Goal: Task Accomplishment & Management: Manage account settings

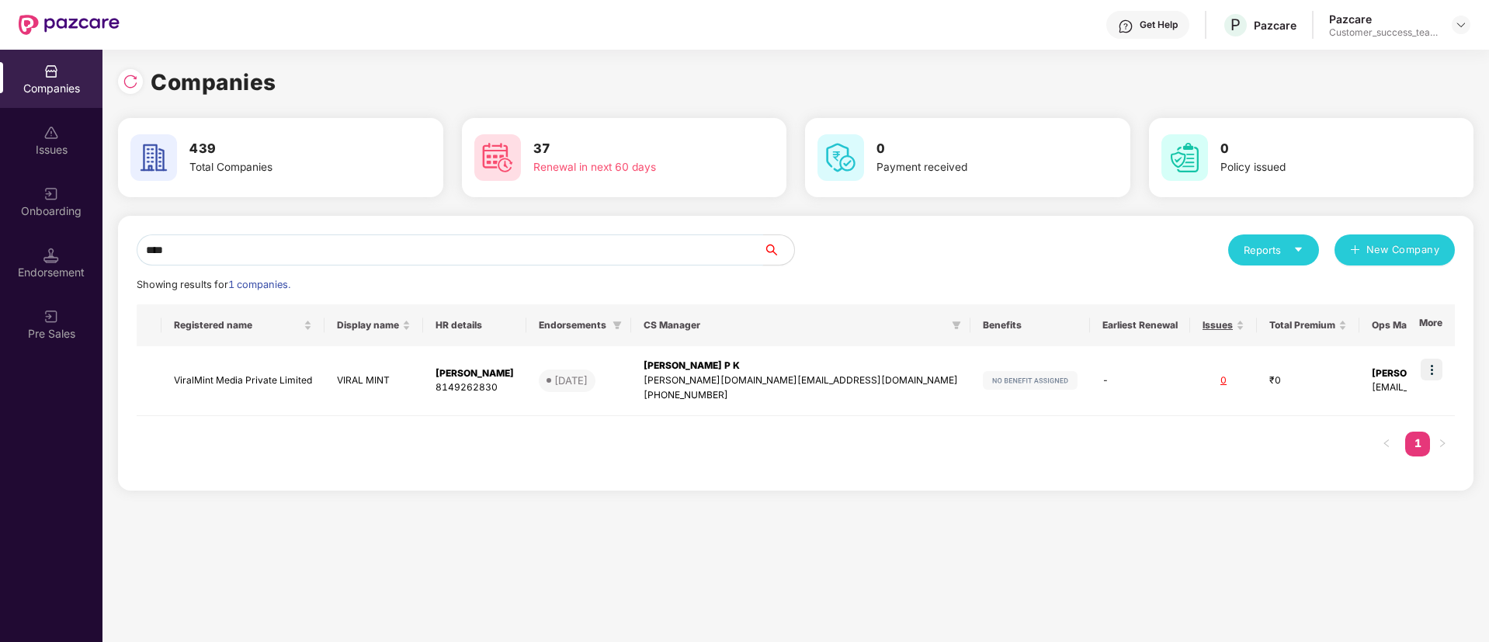
click at [485, 241] on input "****" at bounding box center [450, 250] width 627 height 31
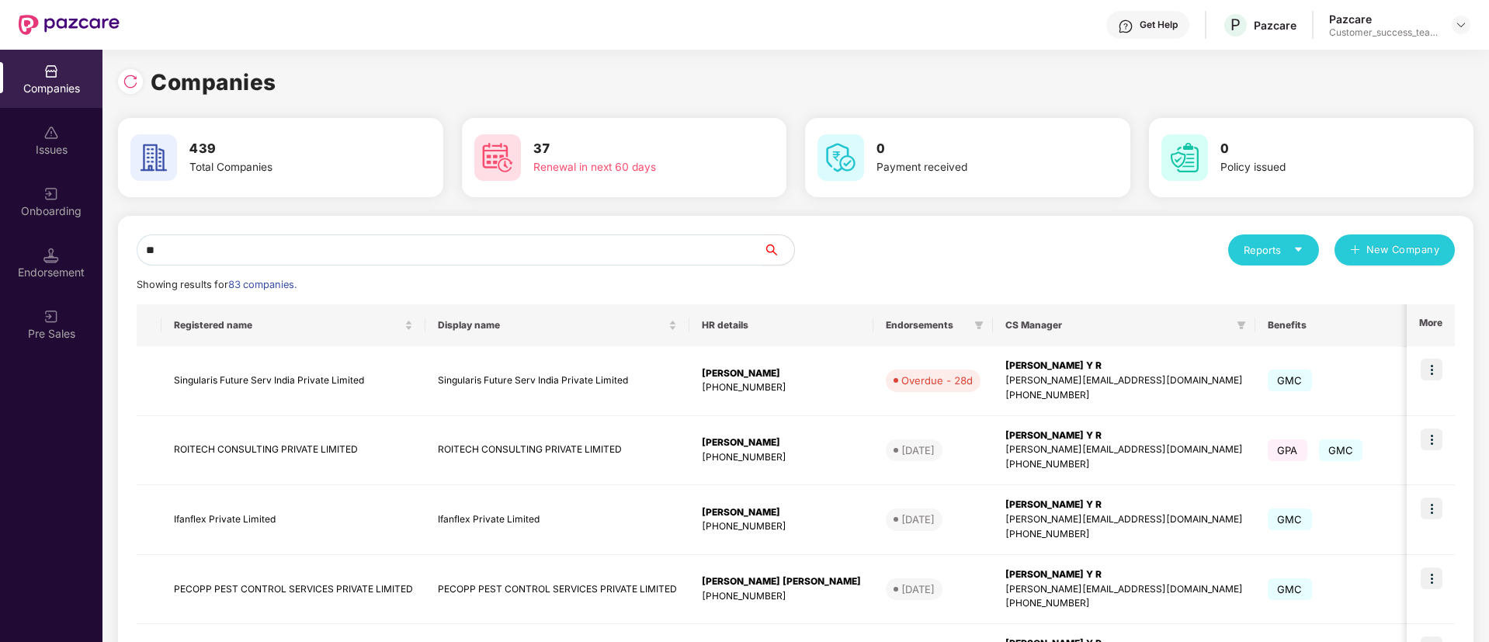
type input "*"
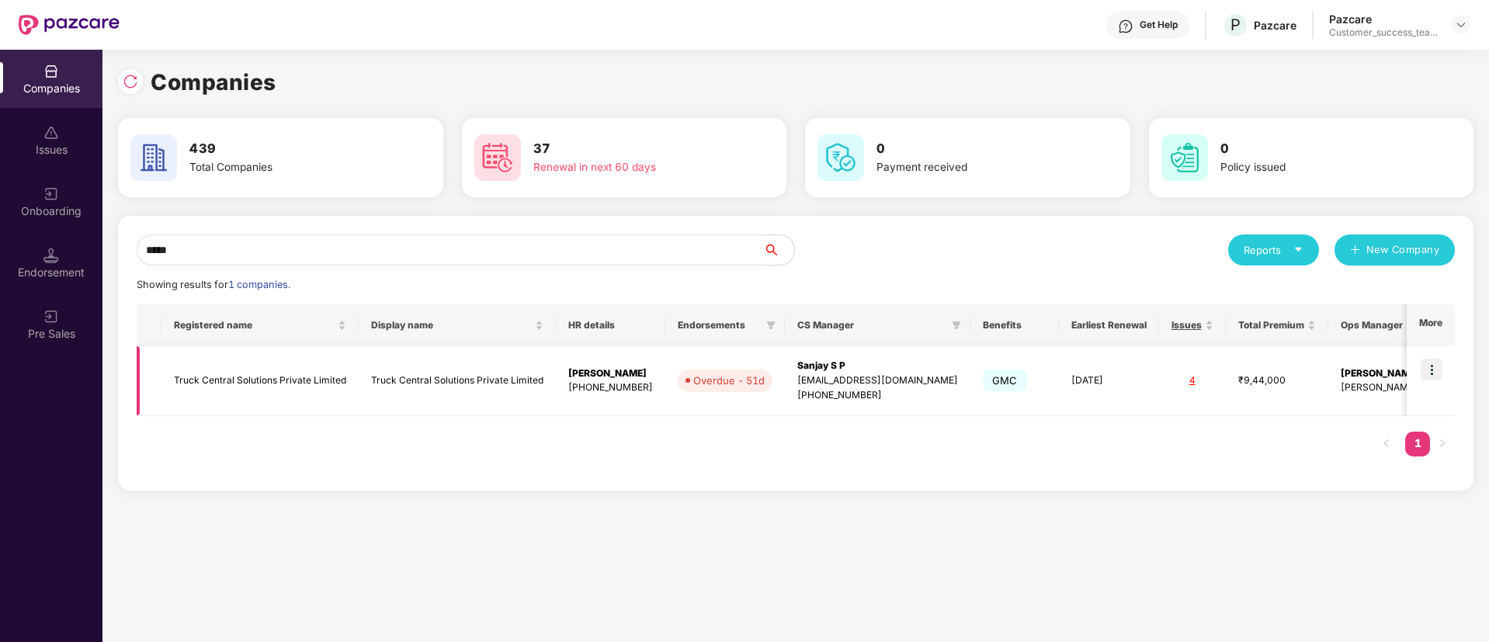
type input "*****"
click at [1430, 371] on img at bounding box center [1432, 370] width 22 height 22
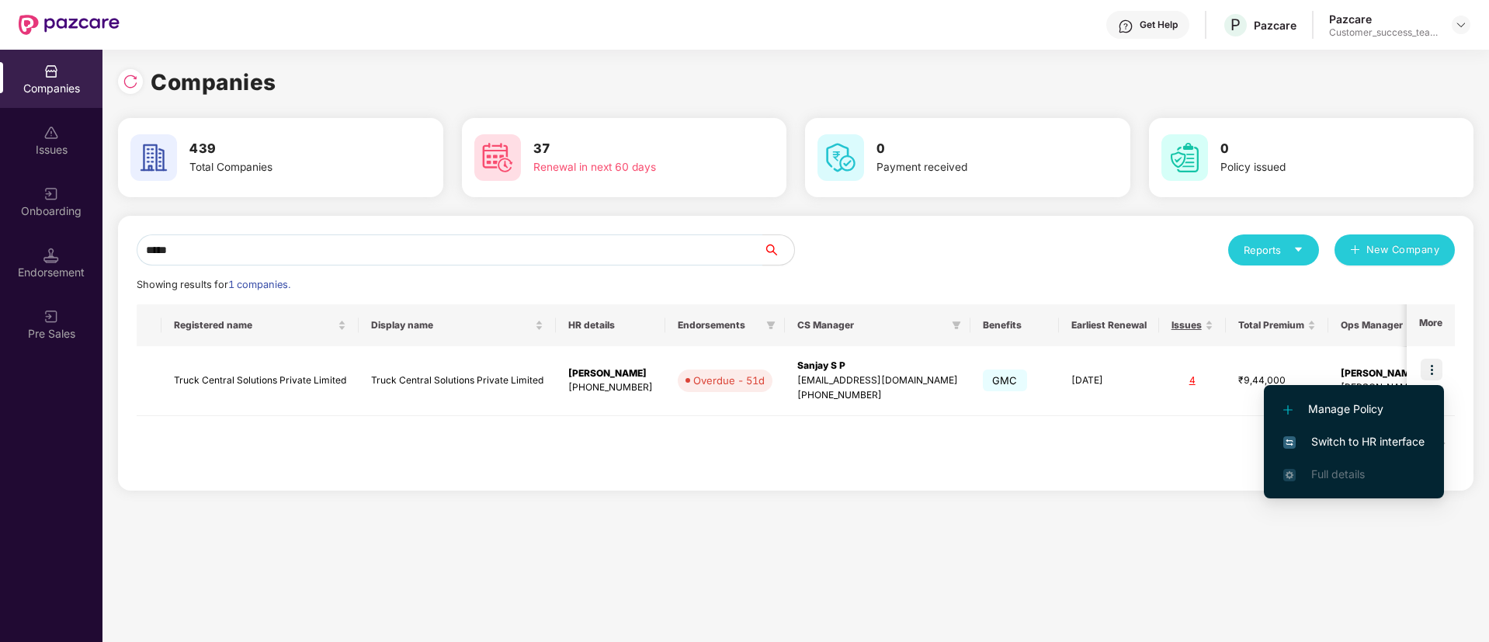
click at [1407, 450] on span "Switch to HR interface" at bounding box center [1354, 441] width 141 height 17
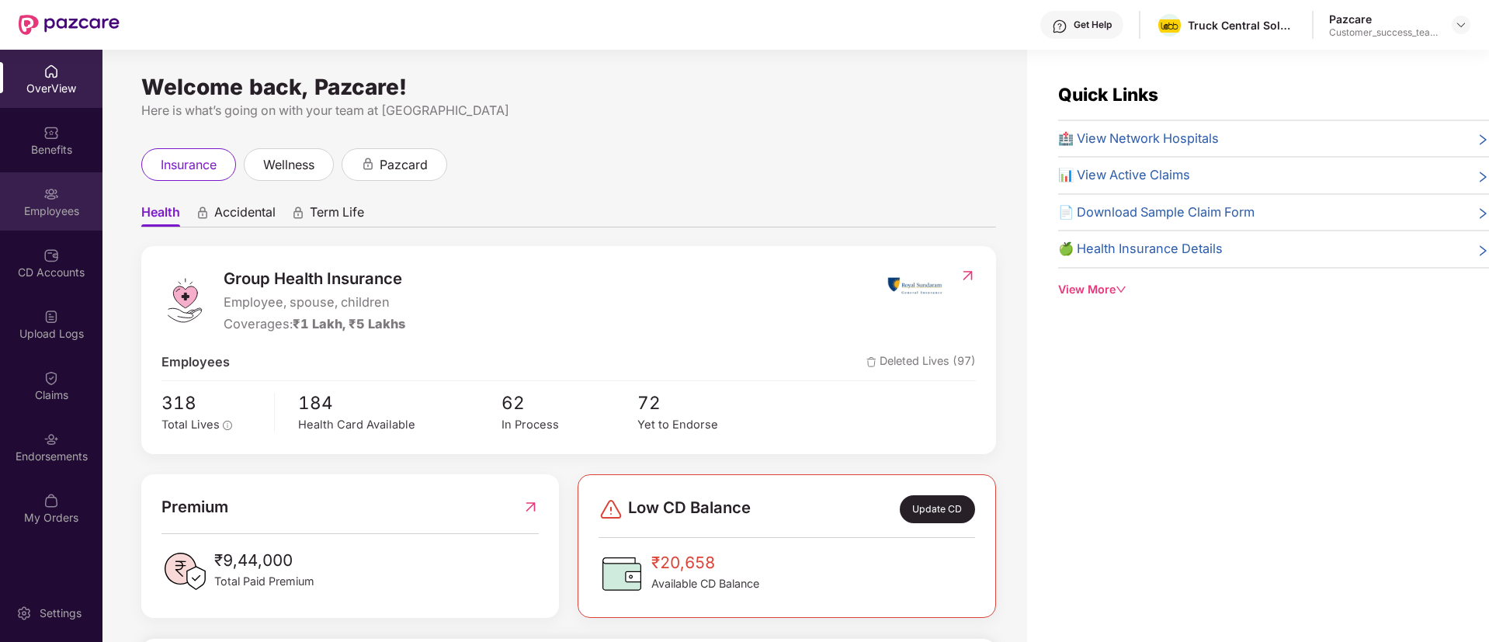
click at [60, 228] on div "Employees" at bounding box center [51, 201] width 102 height 58
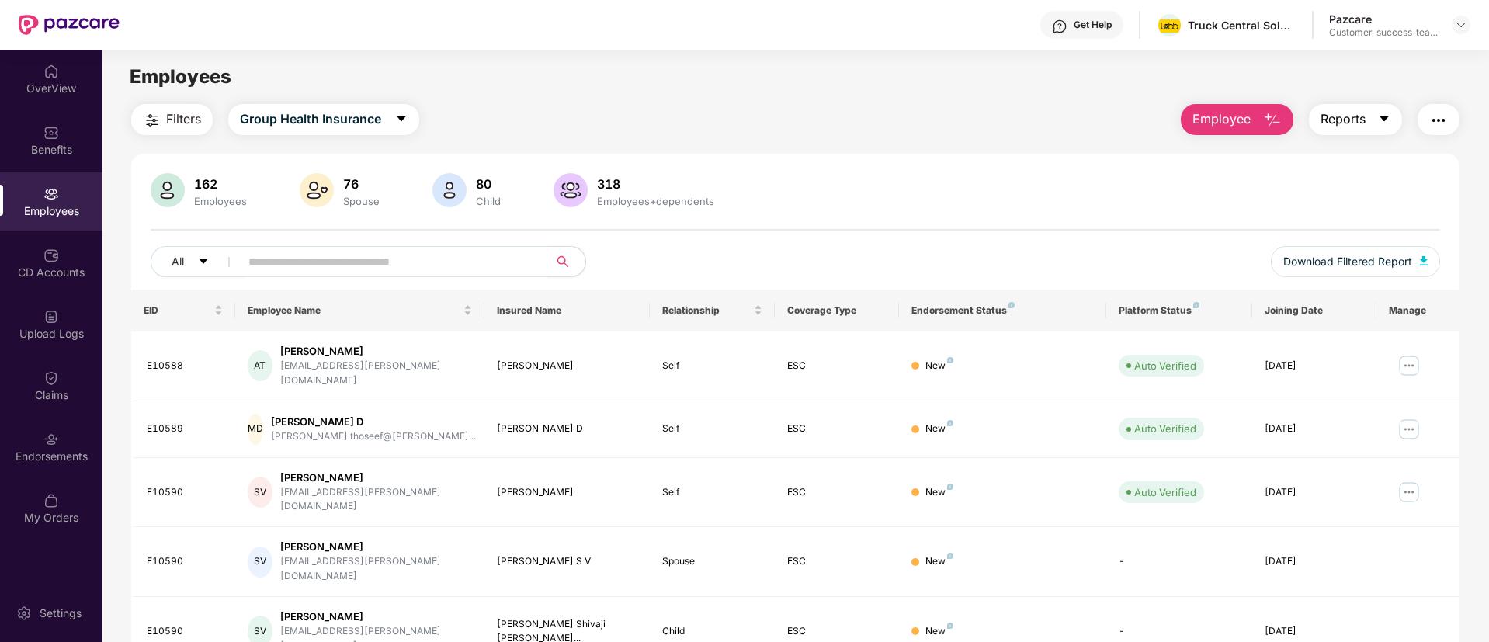
click at [1378, 120] on icon "caret-down" at bounding box center [1384, 119] width 12 height 12
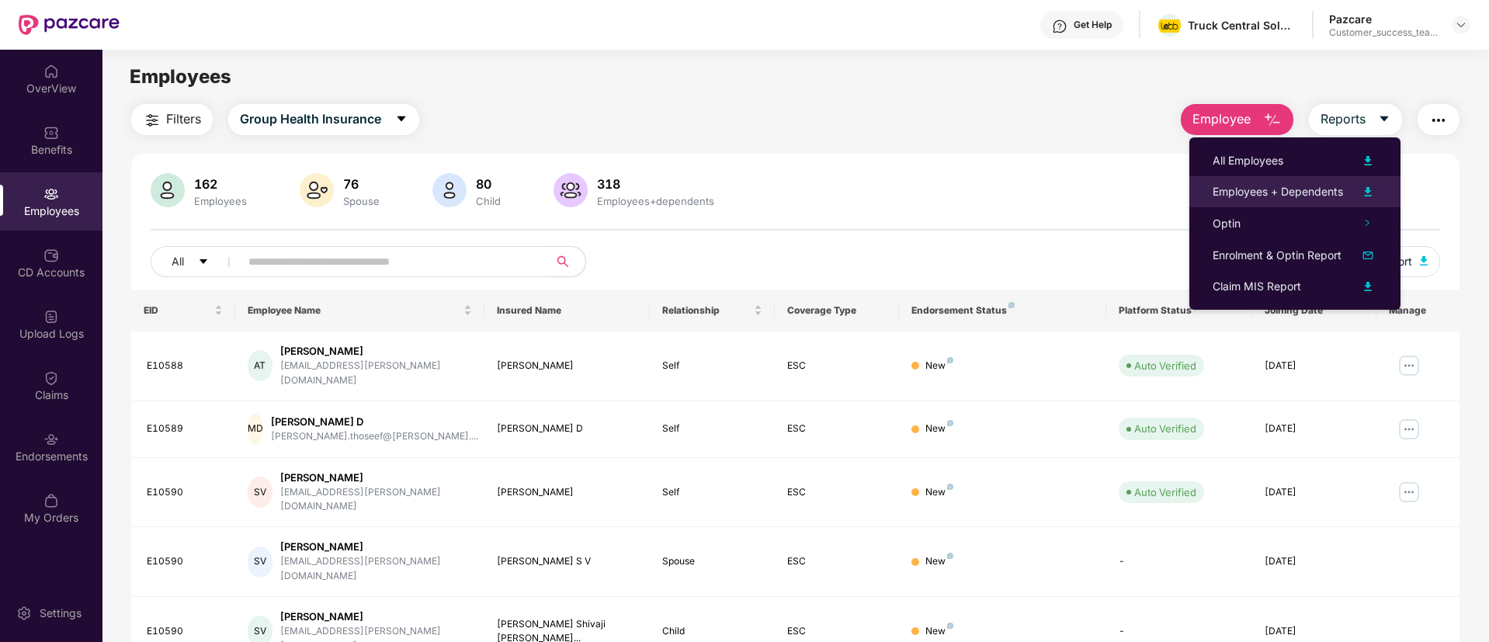
click at [1339, 184] on div "Employees + Dependents" at bounding box center [1278, 191] width 130 height 17
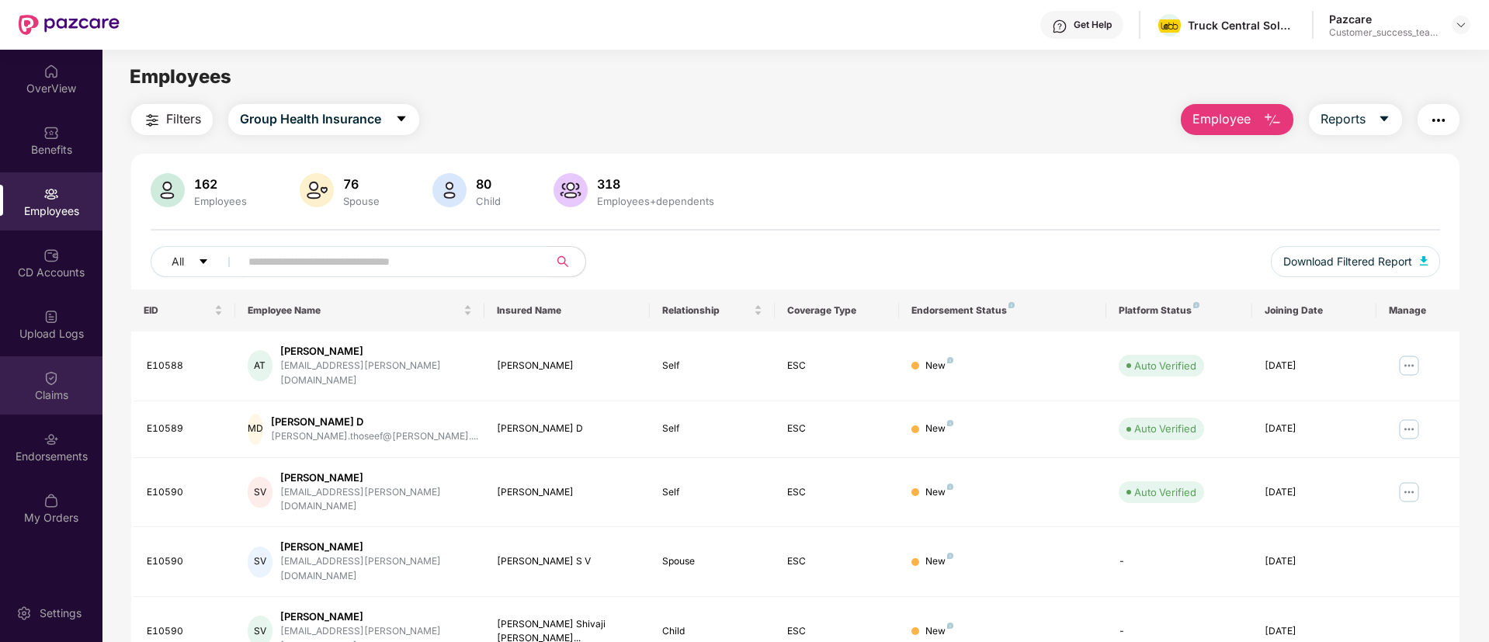
click at [50, 383] on img at bounding box center [51, 378] width 16 height 16
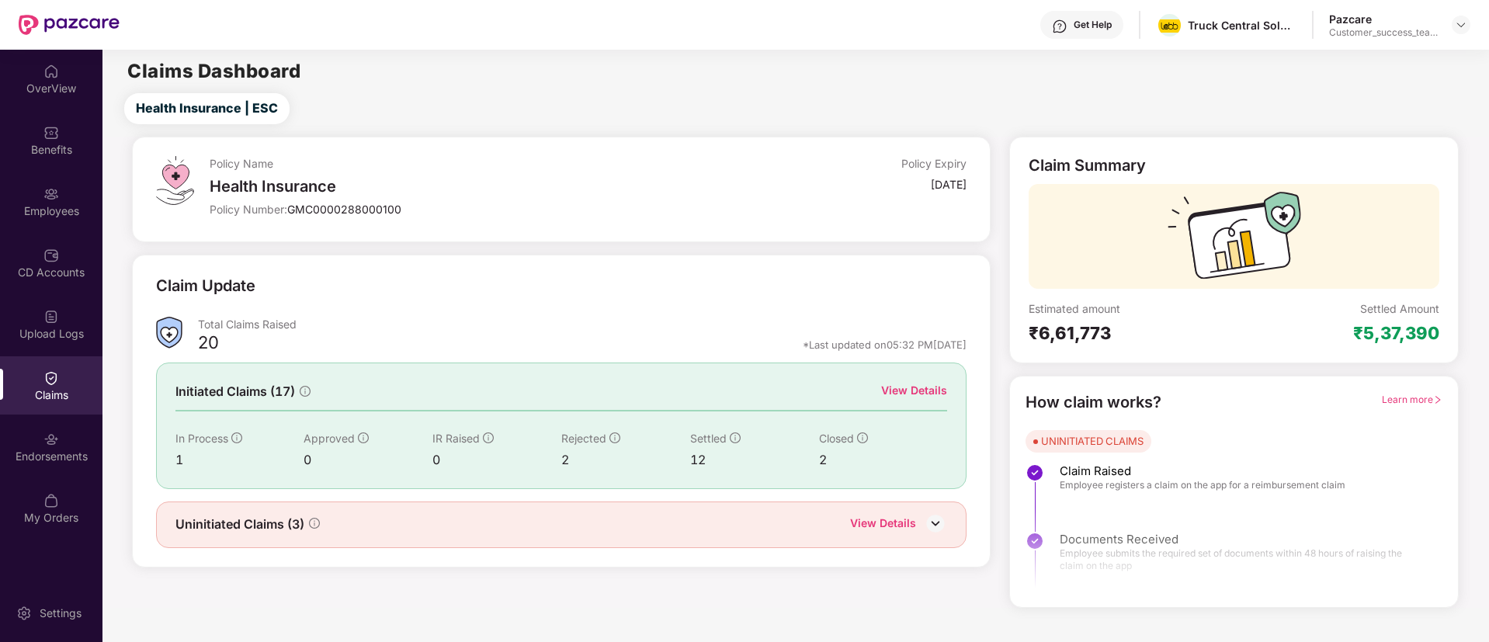
click at [929, 387] on div "View Details" at bounding box center [914, 390] width 66 height 17
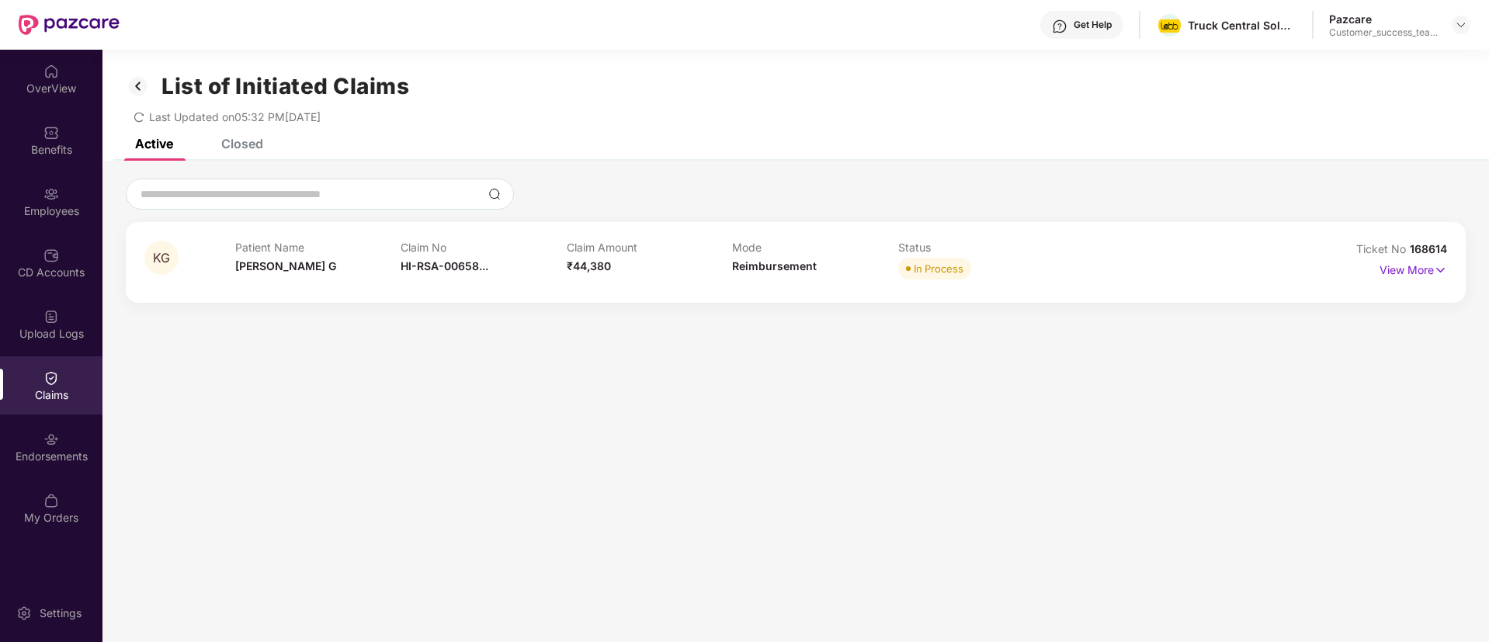
click at [250, 142] on div "Closed" at bounding box center [242, 144] width 42 height 16
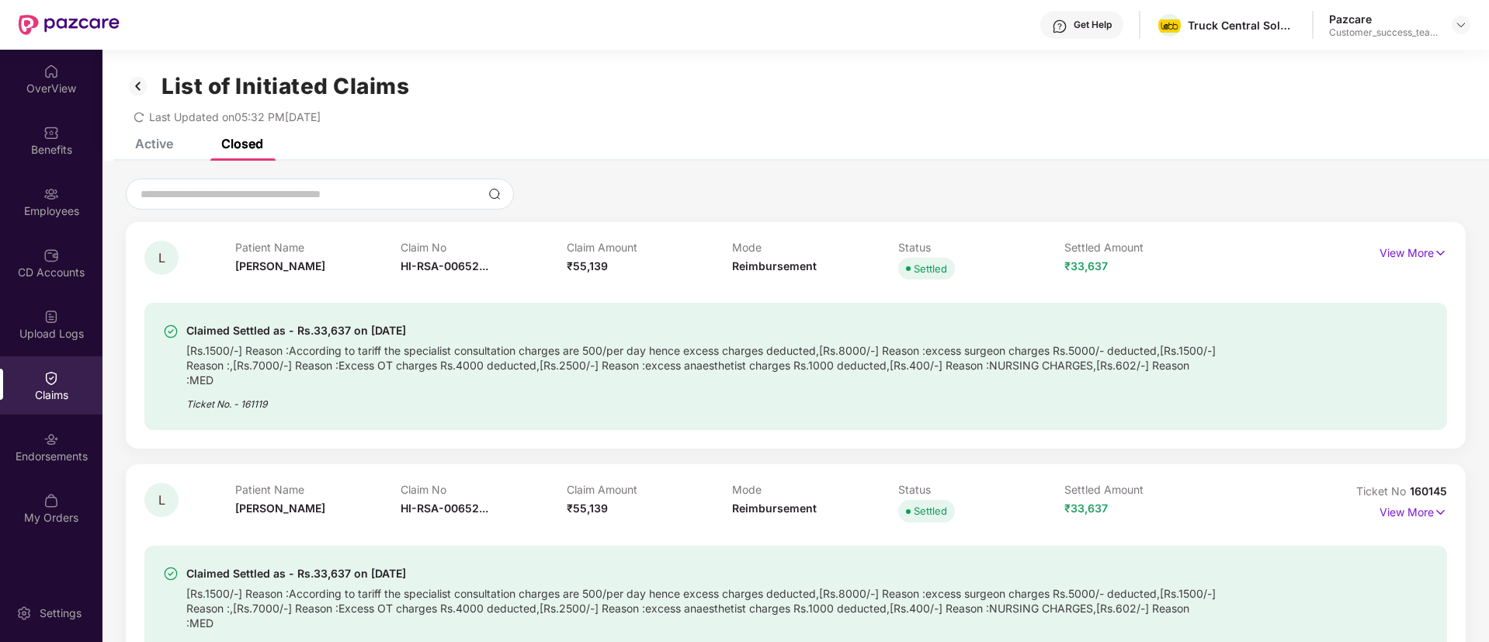
click at [175, 147] on div "Active Closed" at bounding box center [187, 144] width 151 height 34
click at [165, 144] on div "Active" at bounding box center [154, 144] width 38 height 16
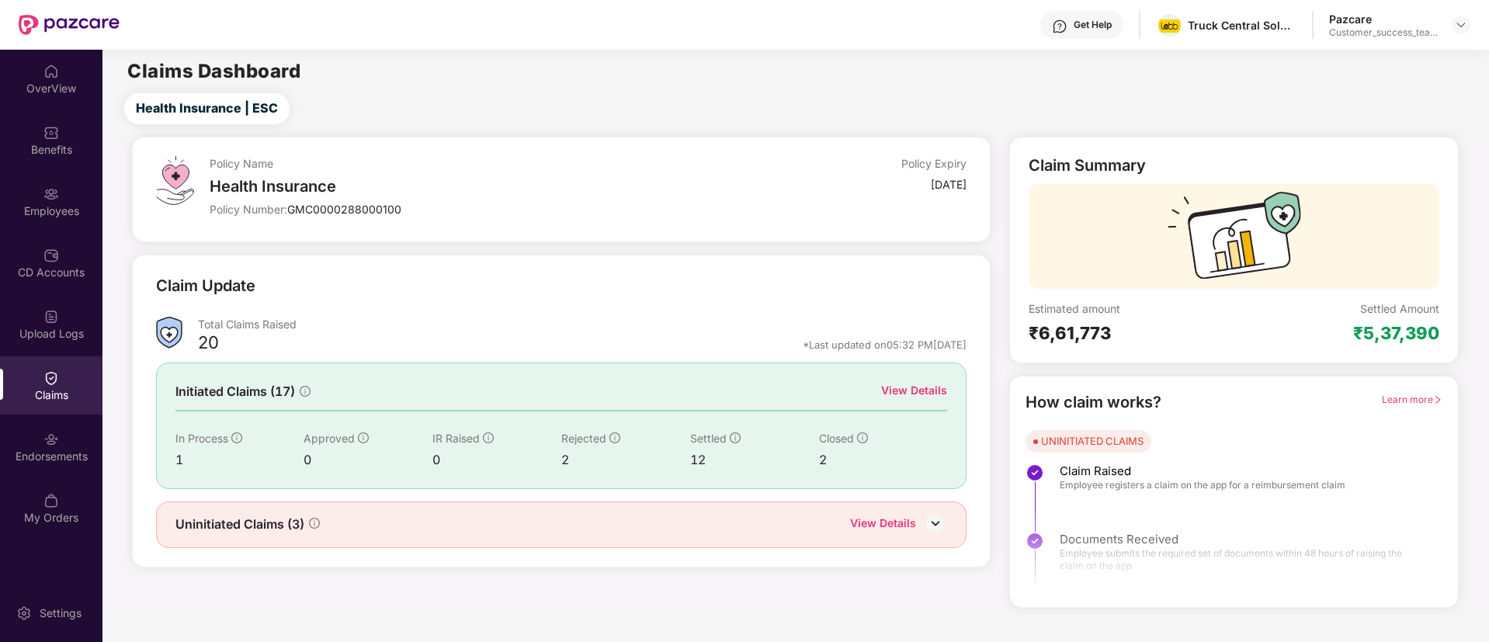
click at [911, 395] on div "View Details" at bounding box center [914, 390] width 66 height 17
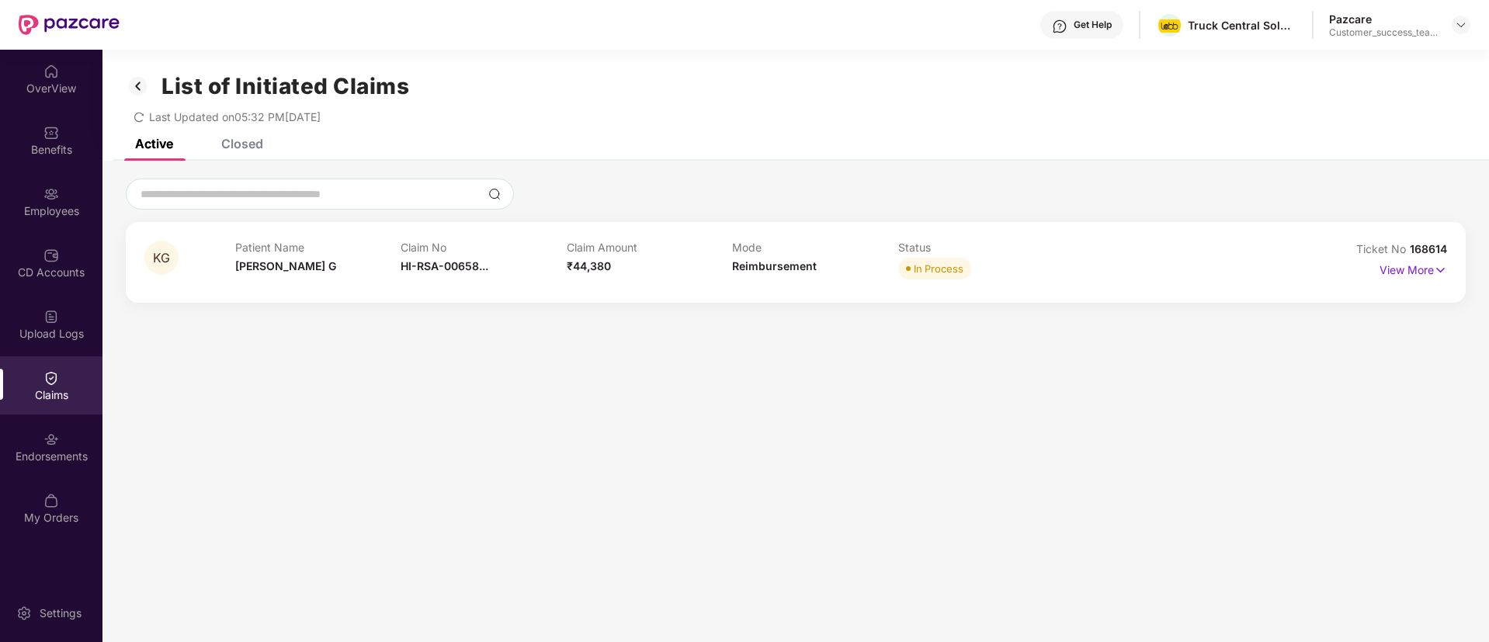
click at [240, 143] on div "Closed" at bounding box center [242, 144] width 42 height 16
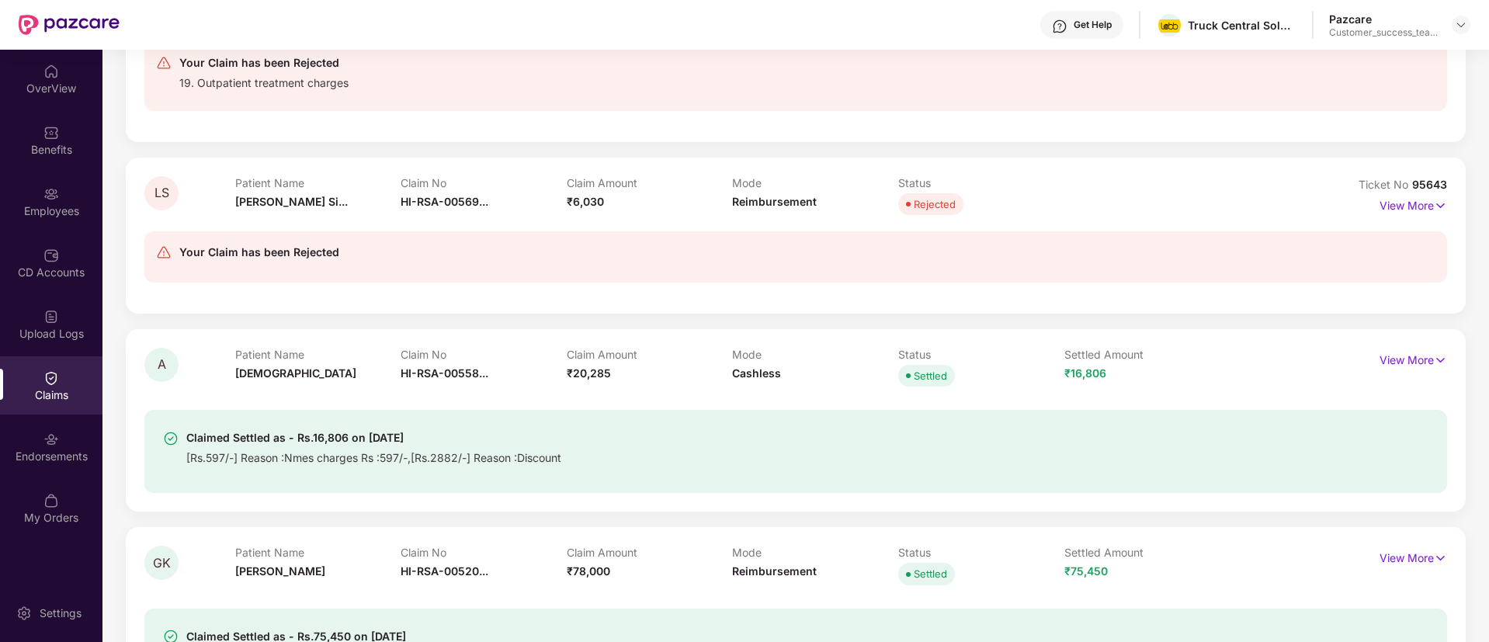
scroll to position [1281, 0]
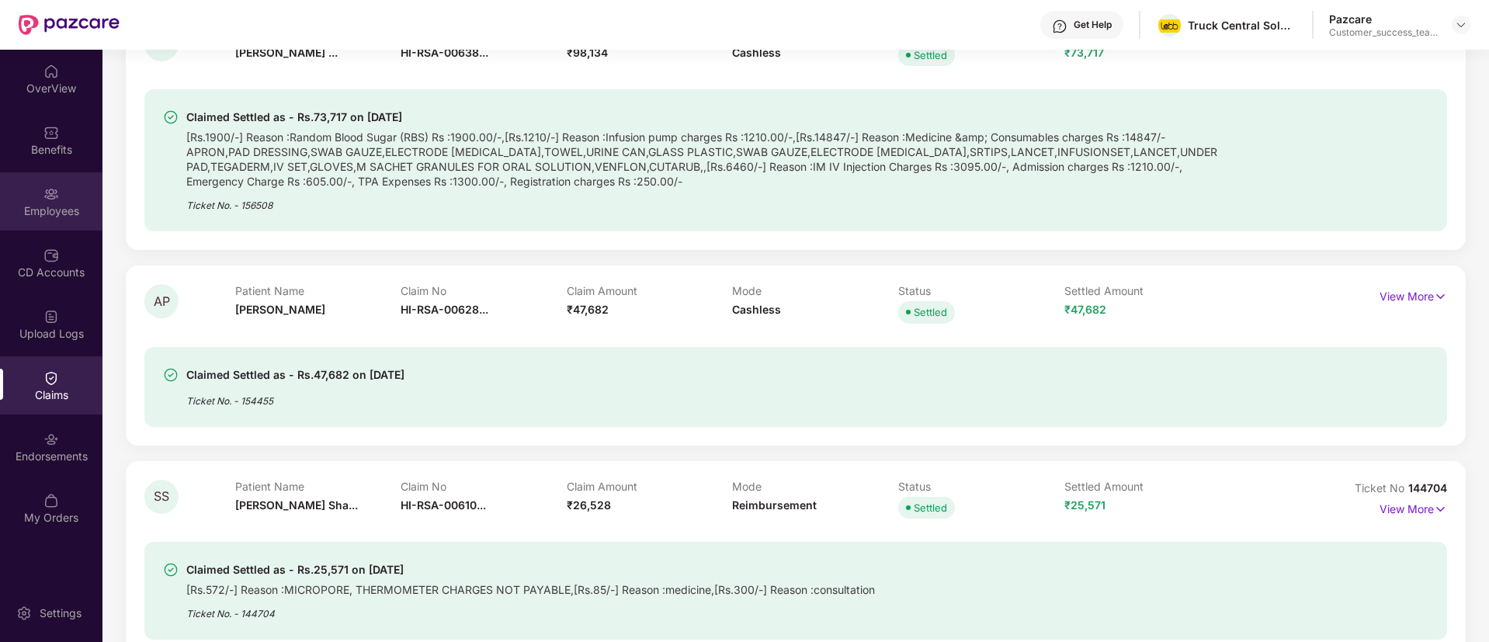
click at [43, 185] on div at bounding box center [51, 193] width 16 height 16
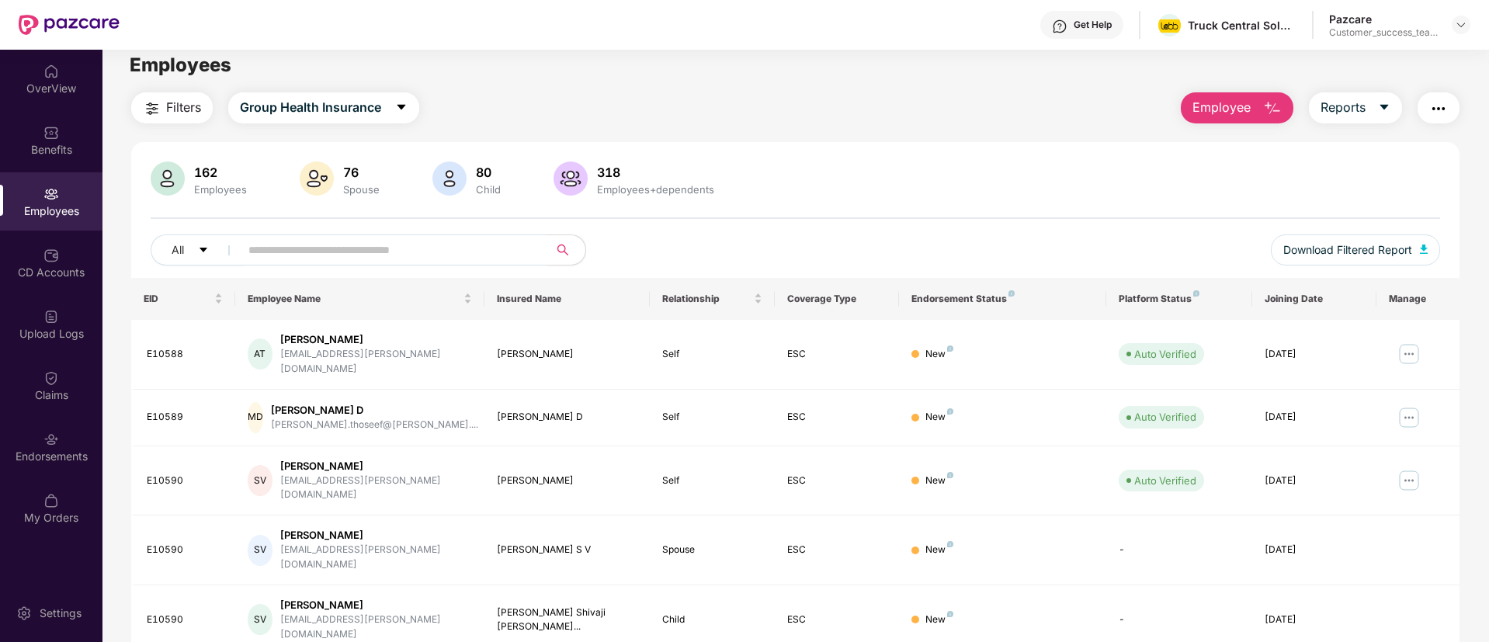
scroll to position [0, 0]
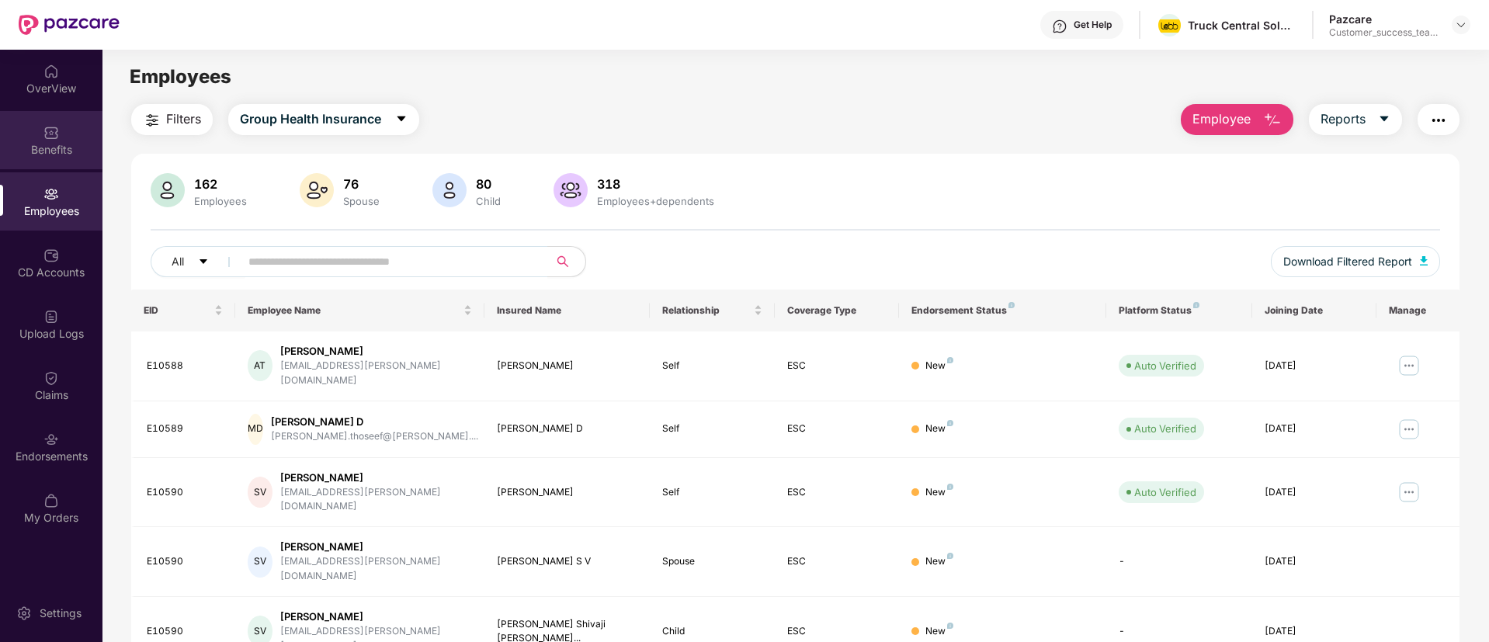
click at [59, 147] on div "Benefits" at bounding box center [51, 150] width 102 height 16
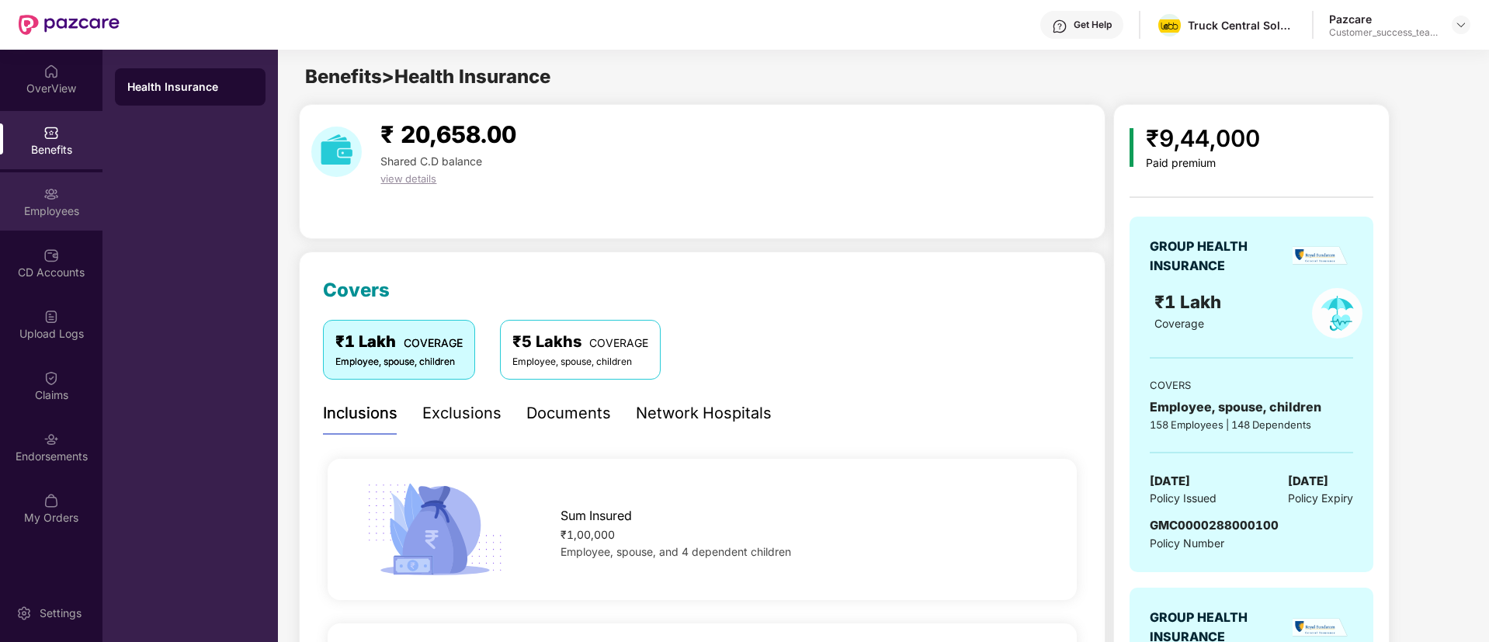
click at [56, 213] on div "Employees" at bounding box center [51, 211] width 102 height 16
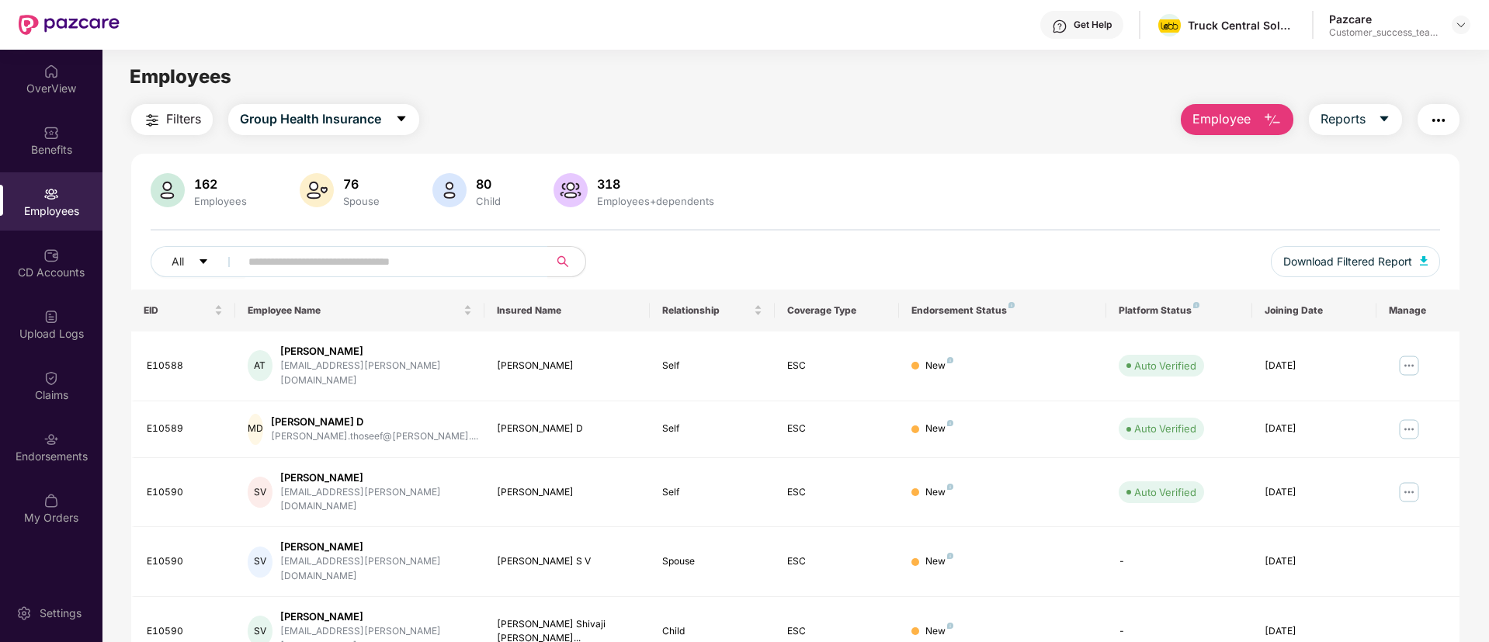
click at [1441, 113] on img "button" at bounding box center [1439, 120] width 19 height 19
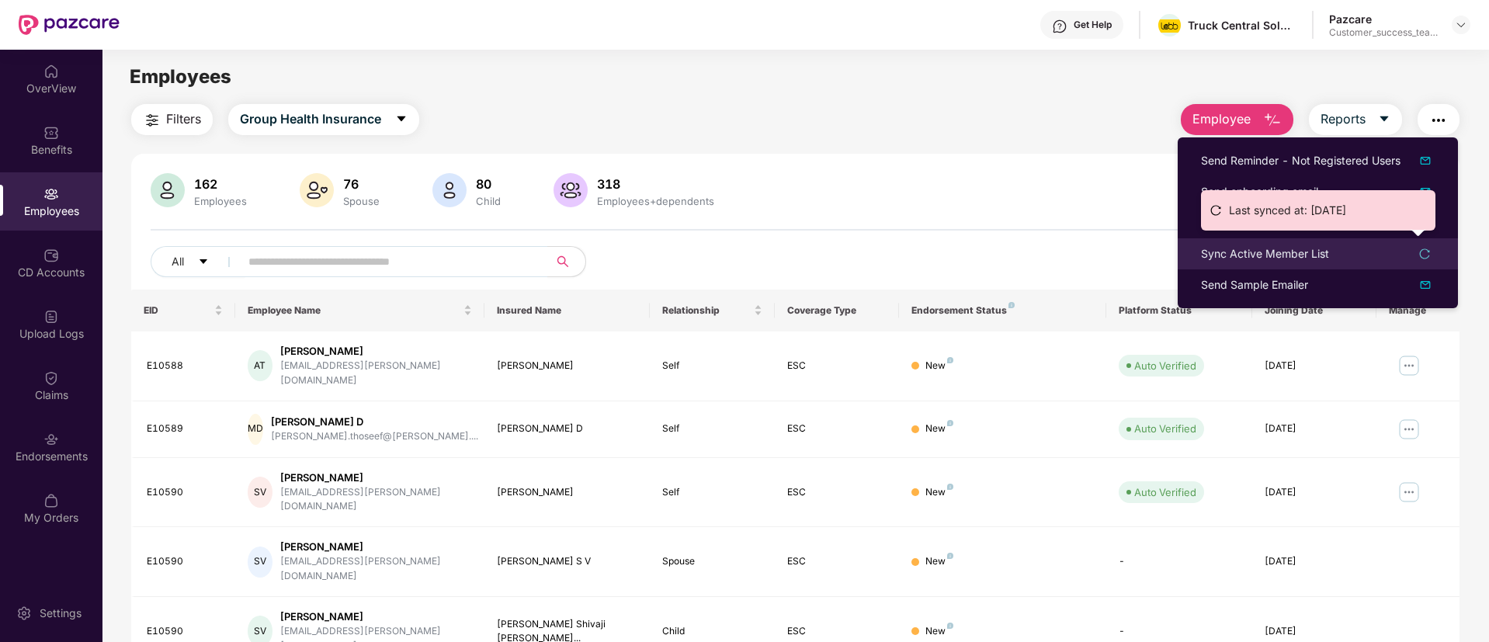
click at [1312, 252] on div "Sync Active Member List" at bounding box center [1265, 253] width 128 height 17
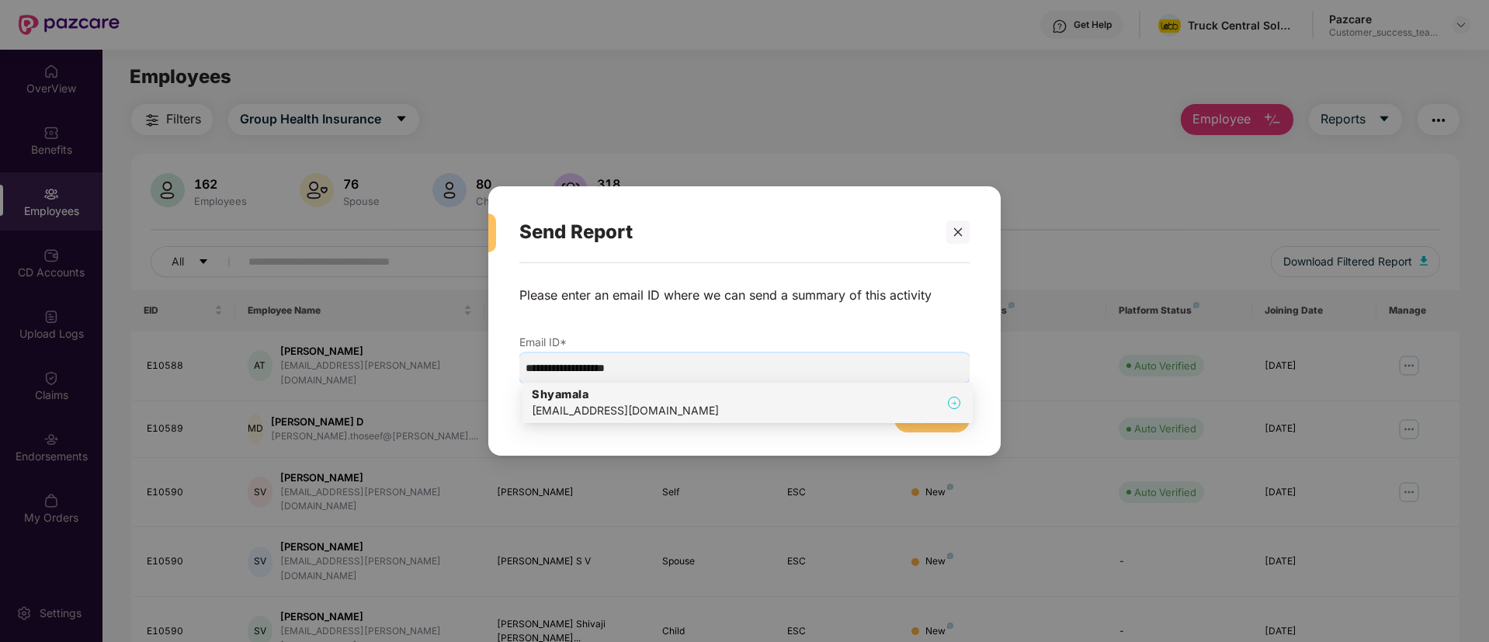
click at [631, 415] on div "[EMAIL_ADDRESS][DOMAIN_NAME]" at bounding box center [625, 410] width 187 height 17
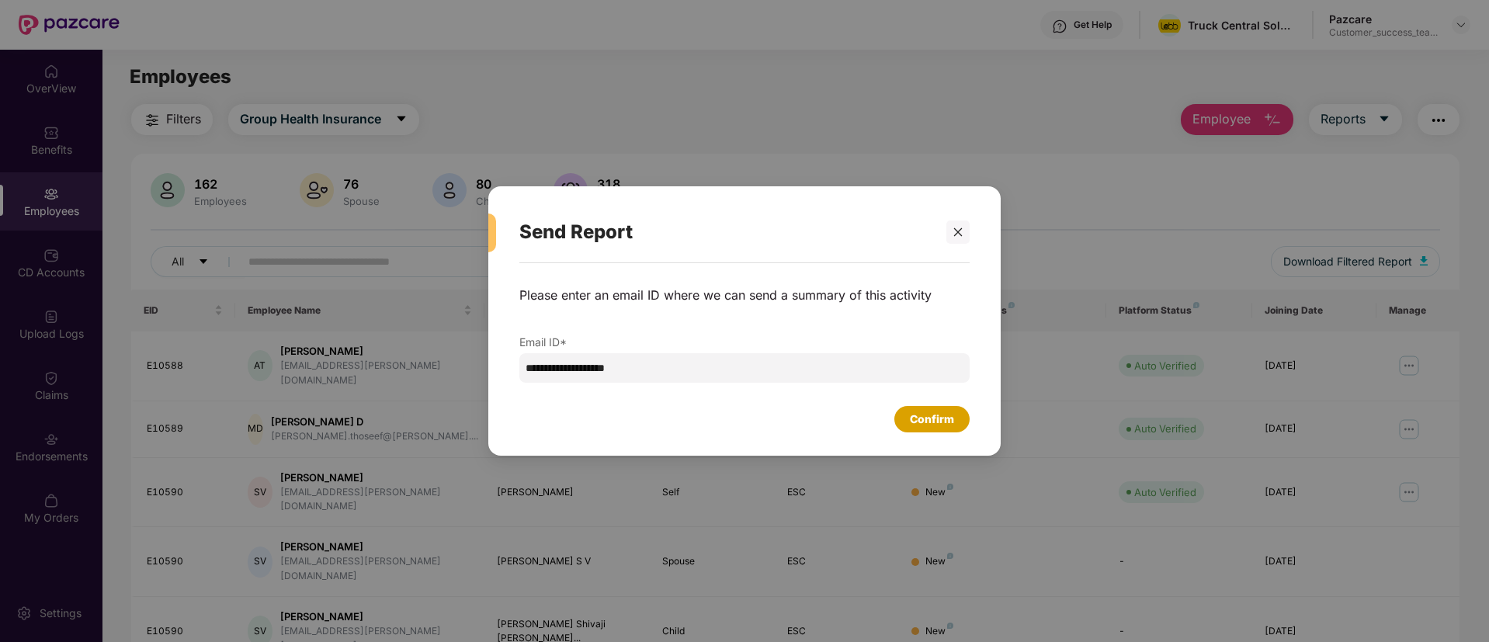
click at [932, 419] on div "Confirm" at bounding box center [932, 419] width 44 height 17
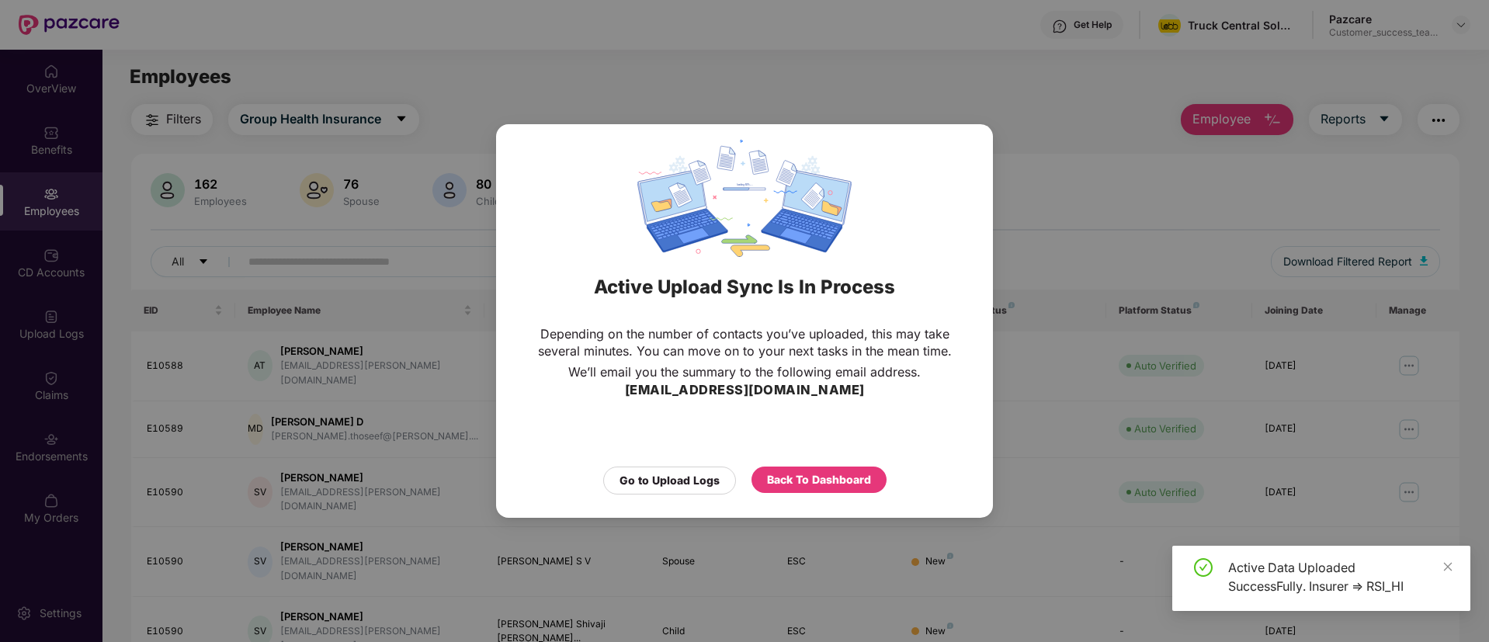
click at [1100, 220] on div "Active Upload Sync Is In Process Depending on the number of contacts you’ve upl…" at bounding box center [744, 321] width 1489 height 642
click at [694, 495] on div "Depending on the number of contacts you’ve uploaded, this may take several minu…" at bounding box center [744, 410] width 497 height 185
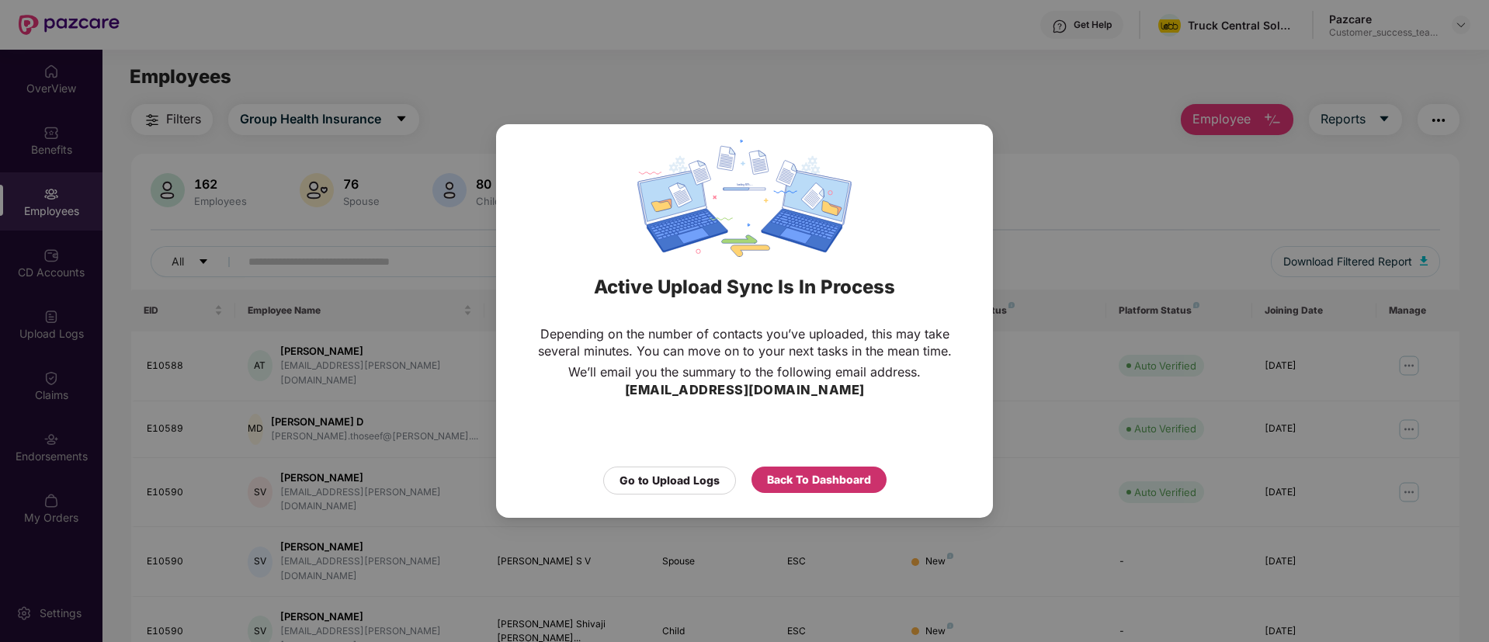
click at [780, 488] on div "Back To Dashboard" at bounding box center [819, 479] width 104 height 17
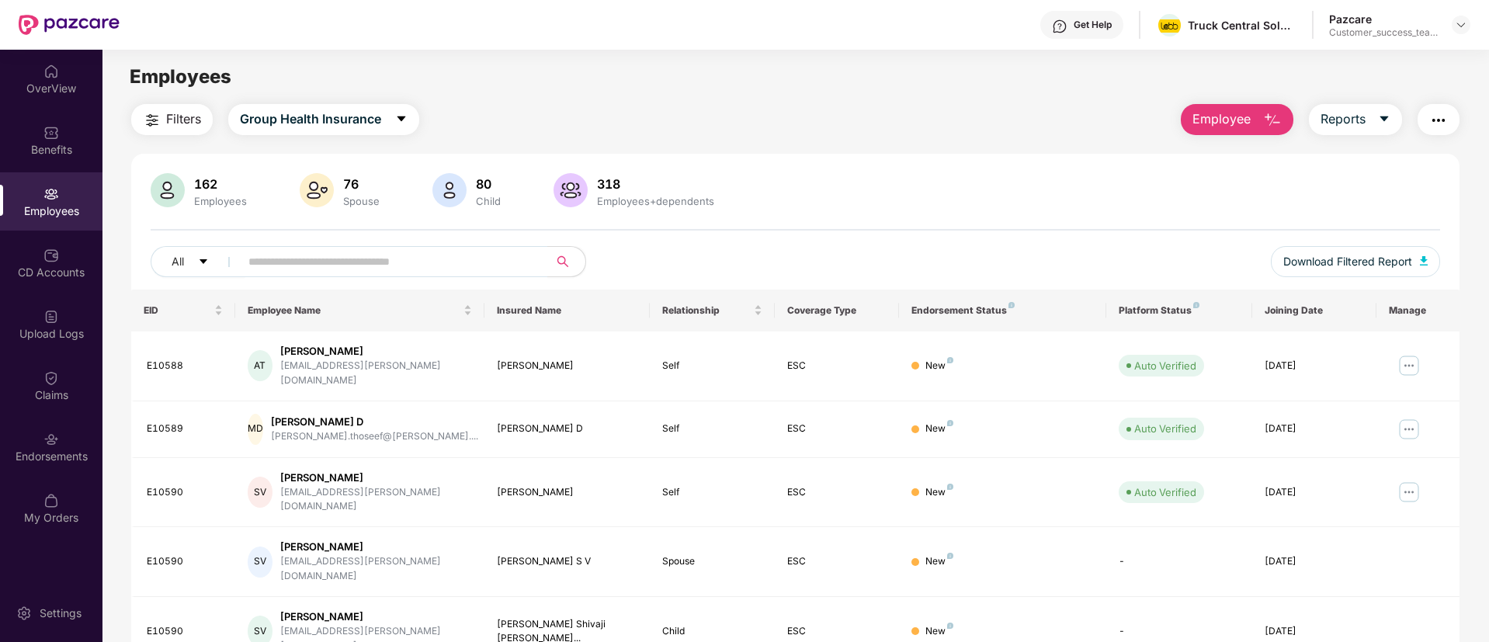
click at [158, 115] on img "button" at bounding box center [152, 120] width 19 height 19
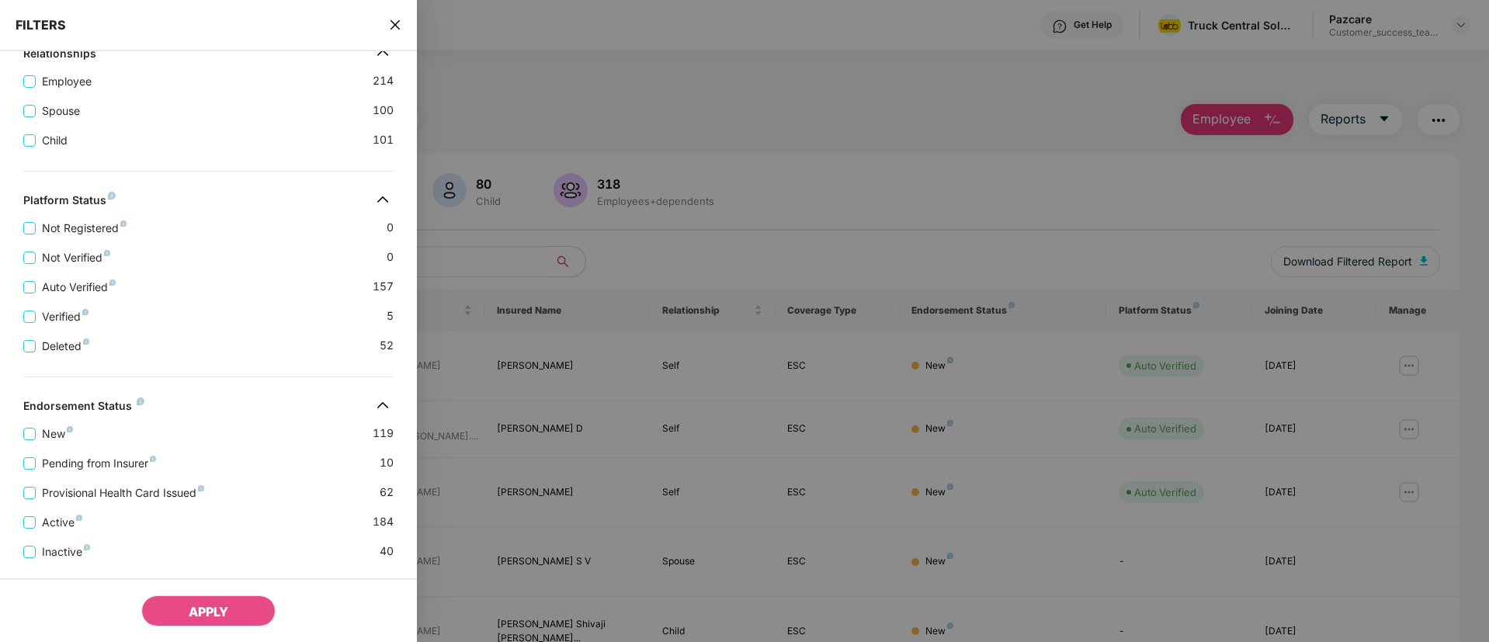
scroll to position [341, 0]
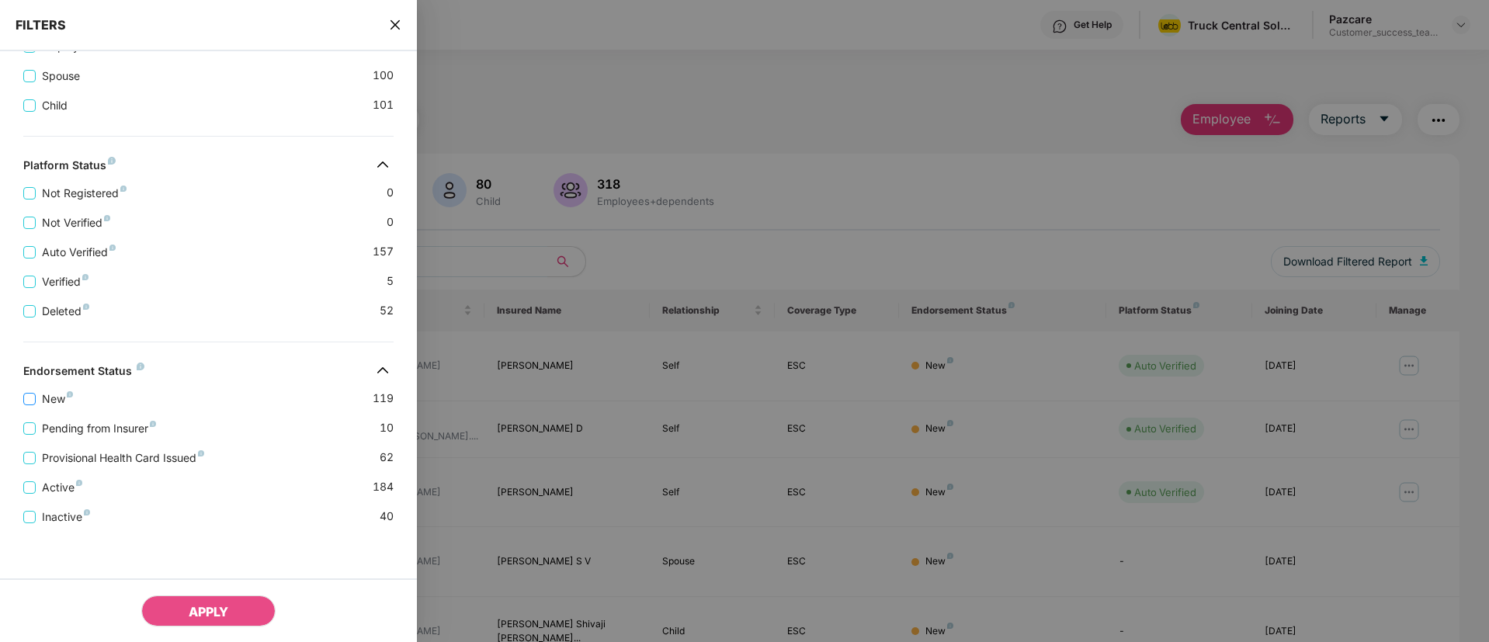
click at [43, 391] on span "New" at bounding box center [57, 399] width 43 height 17
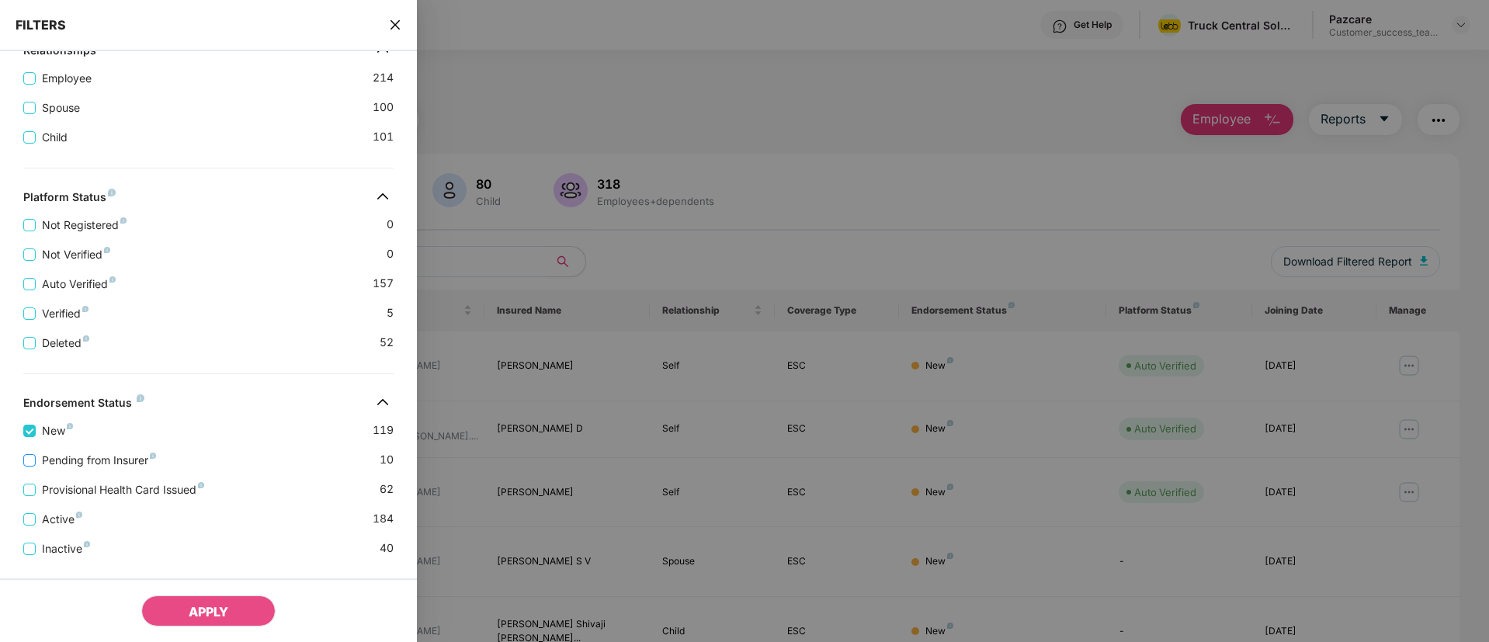
click at [99, 466] on span "Pending from Insurer" at bounding box center [99, 460] width 127 height 17
click at [134, 495] on span "Provisional Health Card Issued" at bounding box center [123, 489] width 175 height 17
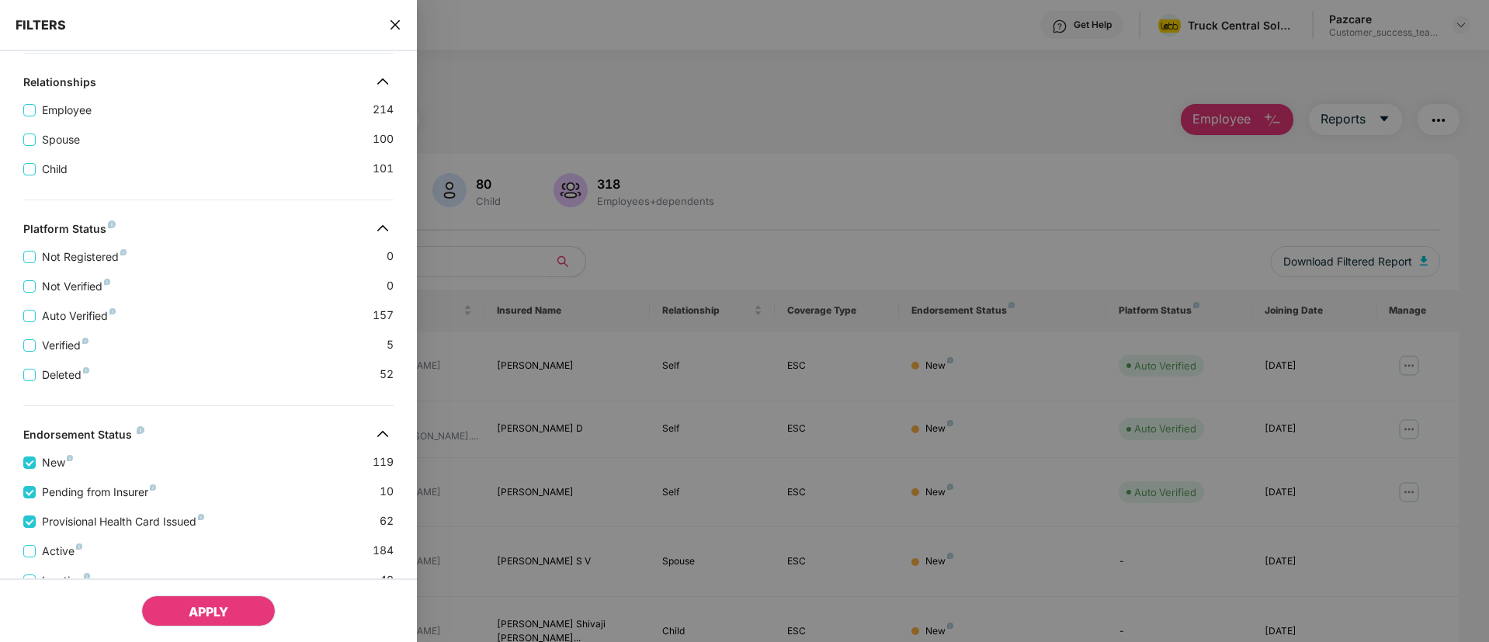
click at [186, 612] on button "APPLY" at bounding box center [208, 611] width 134 height 31
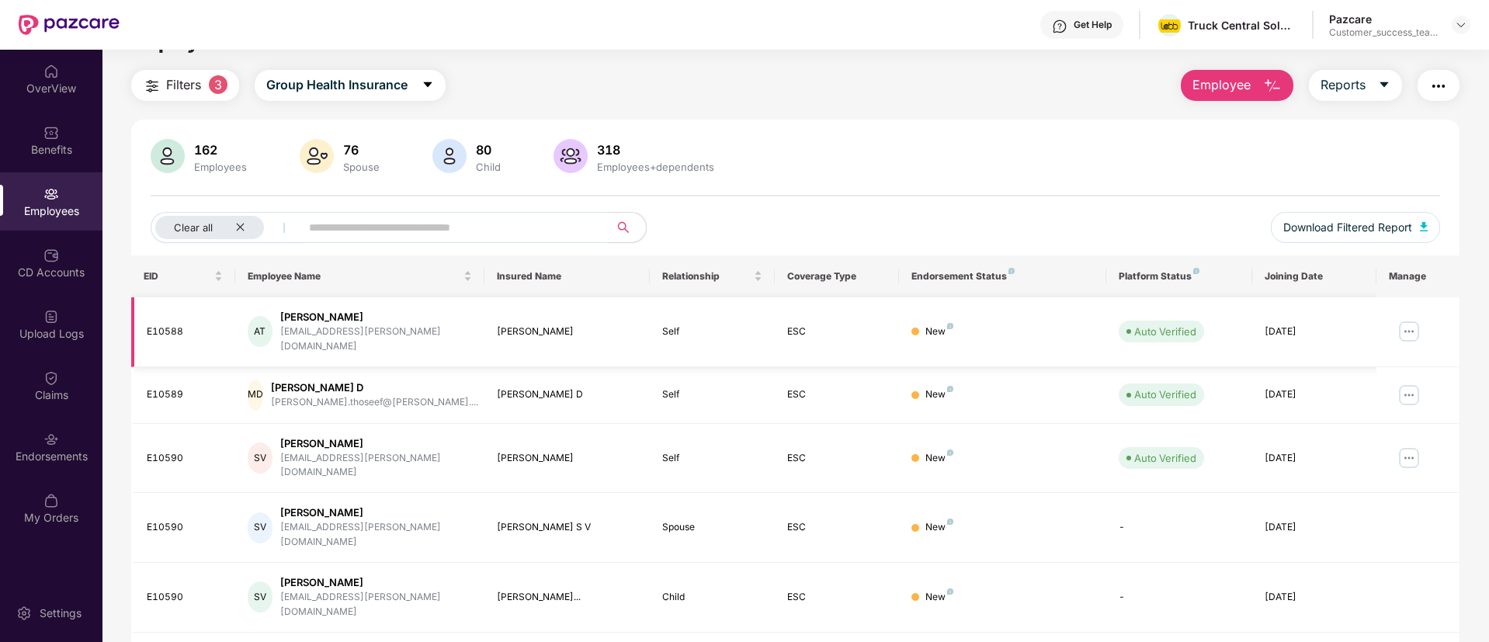
scroll to position [0, 0]
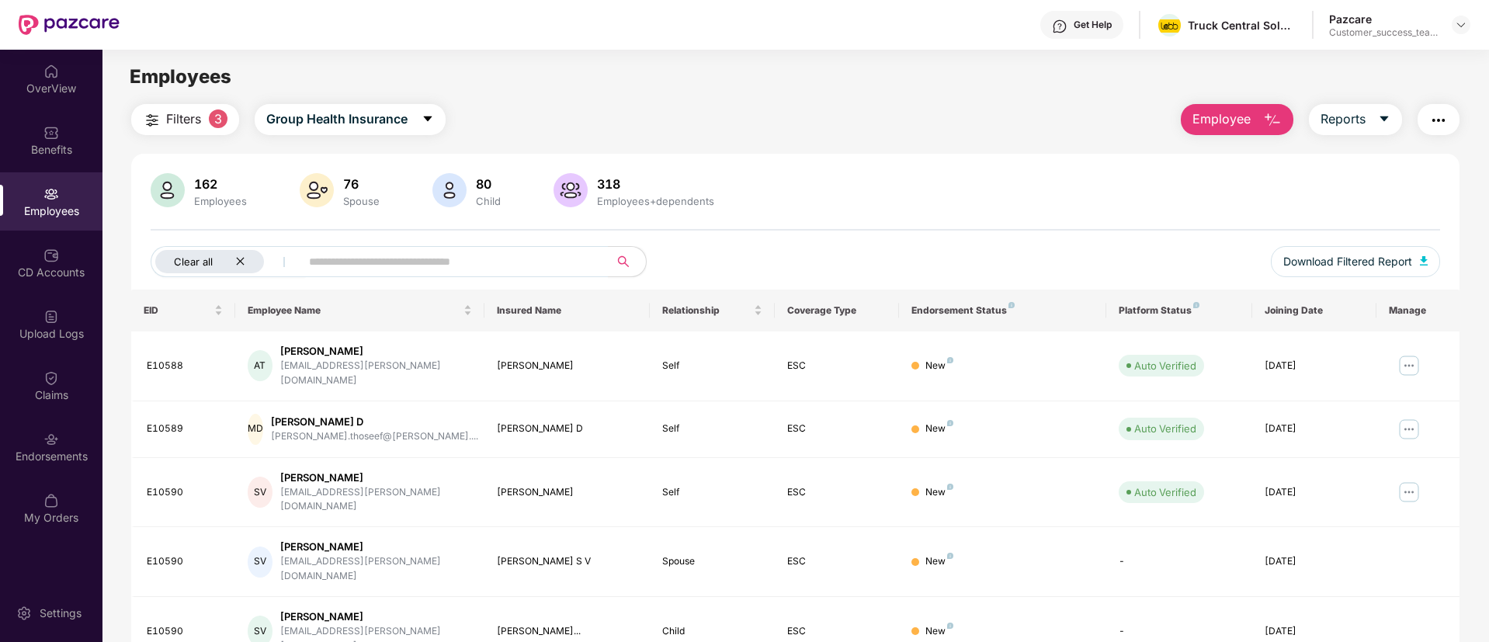
click at [235, 263] on icon "close" at bounding box center [240, 261] width 10 height 10
click at [155, 123] on img "button" at bounding box center [152, 120] width 19 height 19
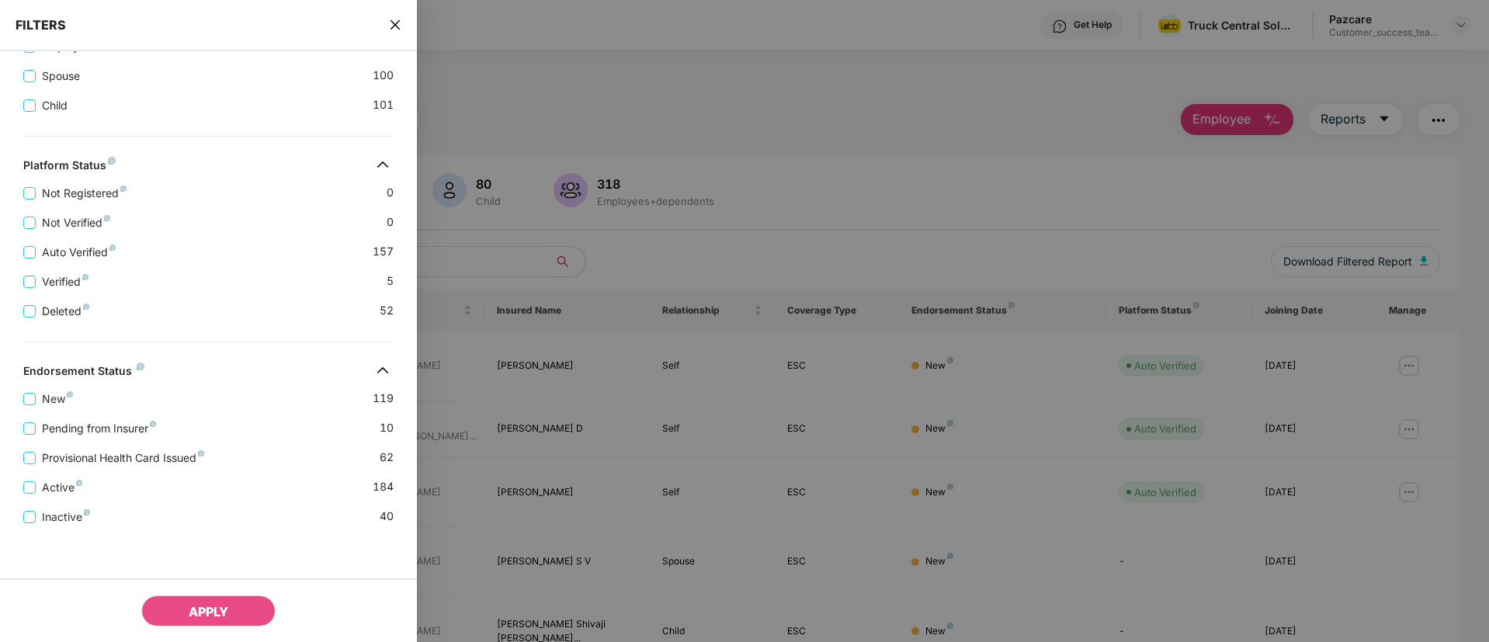
click at [56, 415] on div "Pending from Insurer 10" at bounding box center [208, 423] width 370 height 30
click at [62, 436] on span "Pending from Insurer" at bounding box center [99, 428] width 127 height 17
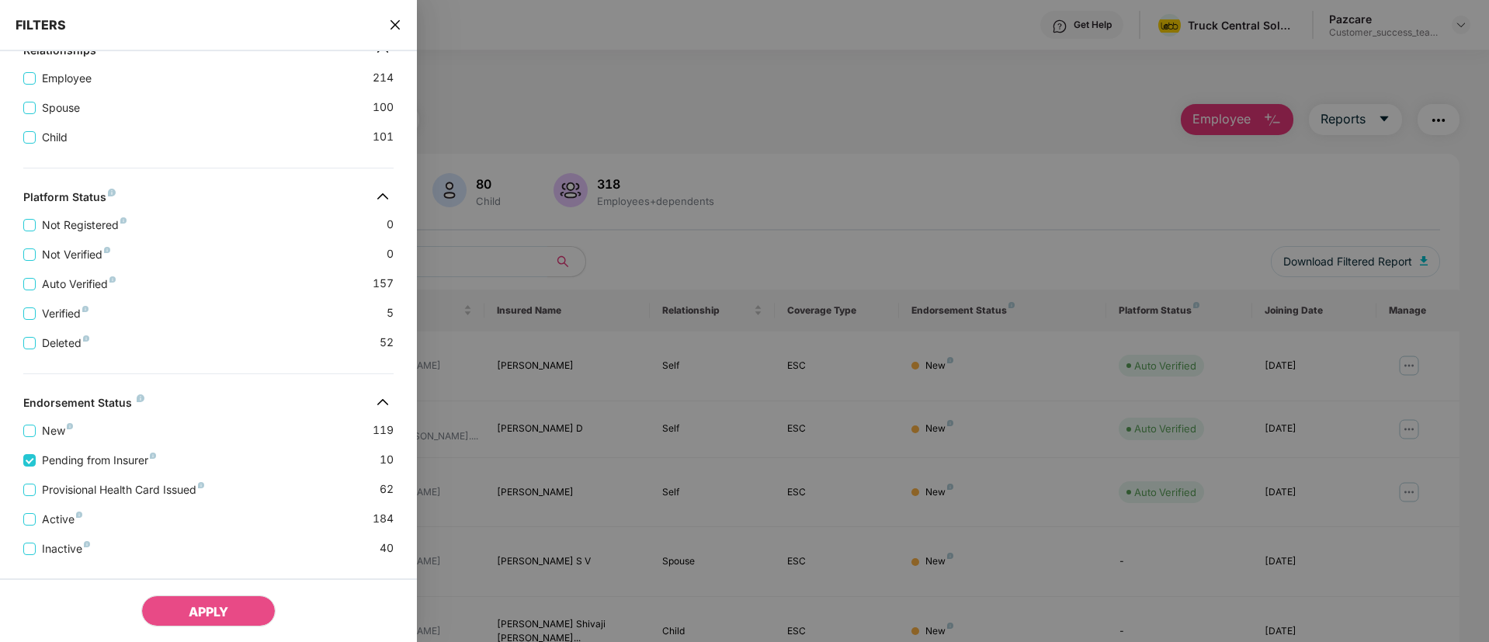
click at [57, 440] on div "Pending from Insurer 10" at bounding box center [208, 455] width 370 height 30
click at [95, 487] on span "Provisional Health Card Issued" at bounding box center [123, 489] width 175 height 17
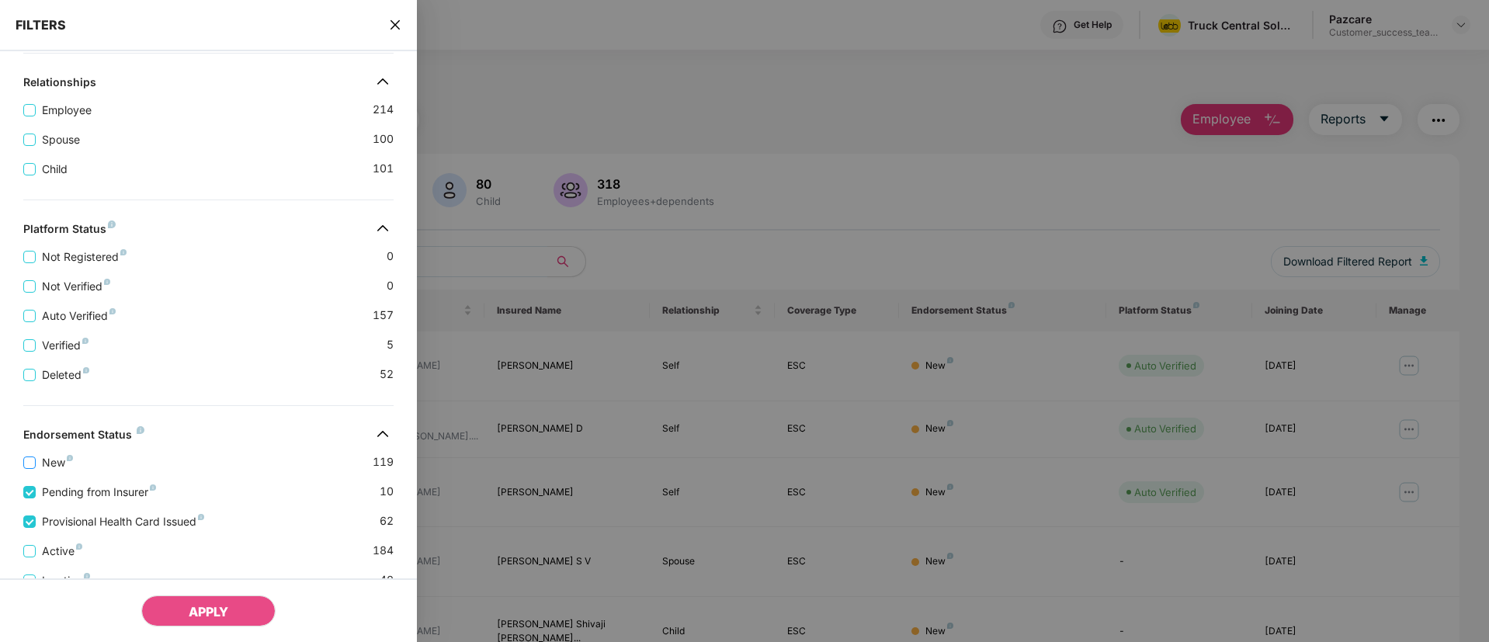
click at [45, 460] on span "New" at bounding box center [57, 462] width 43 height 17
click at [203, 617] on span "APPLY" at bounding box center [209, 612] width 40 height 16
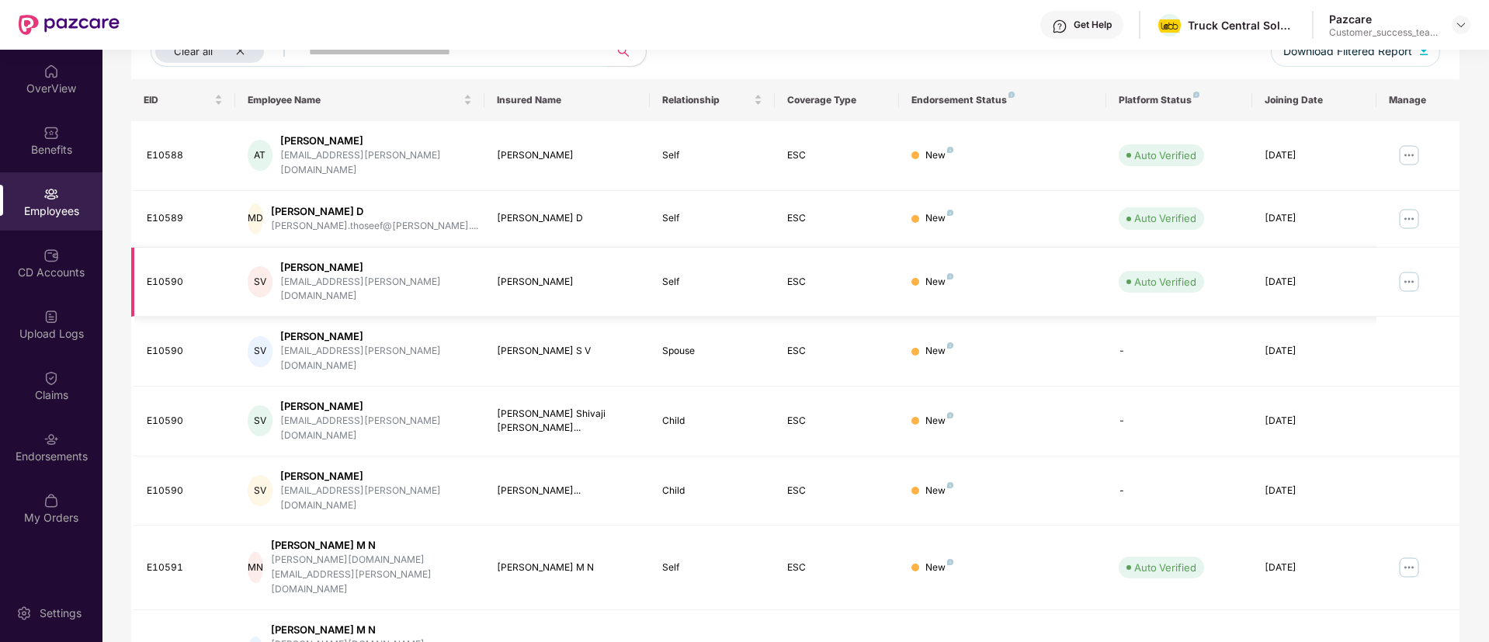
scroll to position [312, 0]
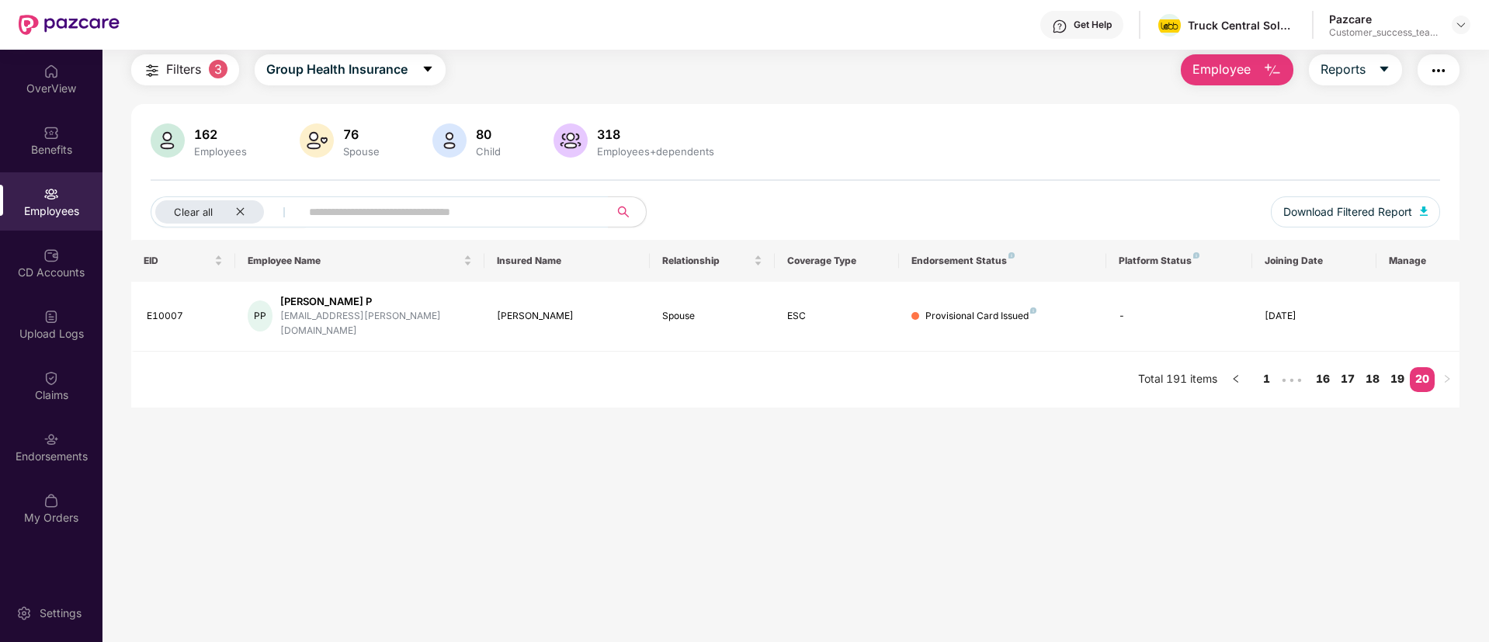
scroll to position [50, 0]
click at [1398, 367] on link "19" at bounding box center [1397, 378] width 25 height 23
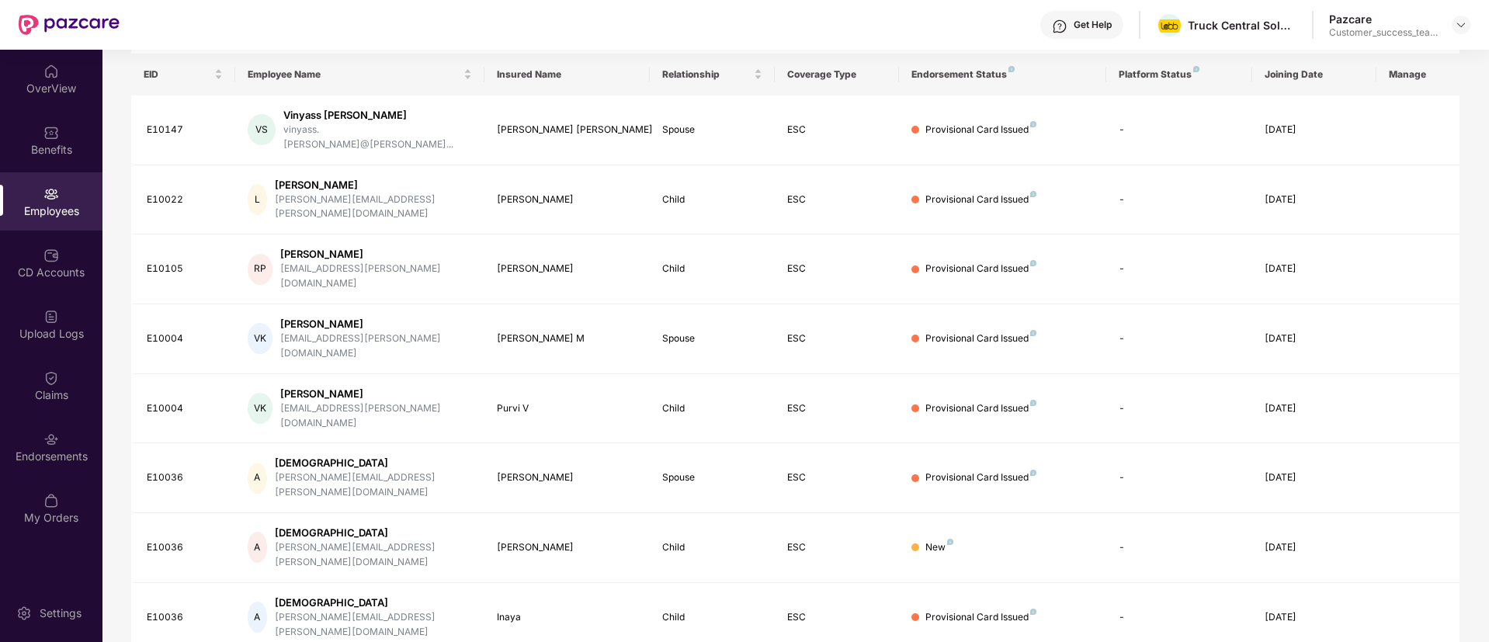
scroll to position [312, 0]
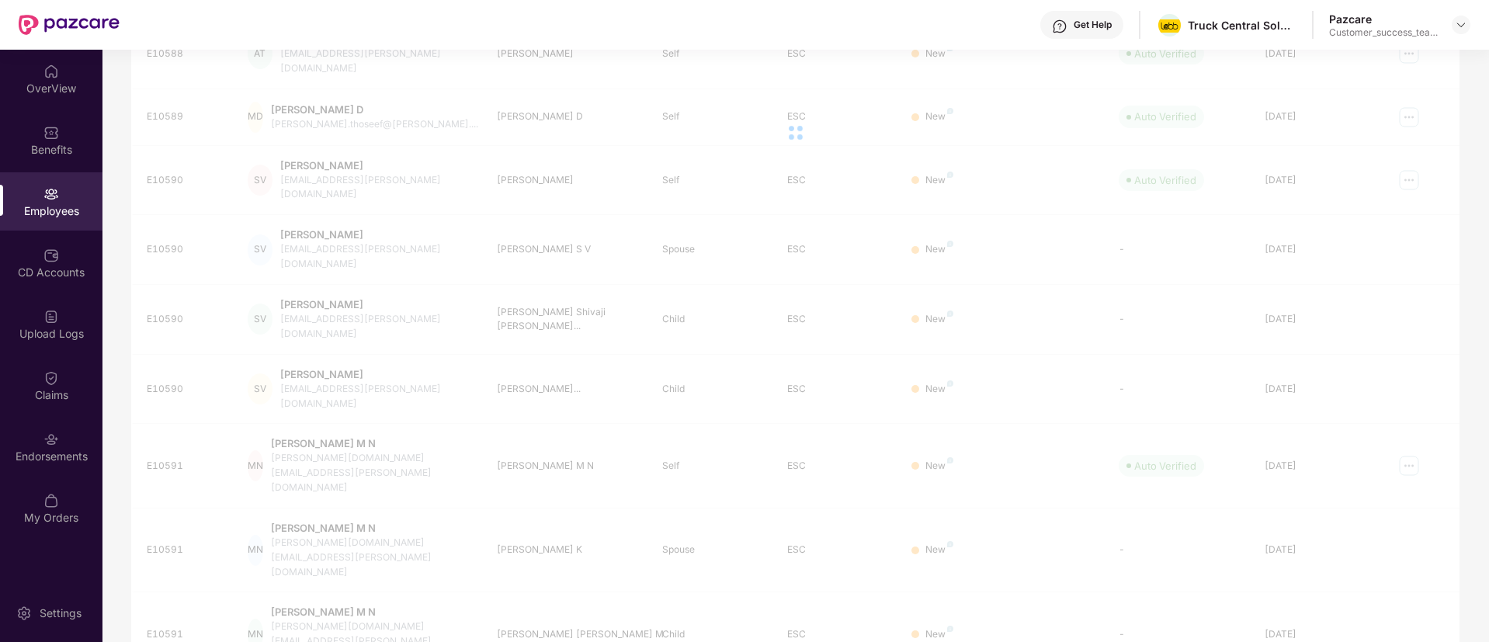
scroll to position [50, 0]
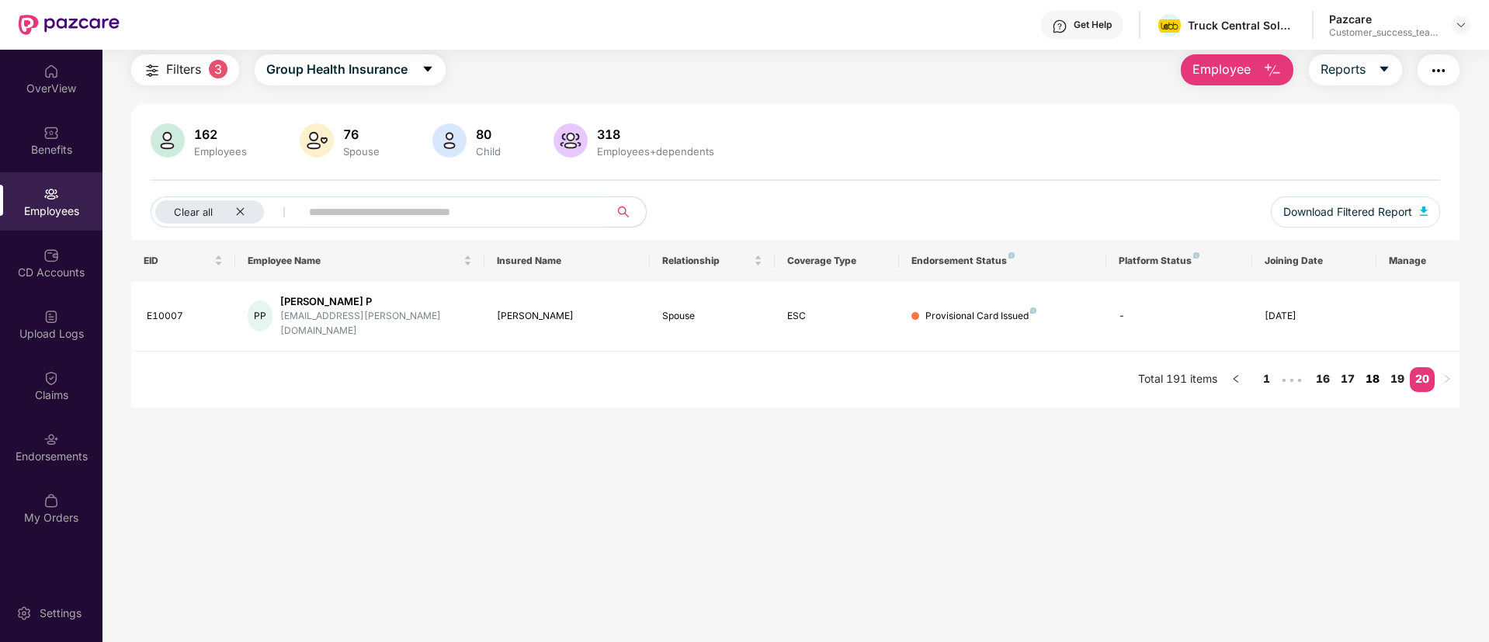
click at [1381, 367] on link "18" at bounding box center [1372, 378] width 25 height 23
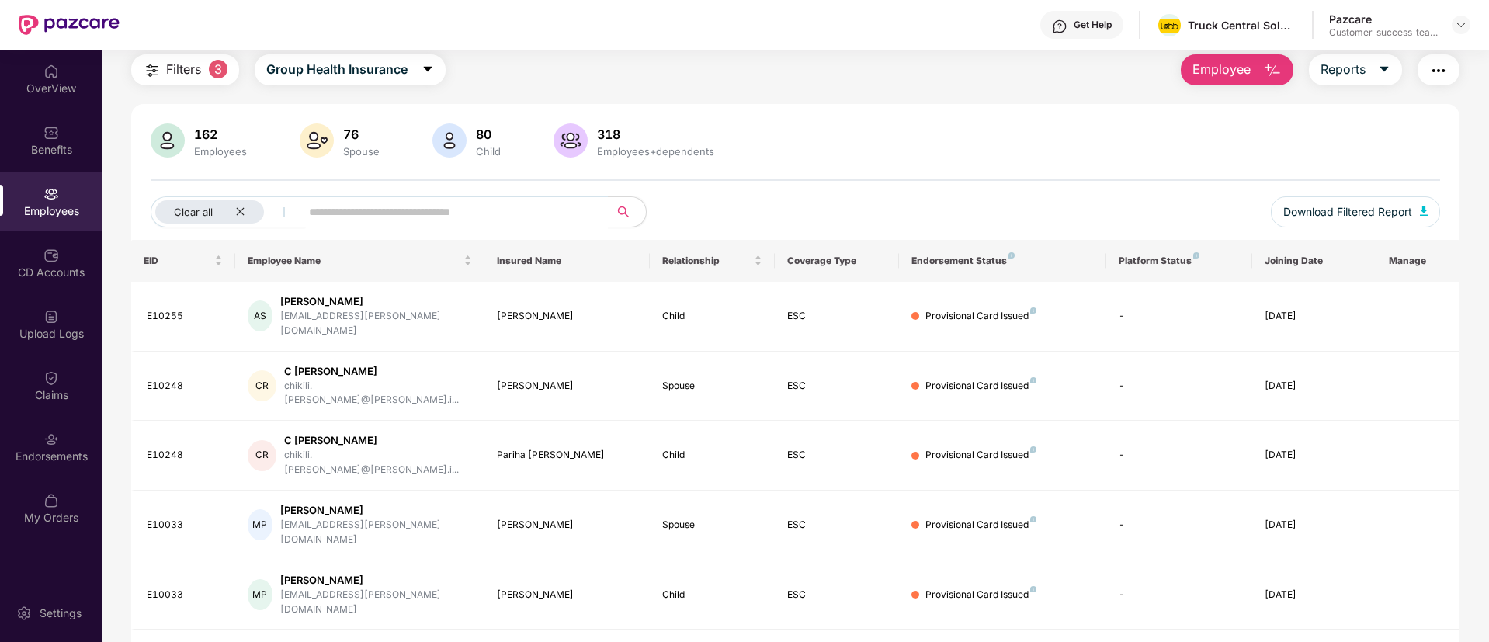
scroll to position [0, 0]
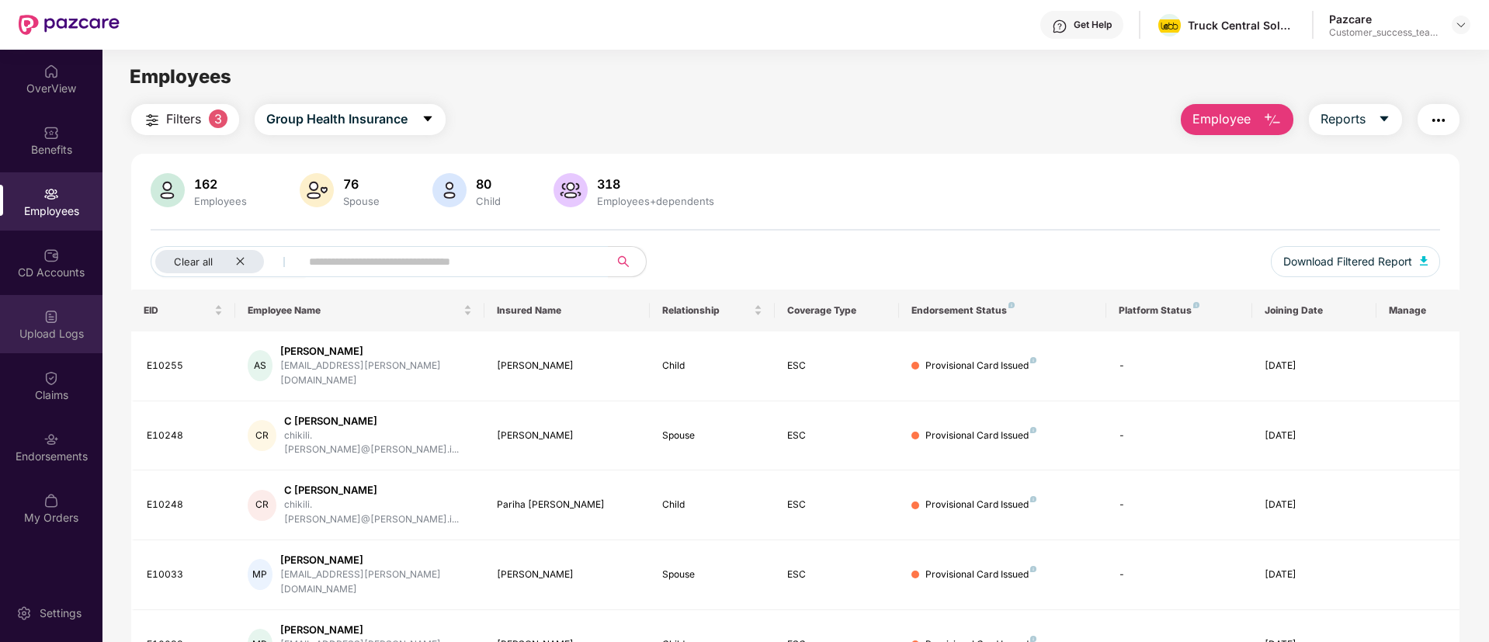
click at [66, 332] on div "Upload Logs" at bounding box center [51, 334] width 102 height 16
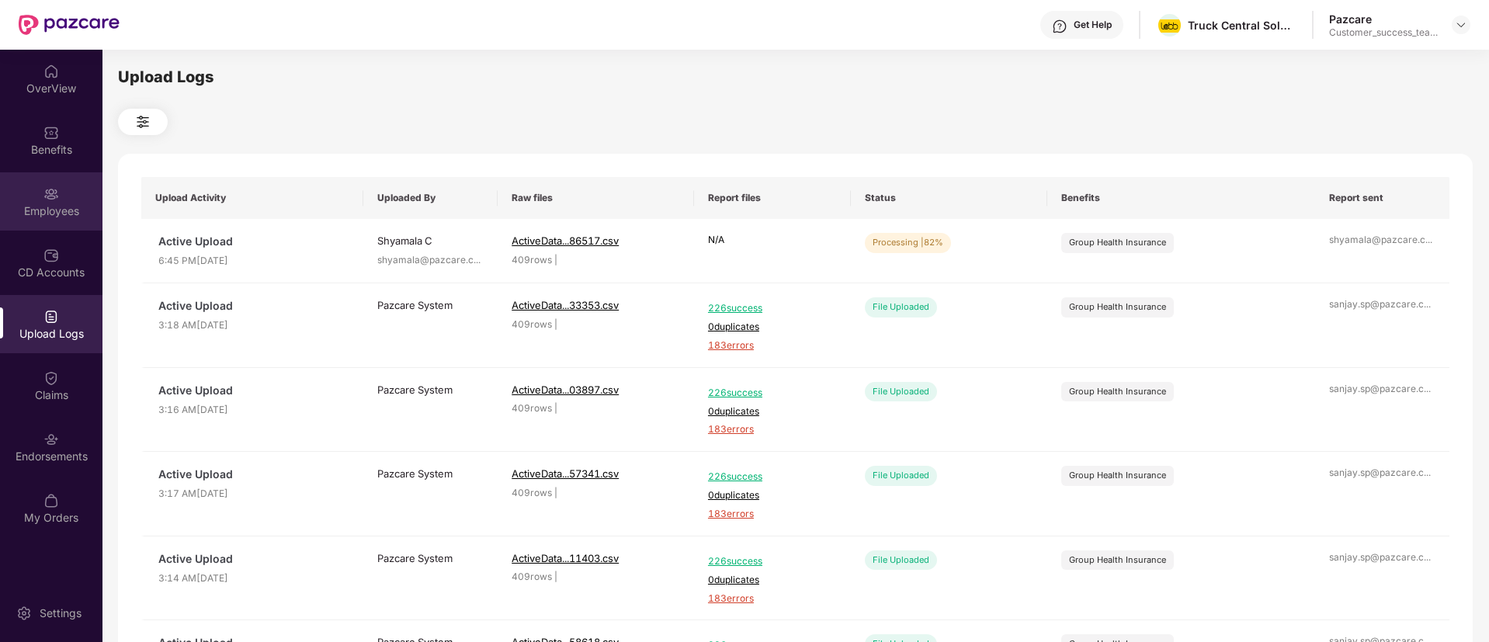
click at [50, 210] on div "Employees" at bounding box center [51, 211] width 102 height 16
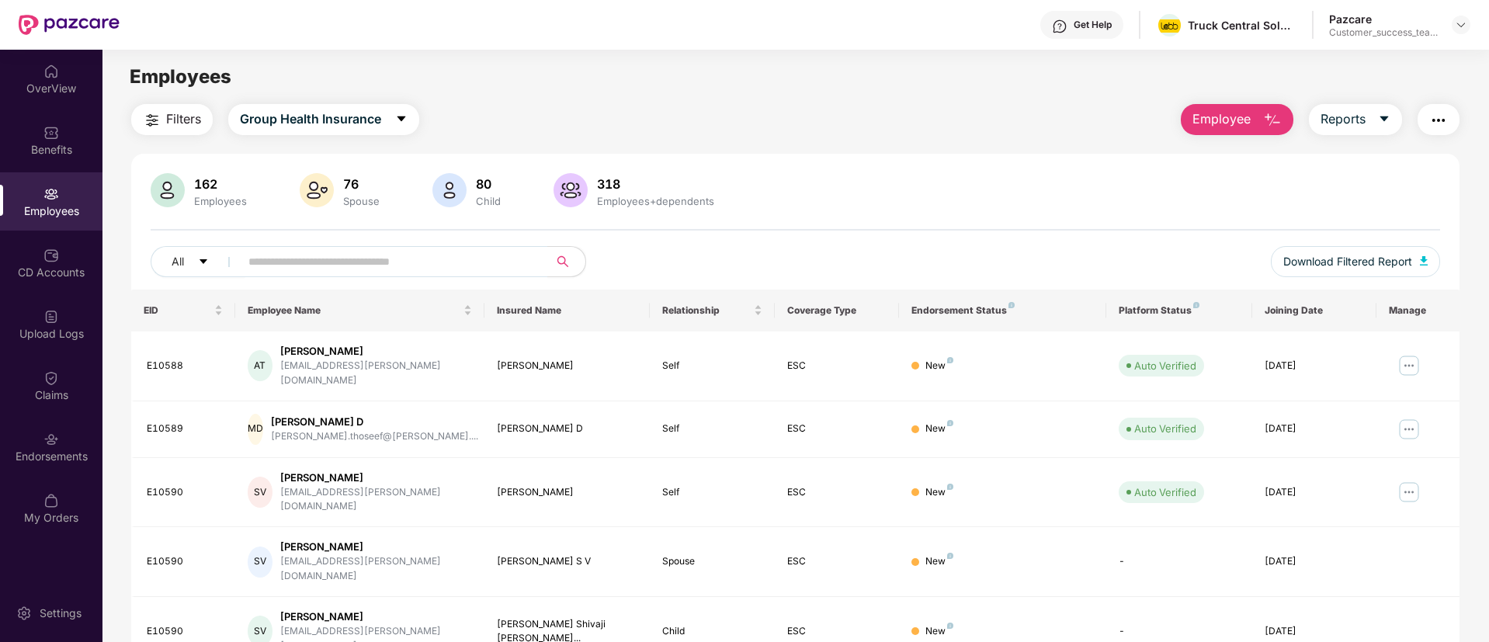
click at [149, 111] on img "button" at bounding box center [152, 120] width 19 height 19
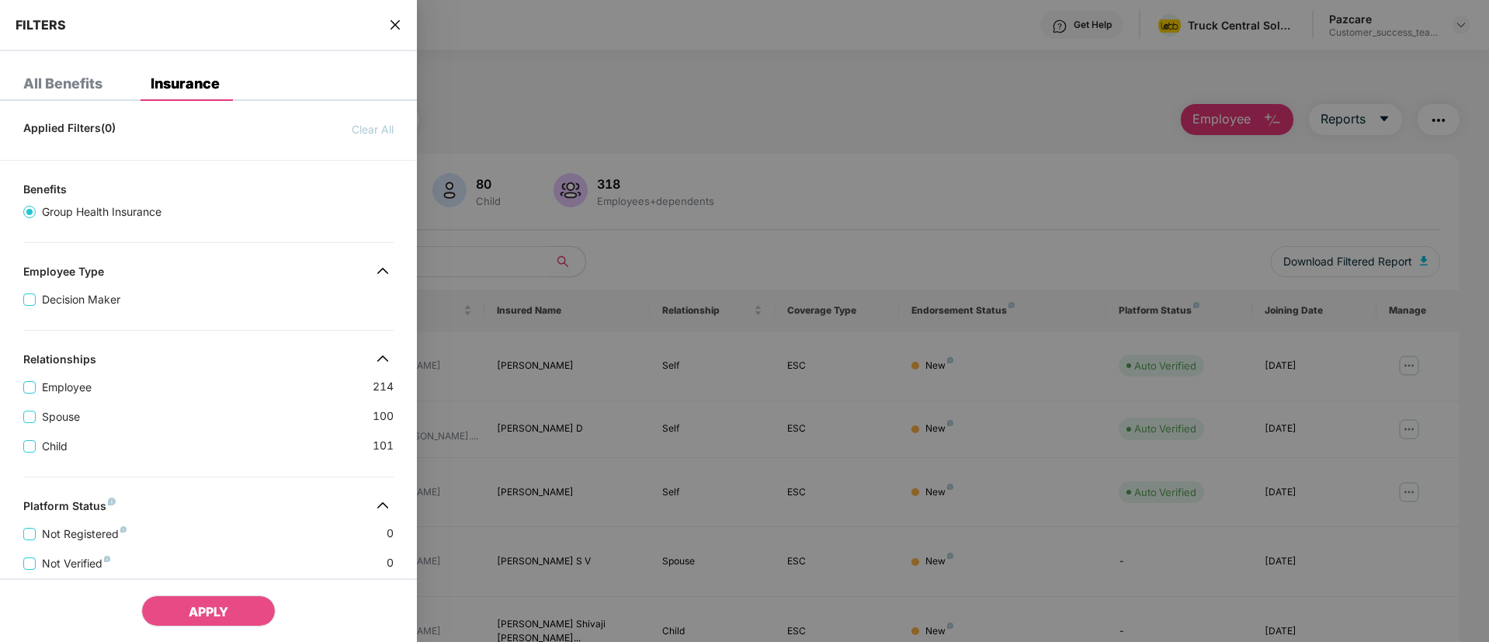
click at [387, 18] on div "FILTERS" at bounding box center [208, 25] width 417 height 51
click at [390, 20] on icon "close" at bounding box center [395, 25] width 12 height 12
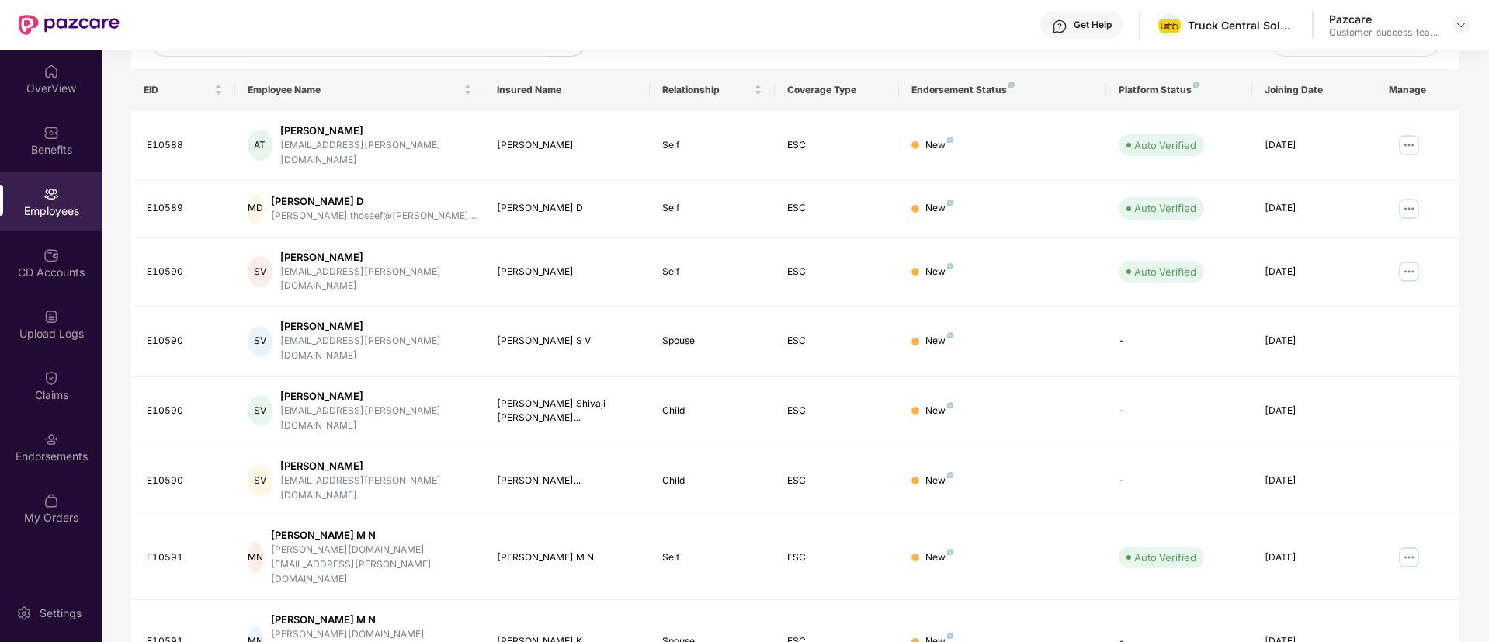
scroll to position [312, 0]
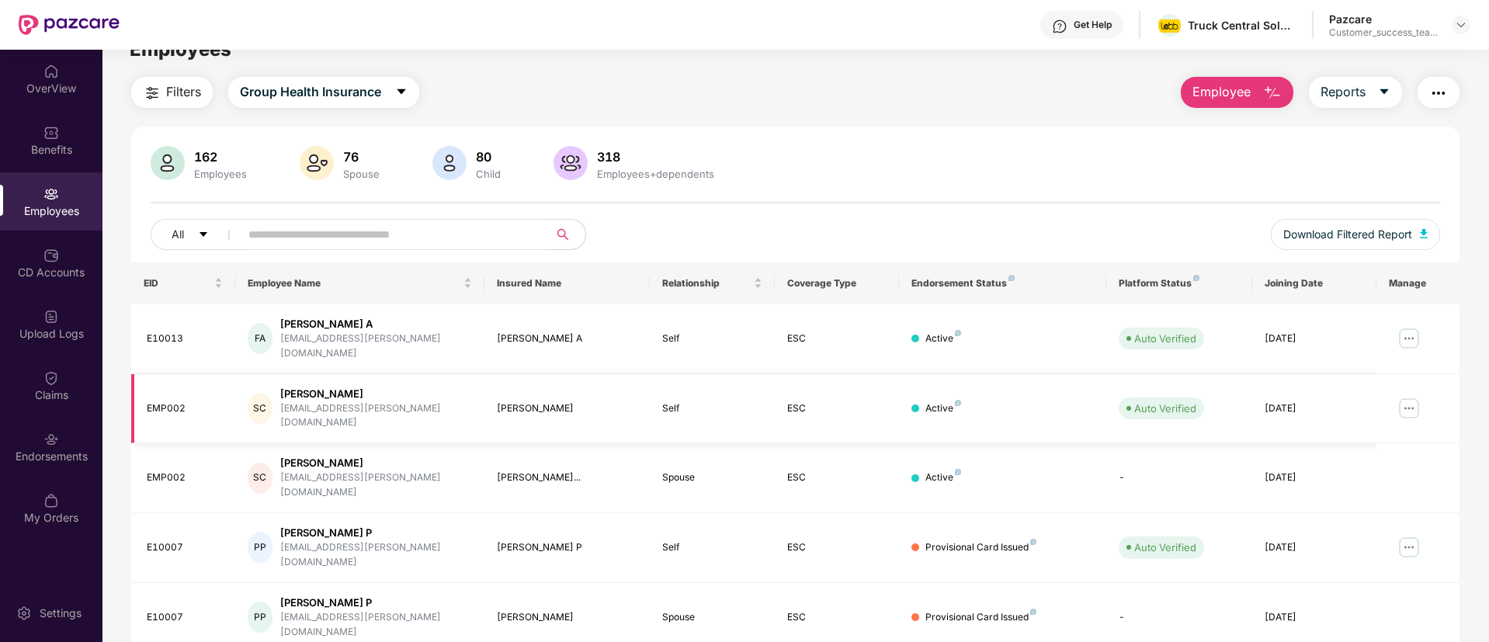
scroll to position [50, 0]
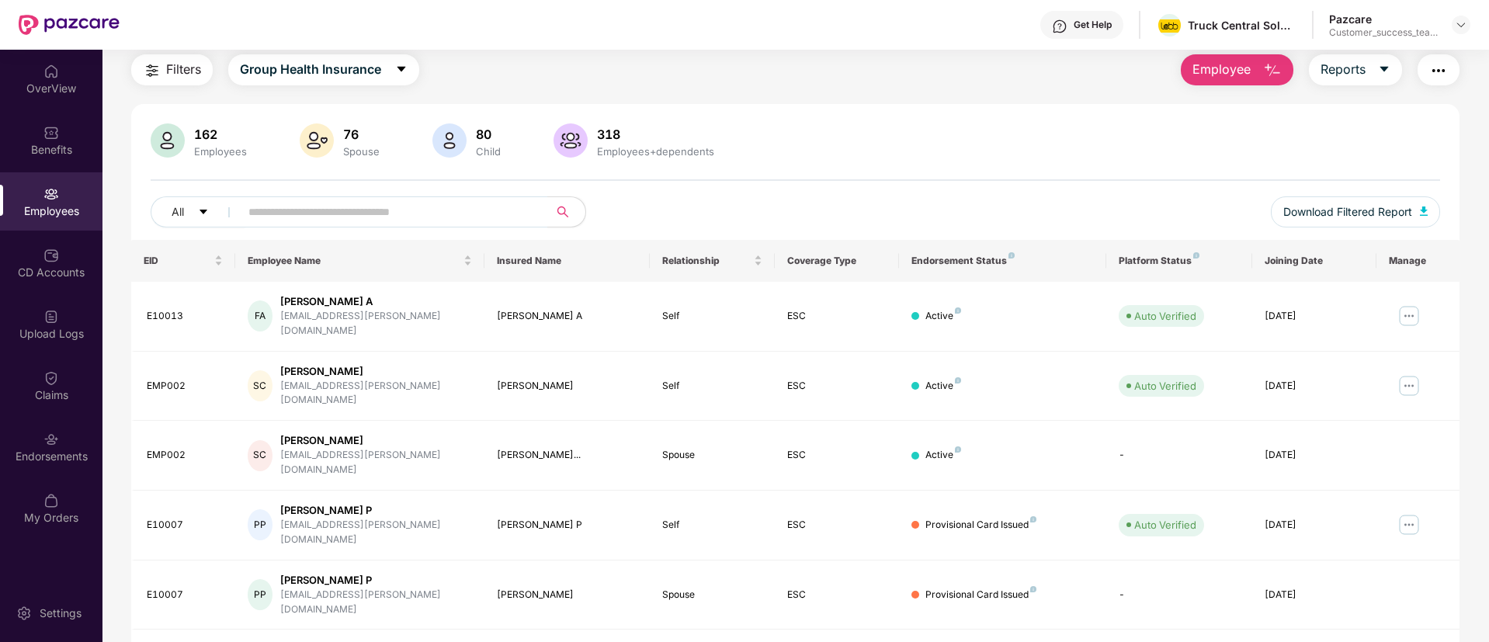
click at [155, 68] on img "button" at bounding box center [152, 70] width 19 height 19
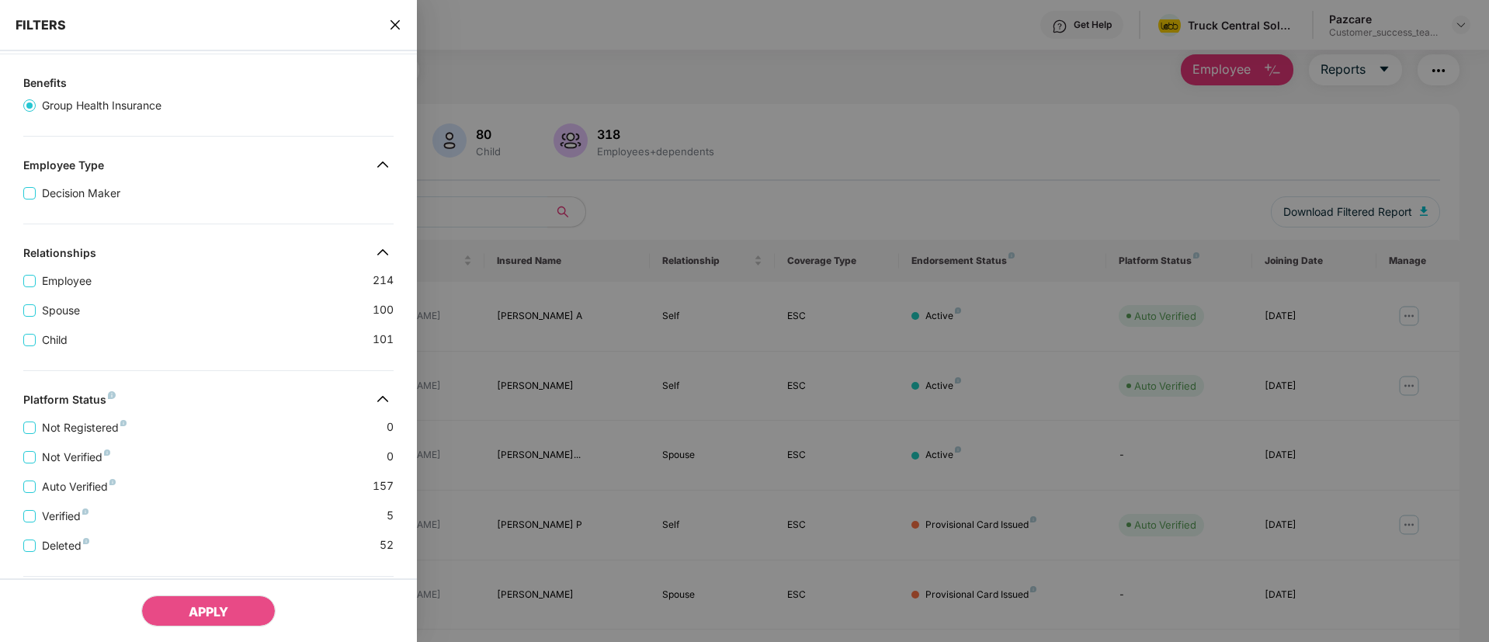
scroll to position [341, 0]
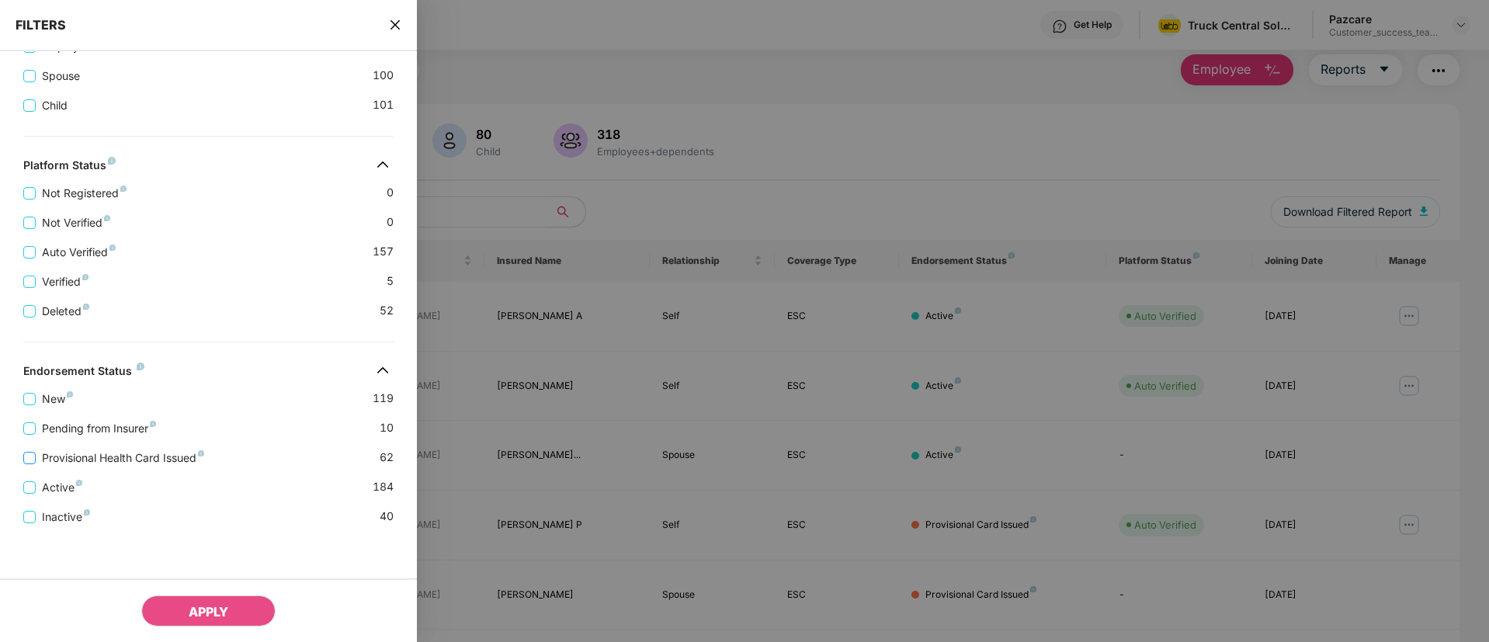
click at [82, 460] on span "Provisional Health Card Issued" at bounding box center [123, 458] width 175 height 17
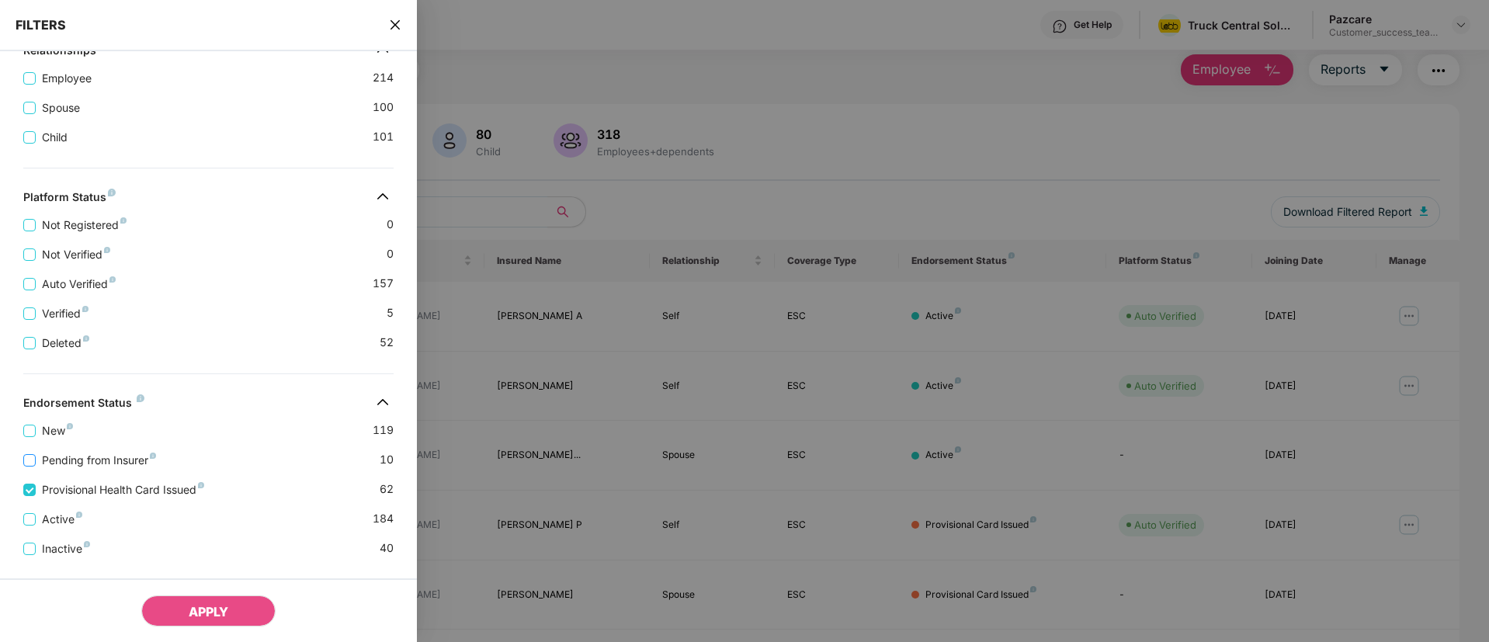
click at [50, 455] on span "Pending from Insurer" at bounding box center [99, 460] width 127 height 17
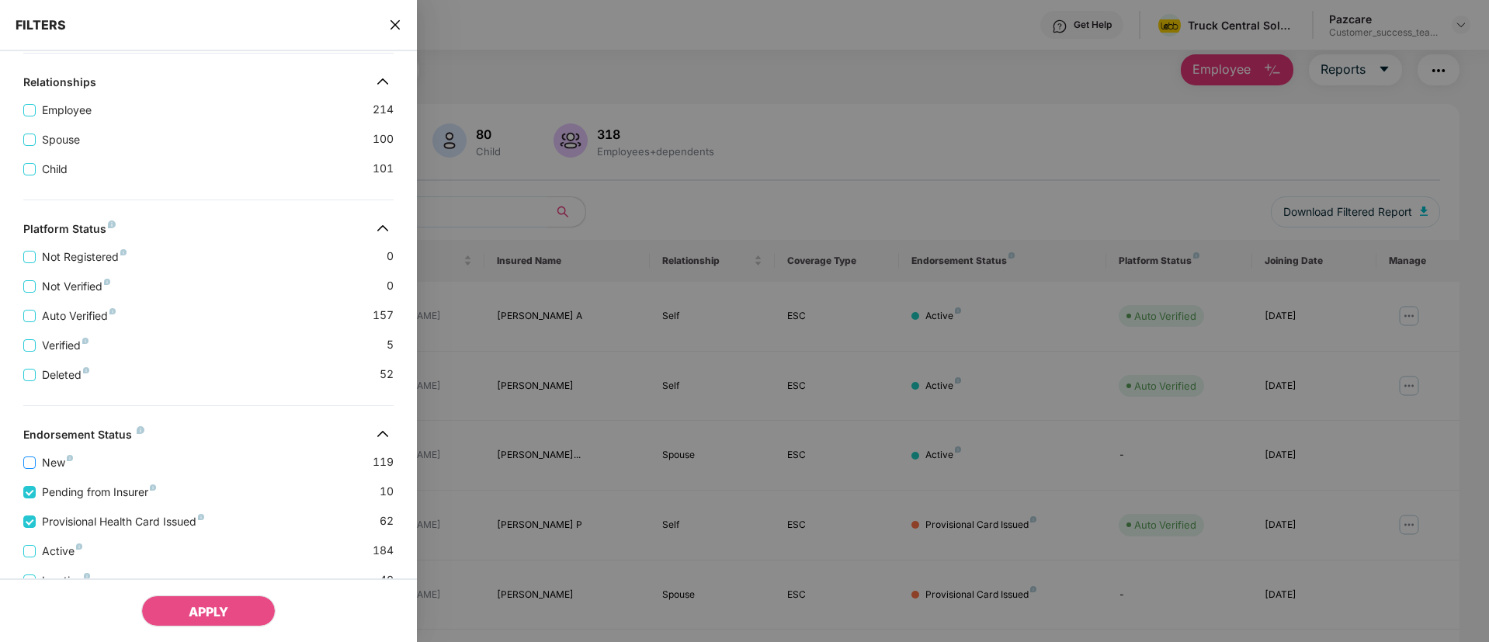
click at [44, 466] on span "New" at bounding box center [57, 462] width 43 height 17
click at [210, 604] on span "APPLY" at bounding box center [209, 612] width 40 height 16
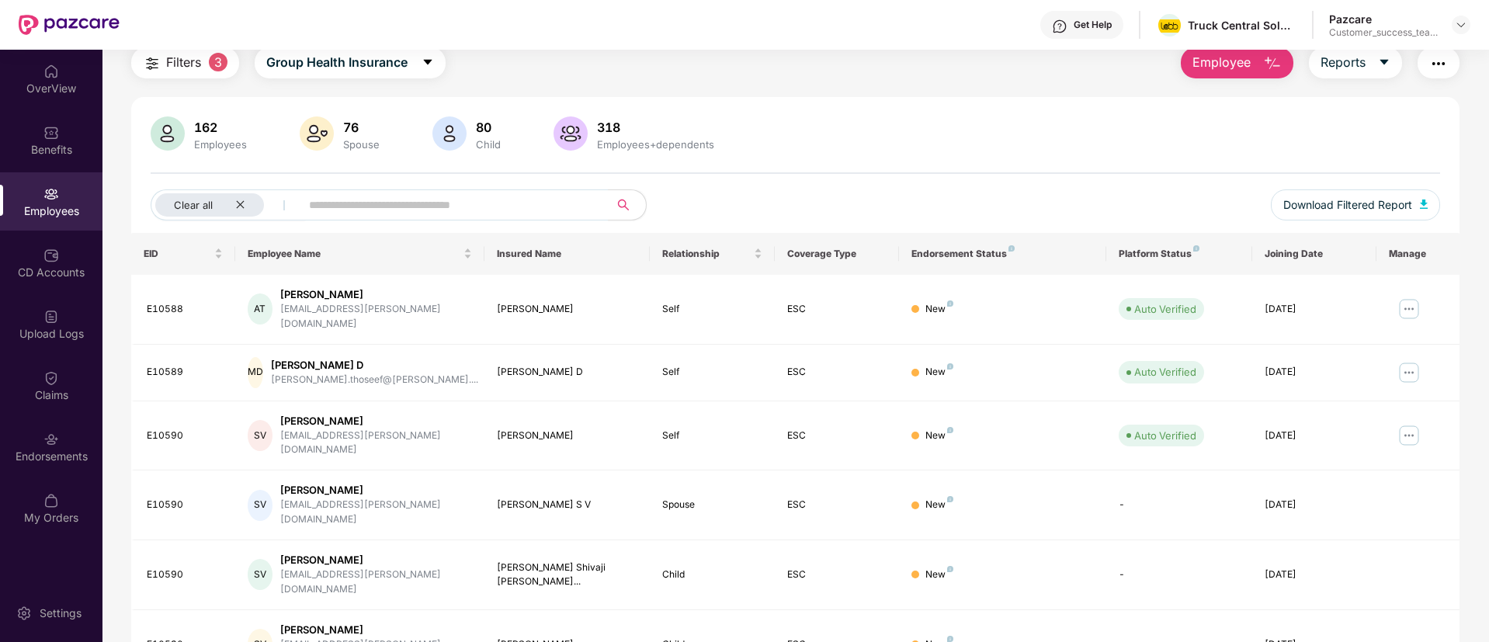
scroll to position [0, 0]
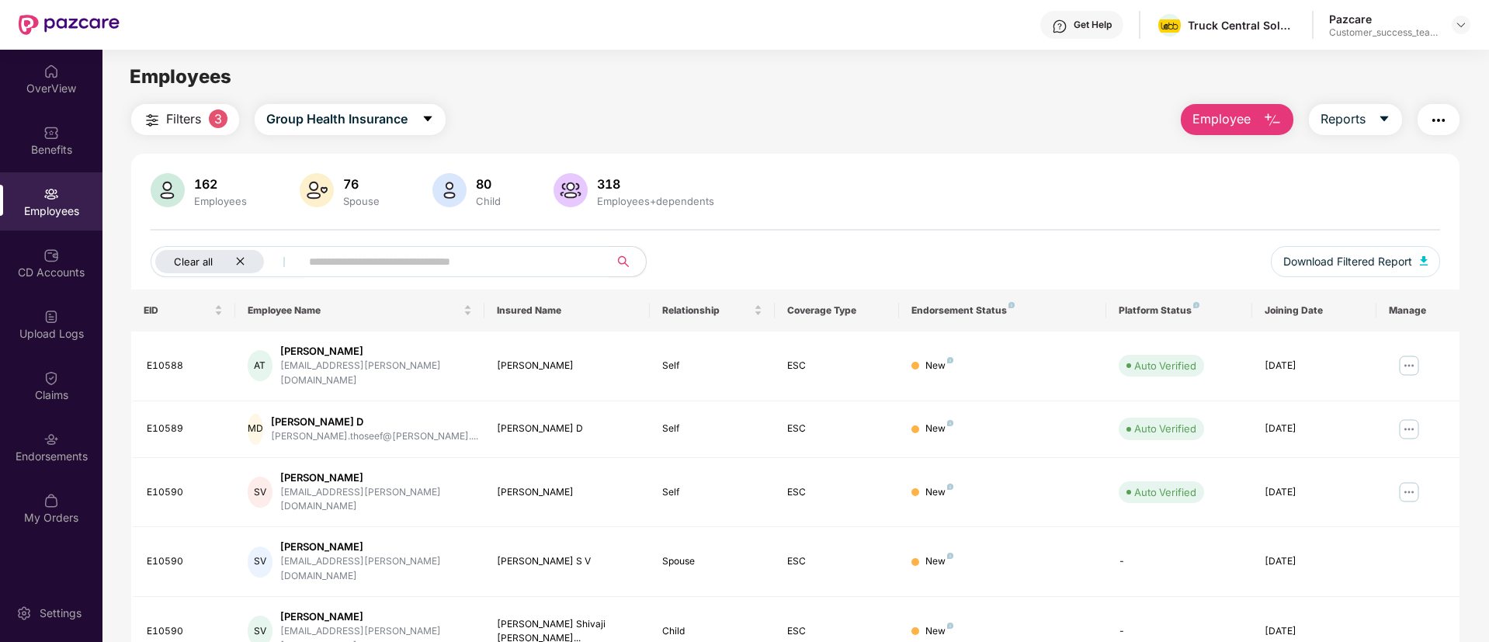
click at [240, 260] on icon "close" at bounding box center [240, 261] width 10 height 10
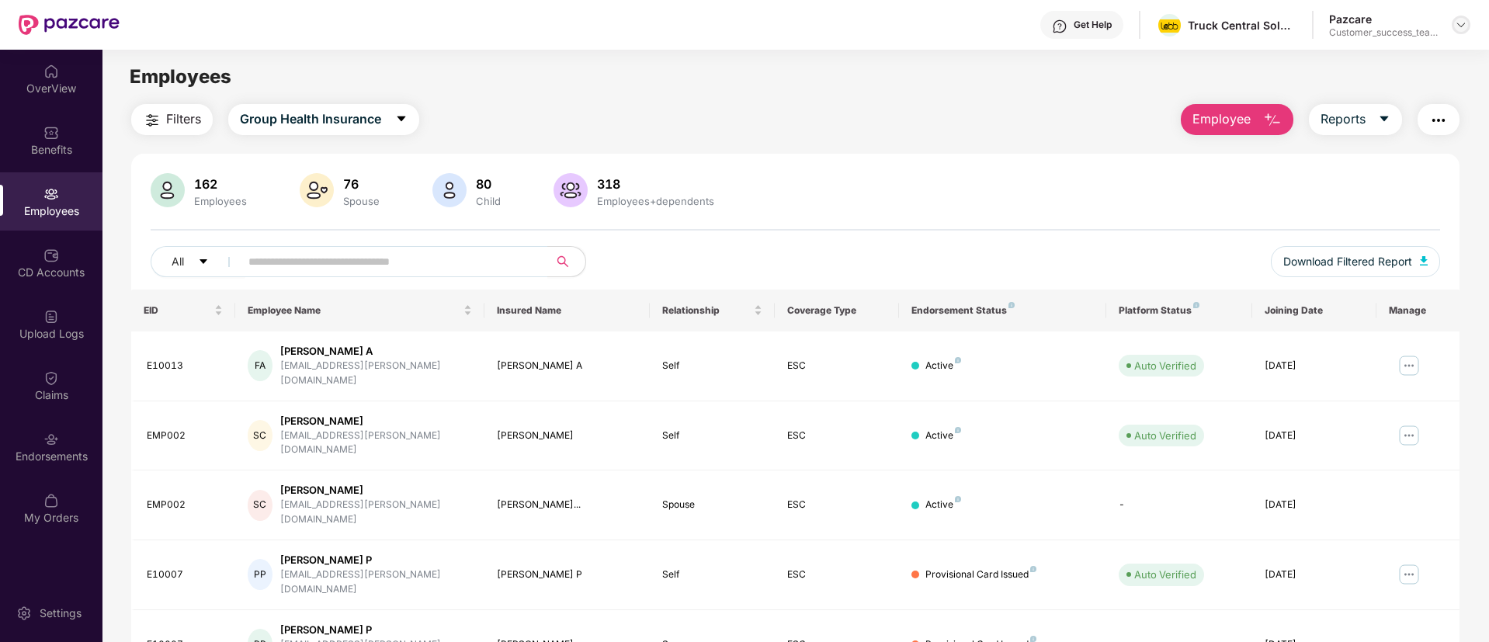
click at [1460, 26] on img at bounding box center [1461, 25] width 12 height 12
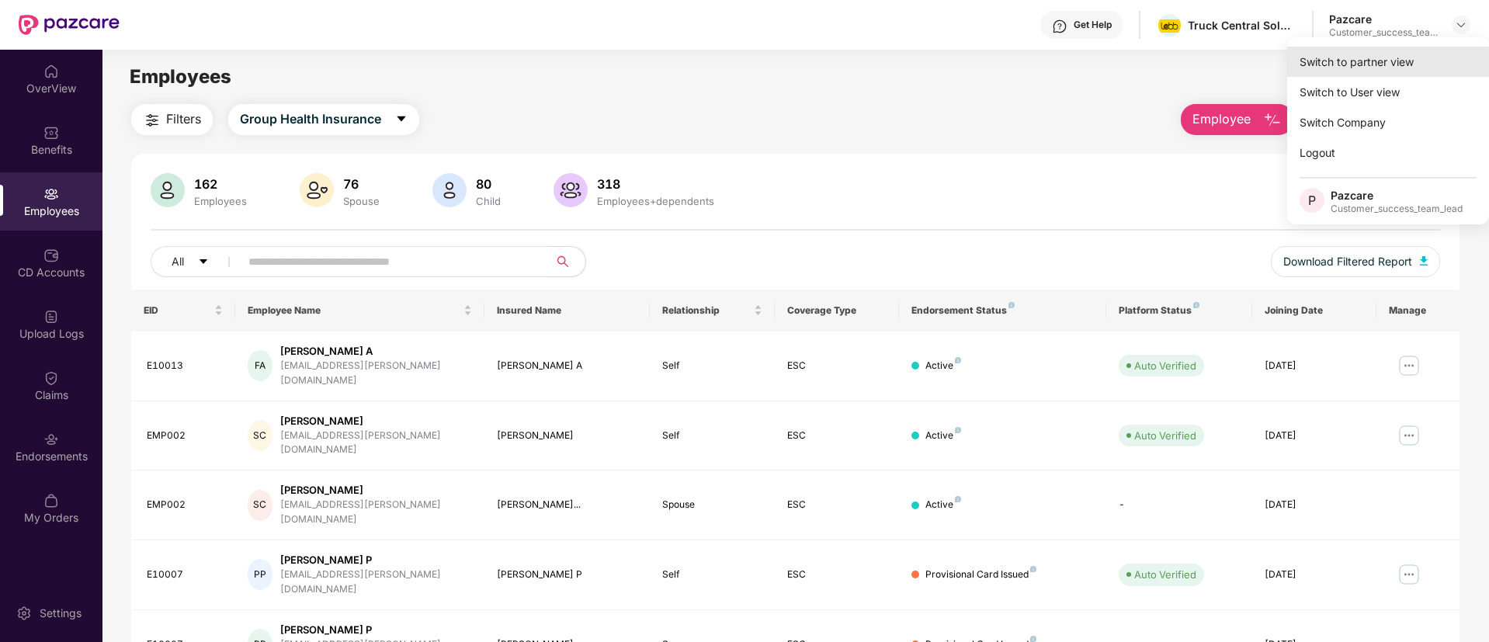
click at [1402, 66] on div "Switch to partner view" at bounding box center [1388, 62] width 202 height 30
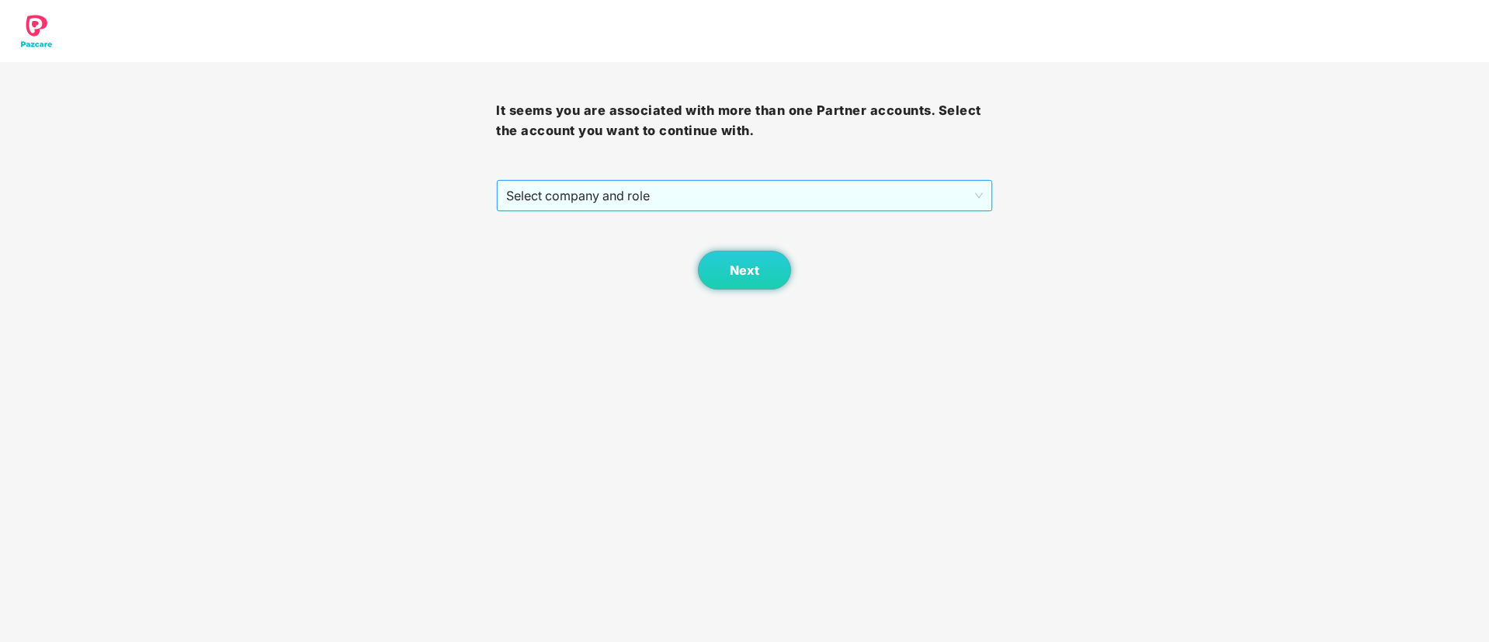
click at [764, 201] on span "Select company and role" at bounding box center [744, 196] width 476 height 30
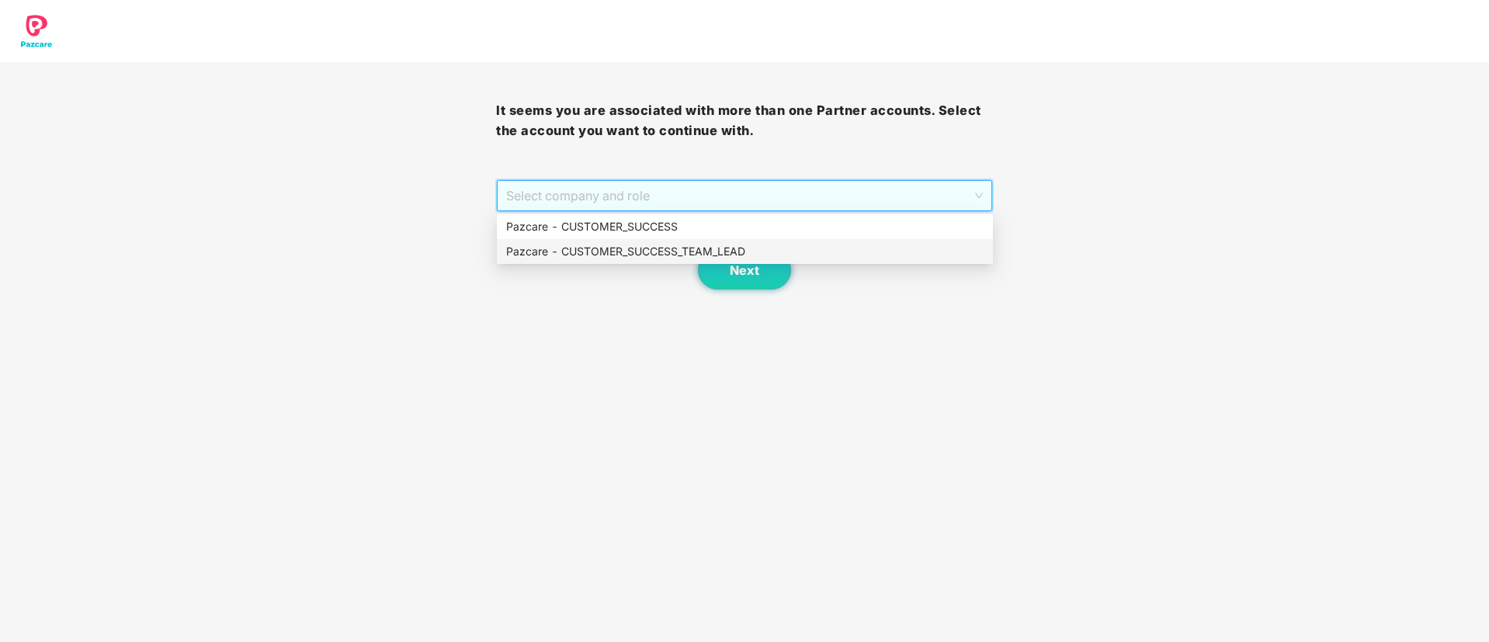
click at [731, 246] on div "Pazcare - CUSTOMER_SUCCESS_TEAM_LEAD" at bounding box center [745, 251] width 478 height 17
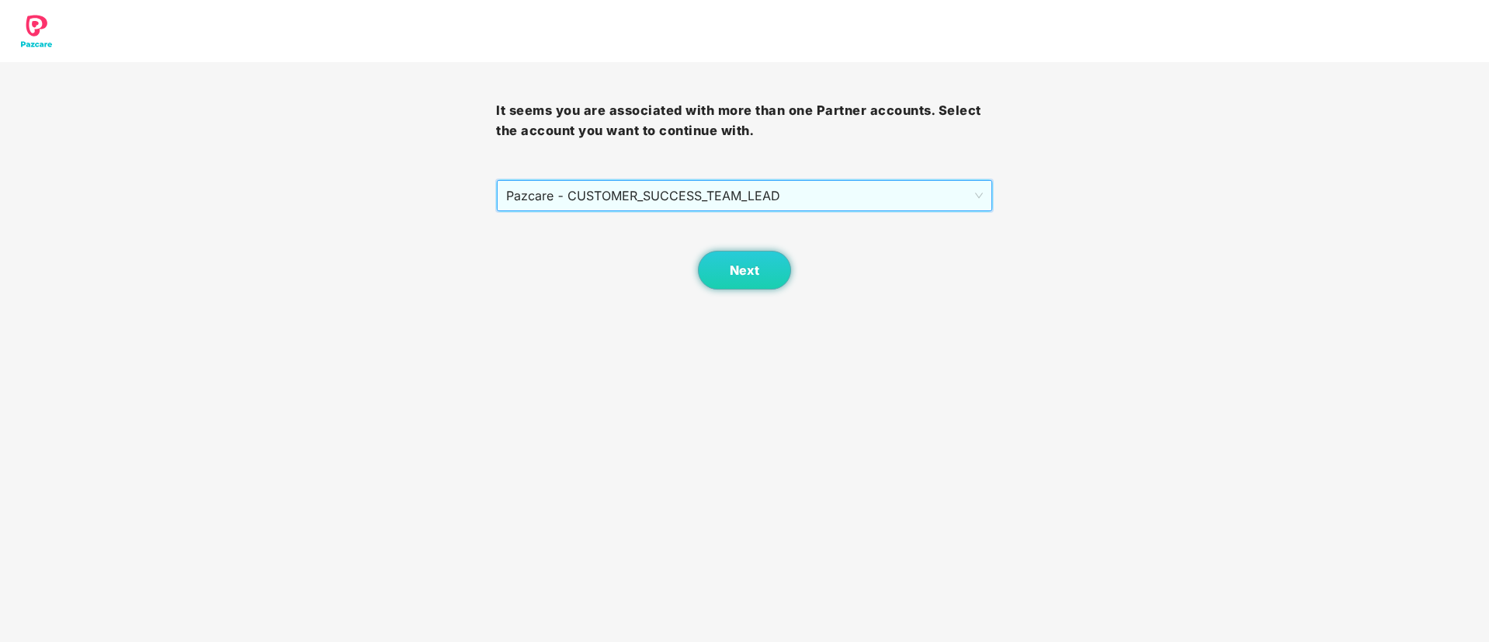
click at [737, 290] on body "It seems you are associated with more than one Partner accounts. Select the acc…" at bounding box center [744, 321] width 1489 height 642
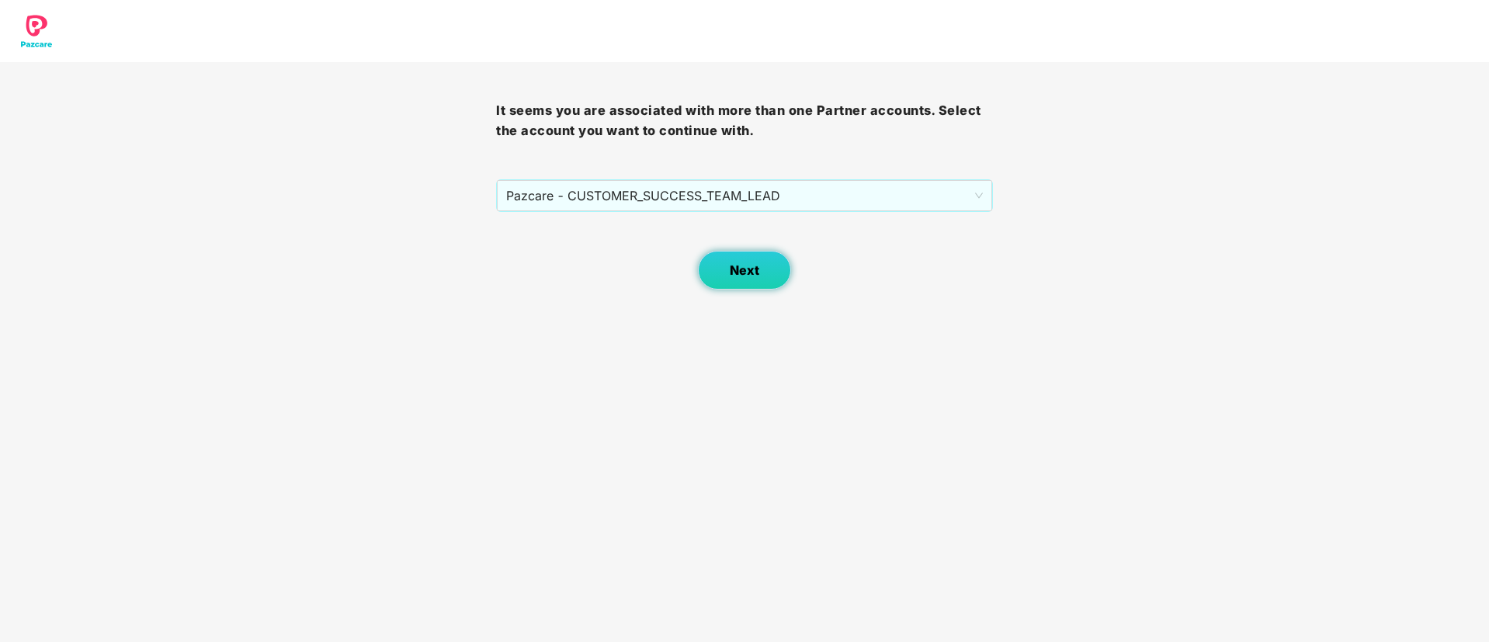
click at [737, 277] on span "Next" at bounding box center [745, 270] width 30 height 15
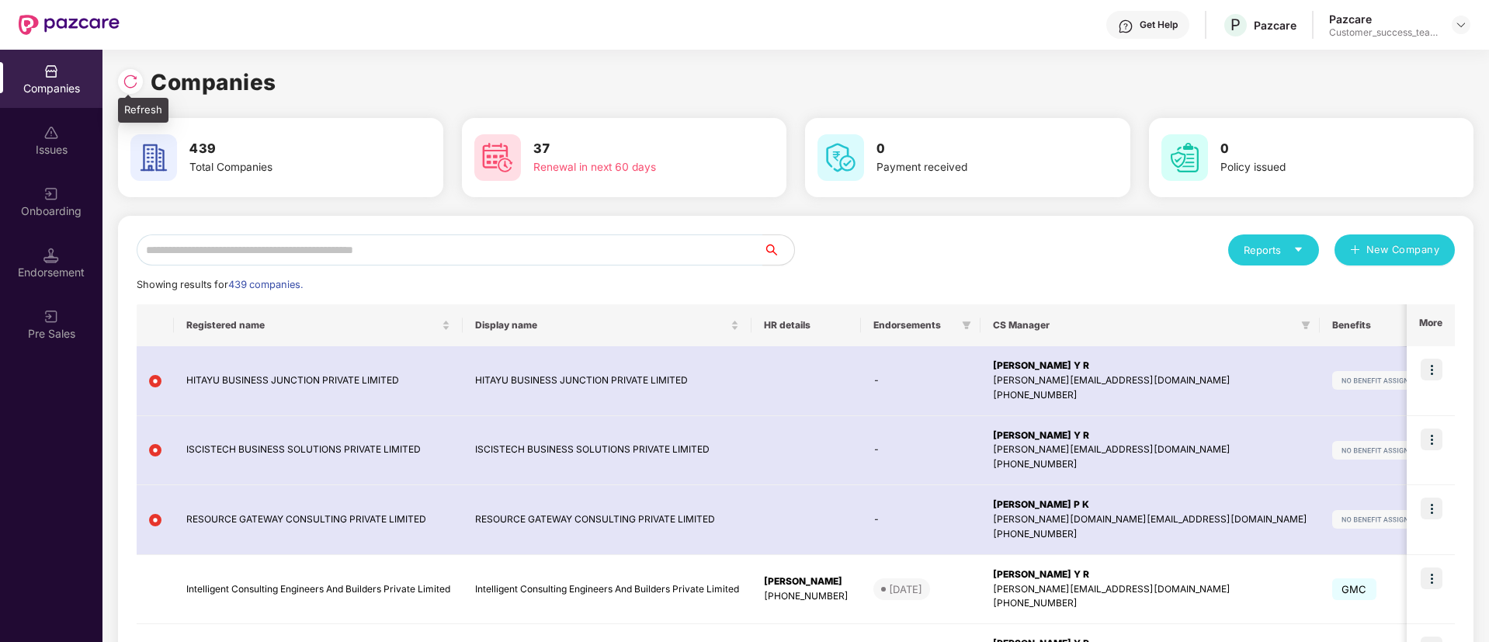
click at [126, 75] on img at bounding box center [131, 82] width 16 height 16
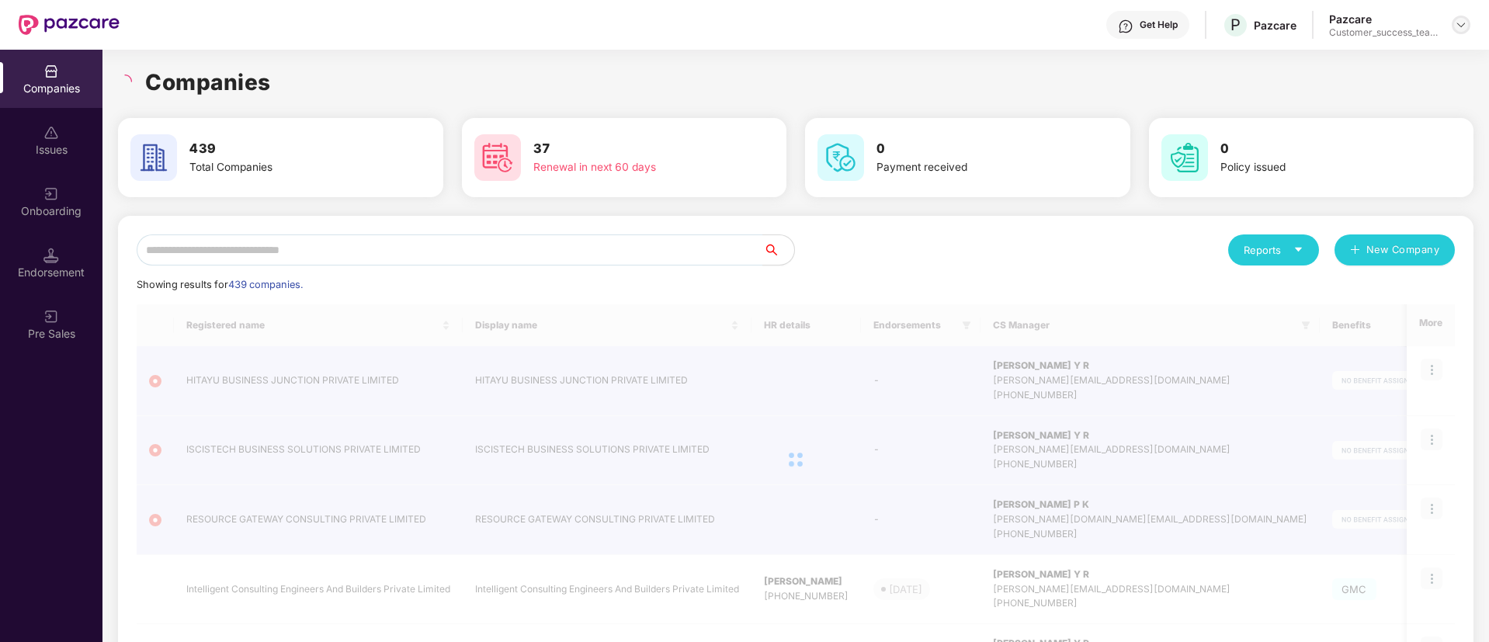
click at [1461, 19] on img at bounding box center [1461, 25] width 12 height 12
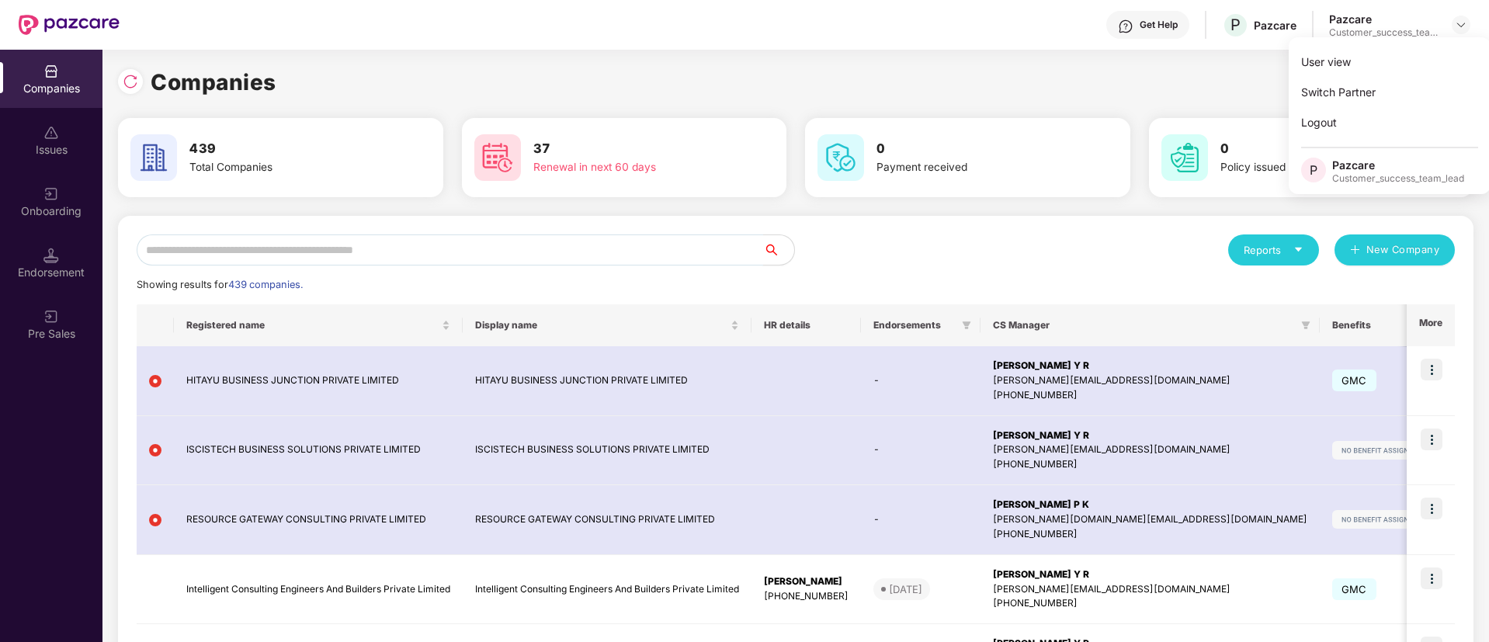
click at [274, 245] on input "text" at bounding box center [450, 250] width 627 height 31
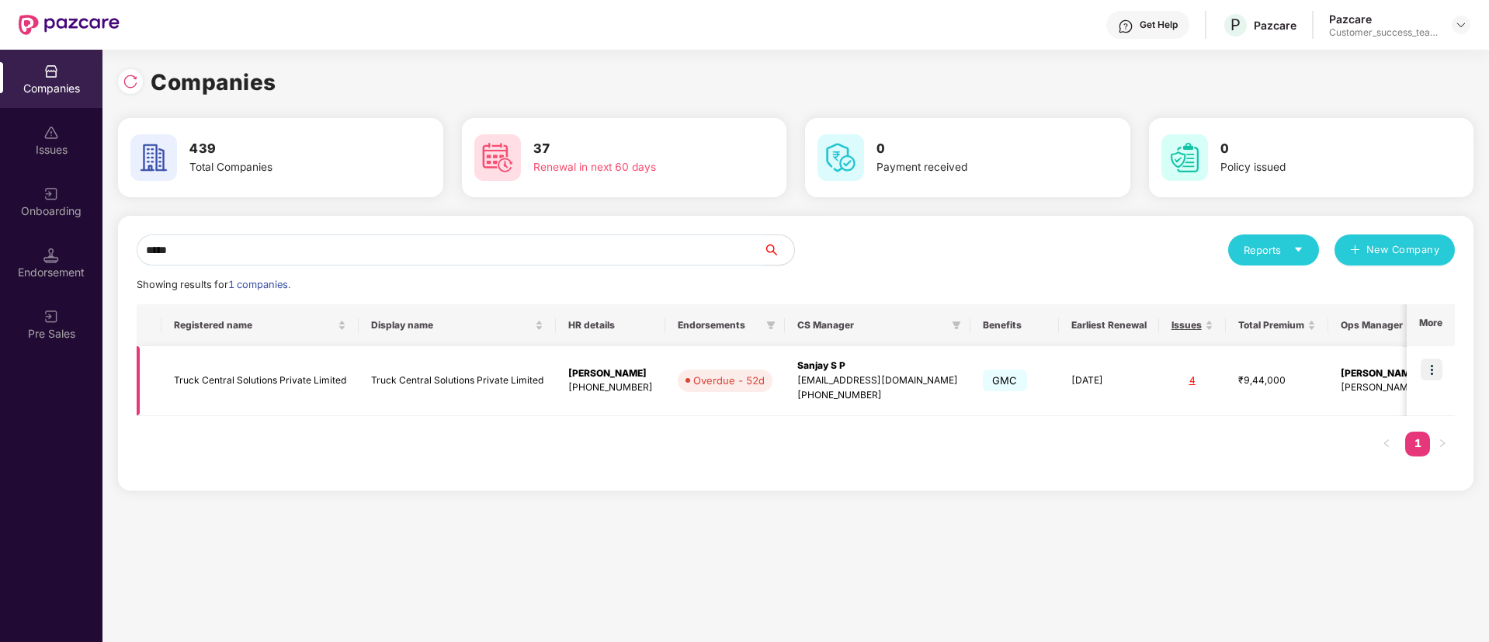
type input "*****"
click at [1434, 365] on img at bounding box center [1432, 370] width 22 height 22
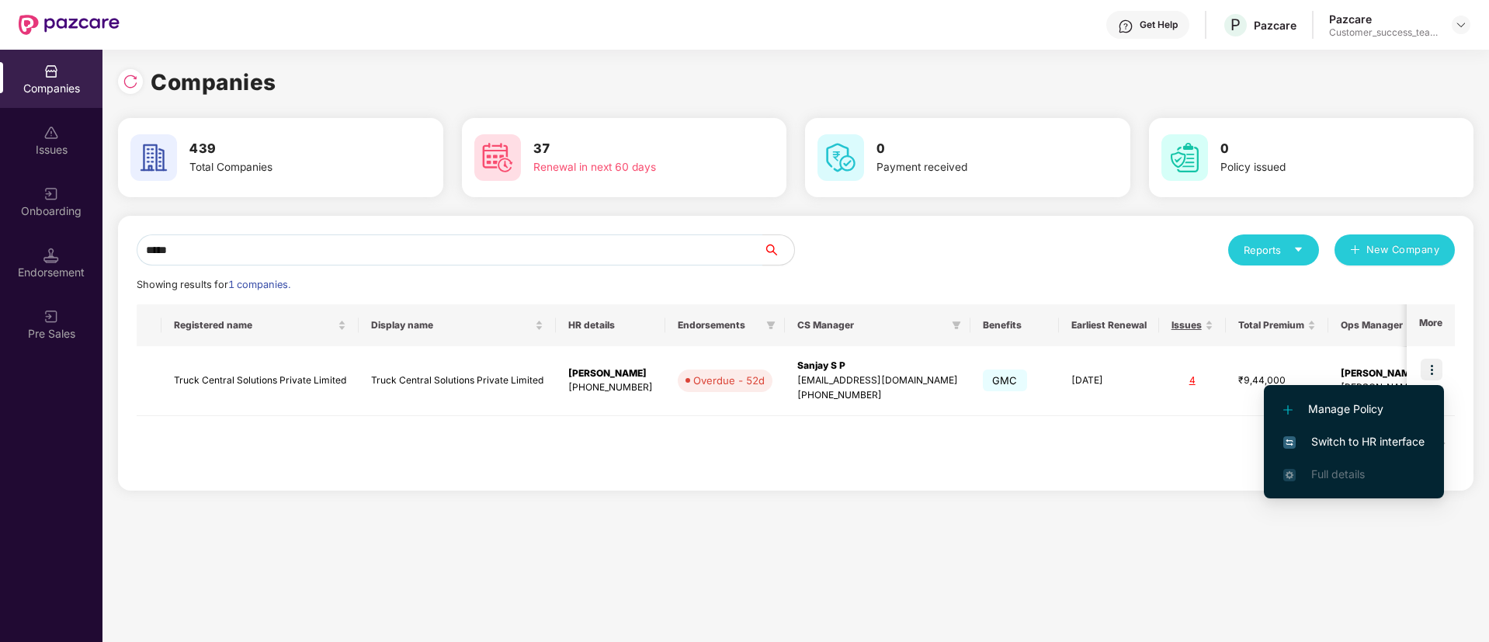
click at [1391, 443] on span "Switch to HR interface" at bounding box center [1354, 441] width 141 height 17
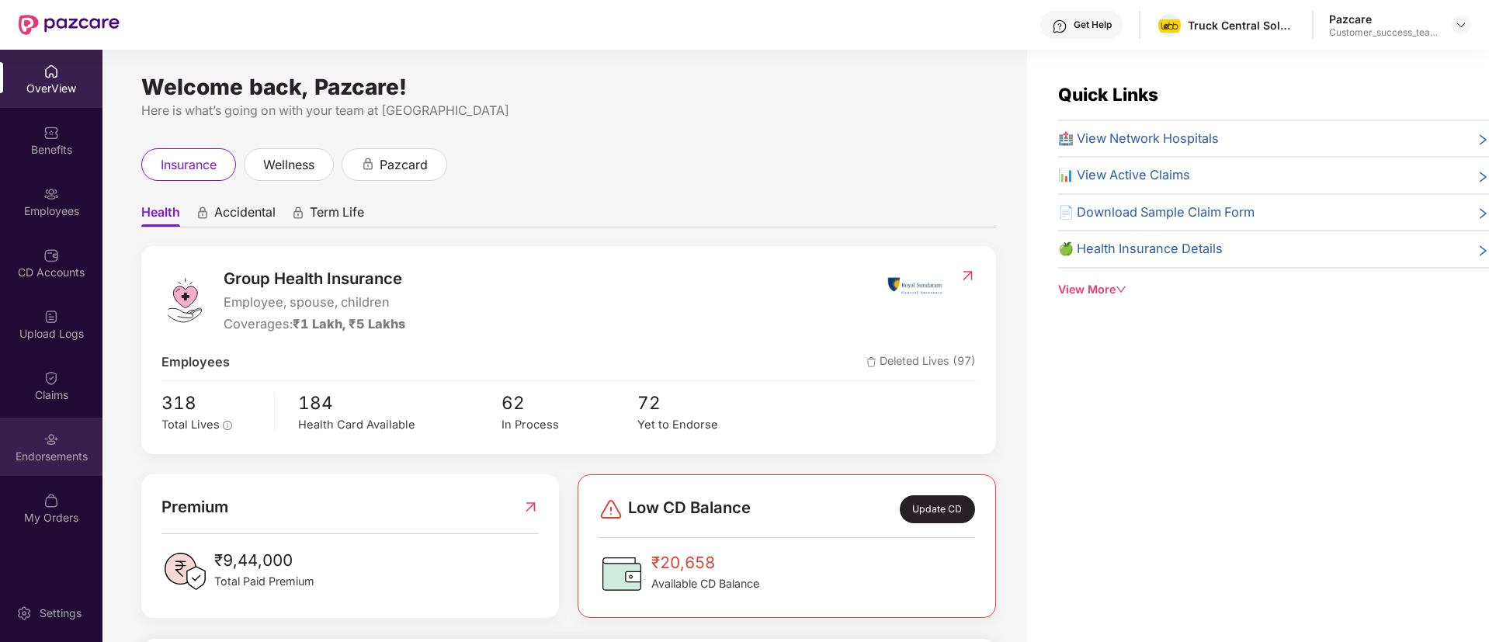
click at [46, 453] on div "Endorsements" at bounding box center [51, 457] width 102 height 16
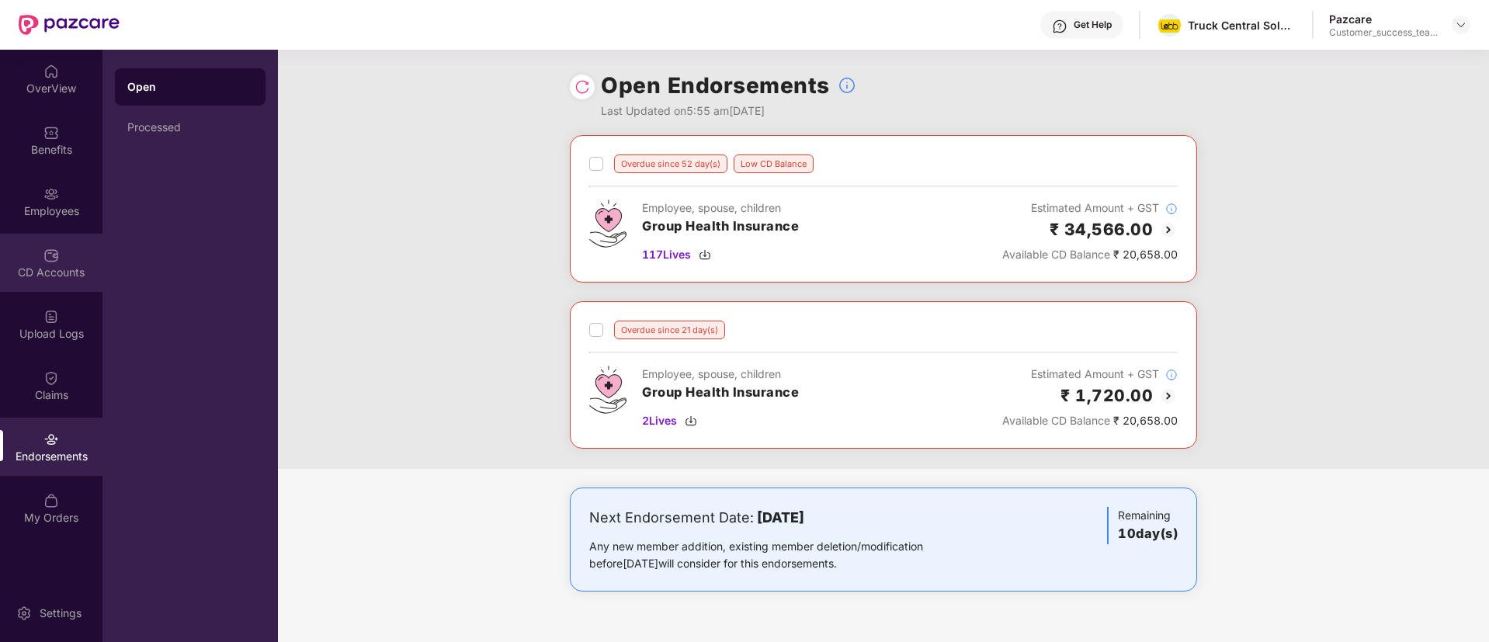
click at [66, 269] on div "CD Accounts" at bounding box center [51, 273] width 102 height 16
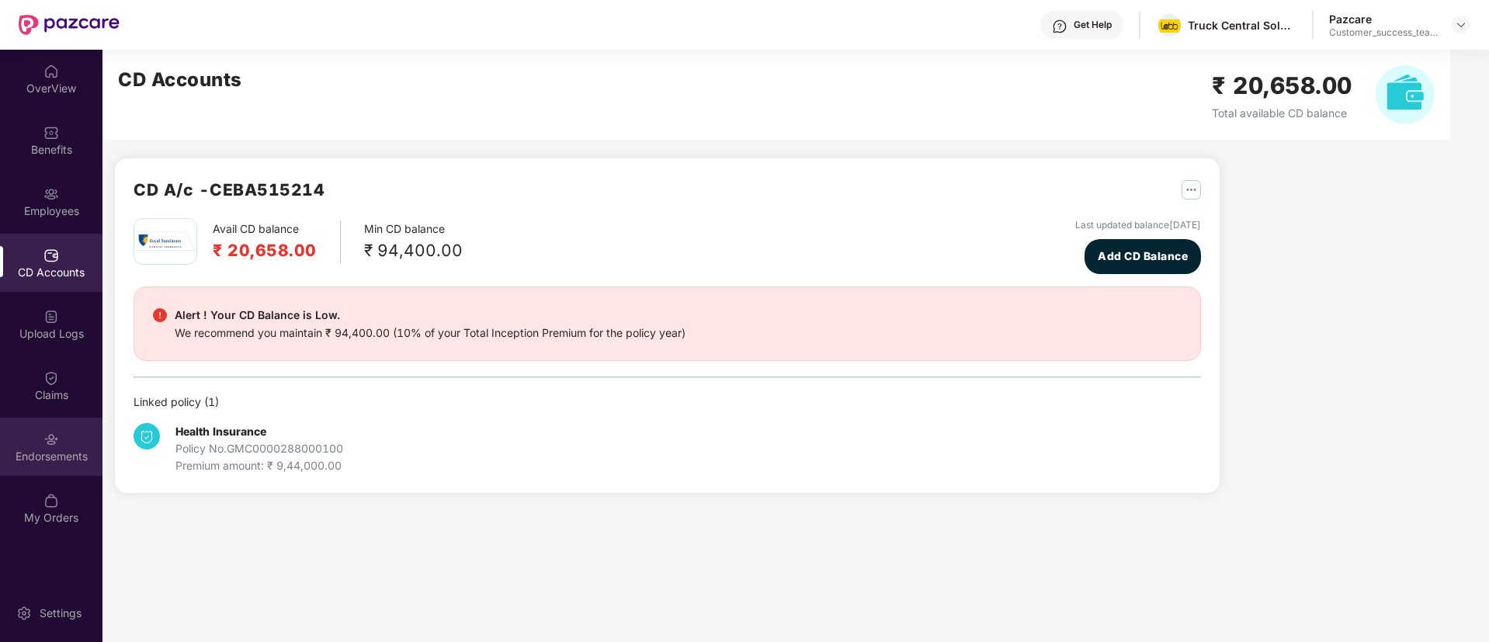
click at [57, 451] on div "Endorsements" at bounding box center [51, 457] width 102 height 16
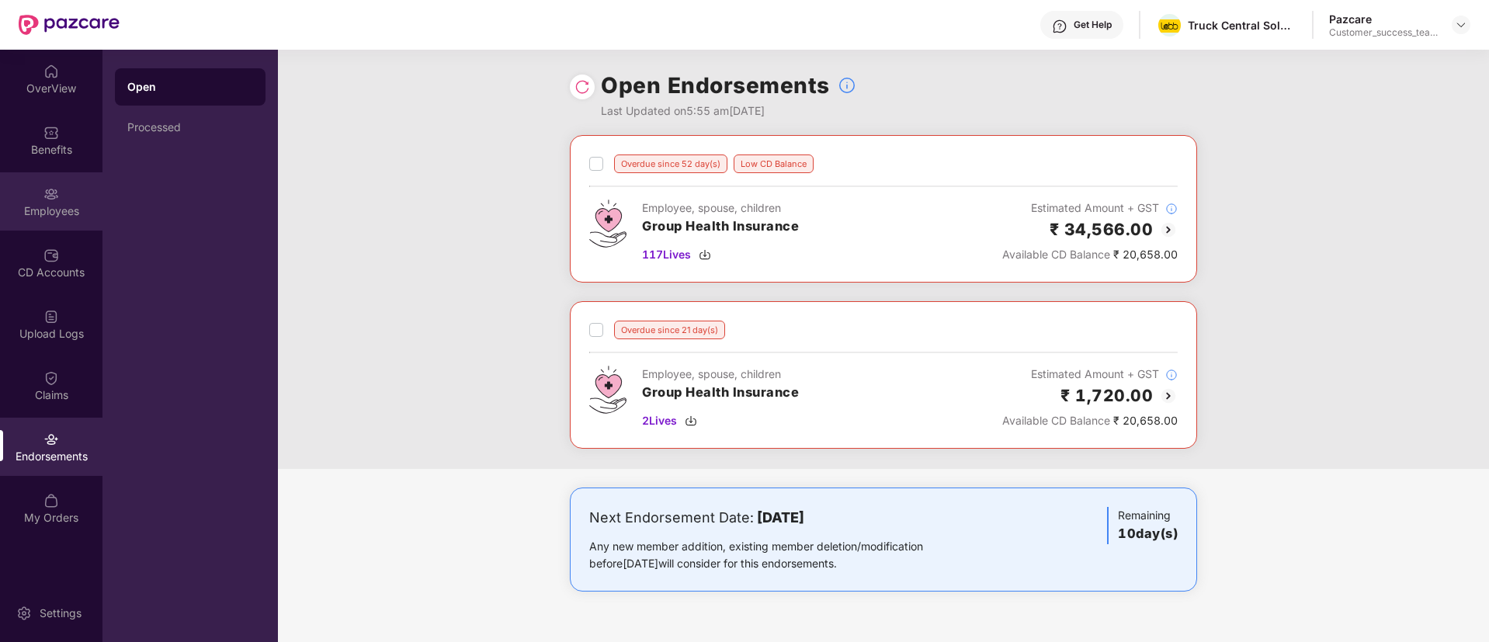
click at [29, 200] on div "Employees" at bounding box center [51, 201] width 102 height 58
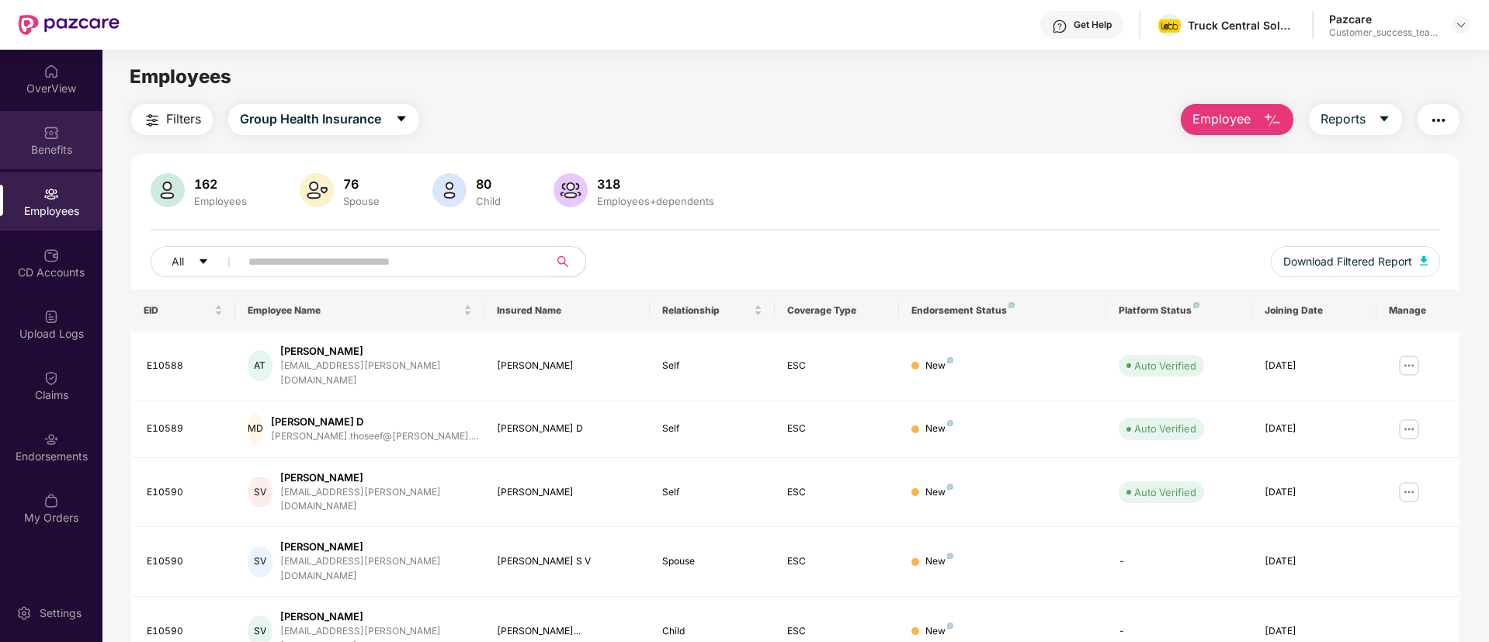
click at [82, 153] on div "Benefits" at bounding box center [51, 150] width 102 height 16
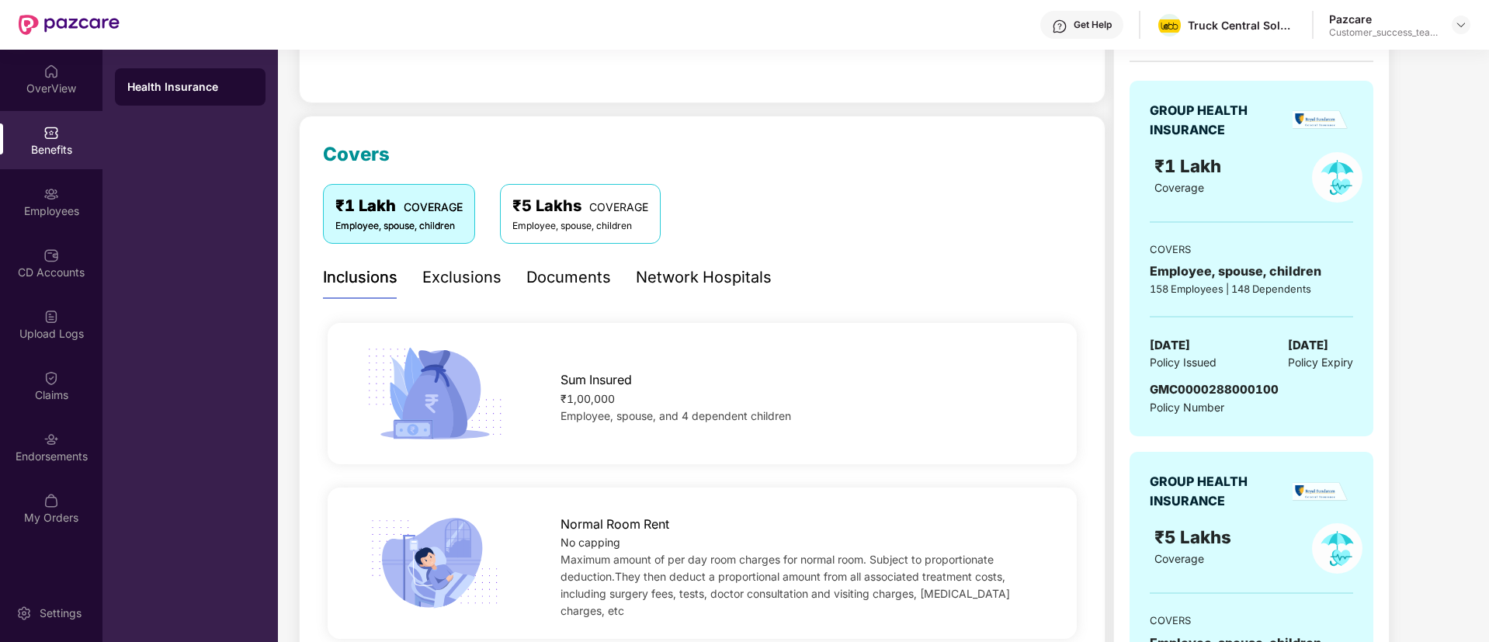
scroll to position [699, 0]
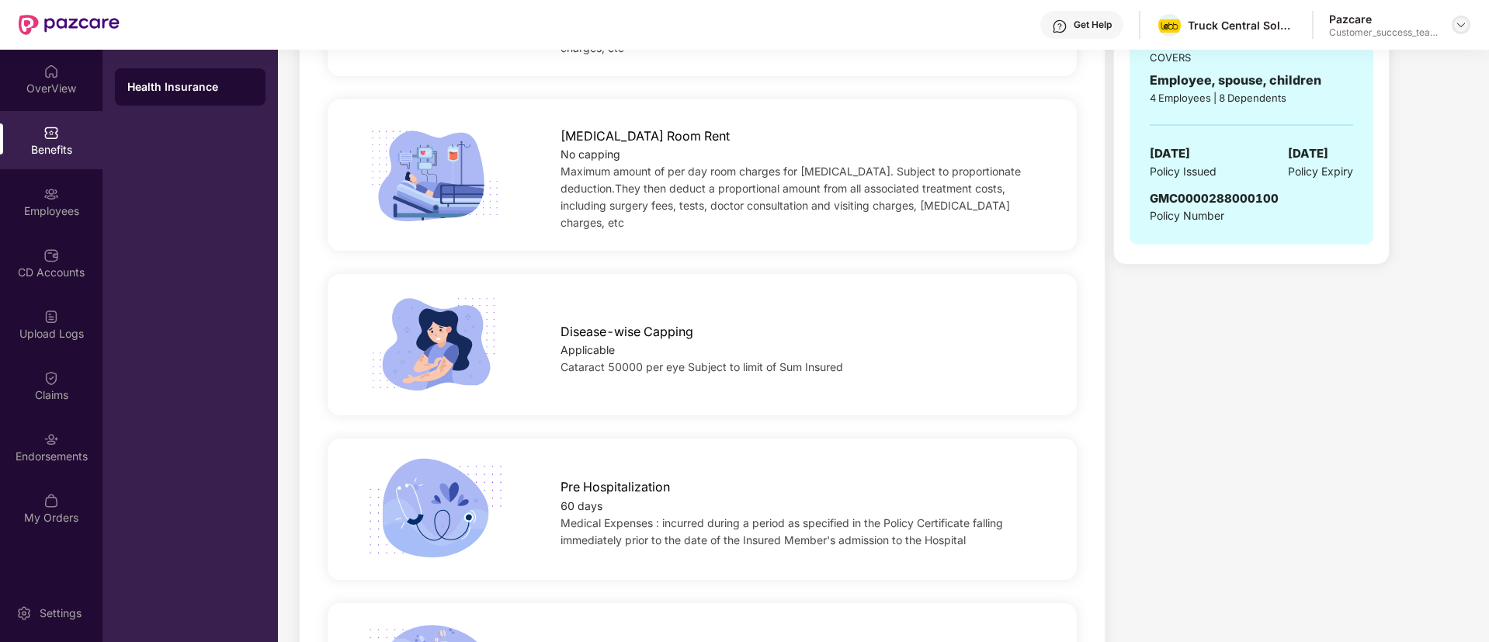
click at [1459, 21] on img at bounding box center [1461, 25] width 12 height 12
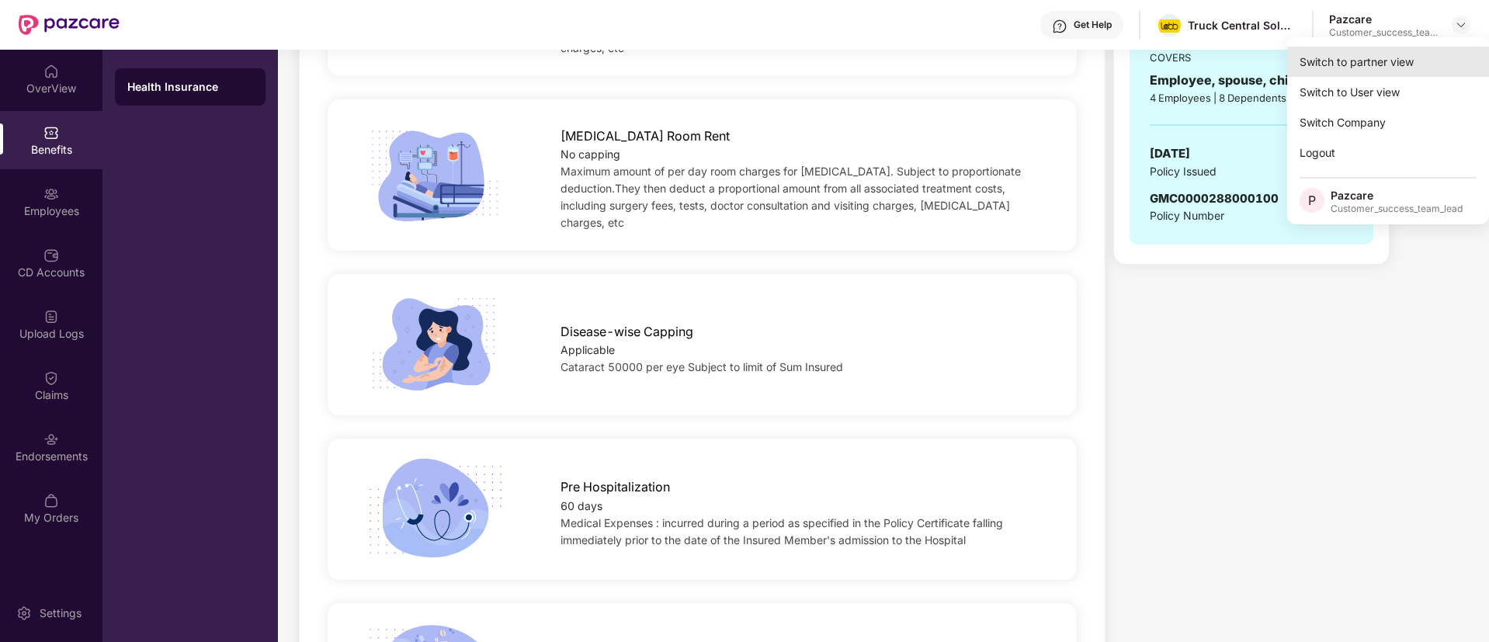
click at [1442, 61] on div "Switch to partner view" at bounding box center [1388, 62] width 202 height 30
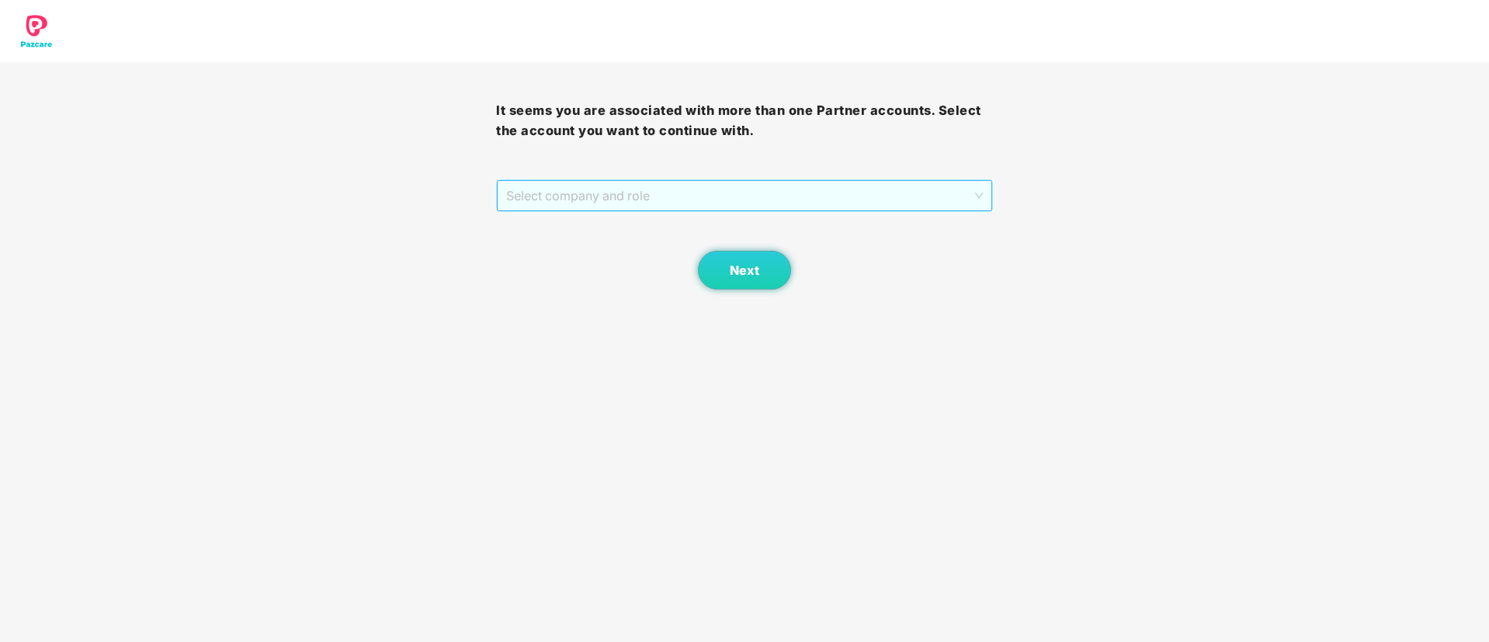
click at [816, 197] on span "Select company and role" at bounding box center [744, 196] width 476 height 30
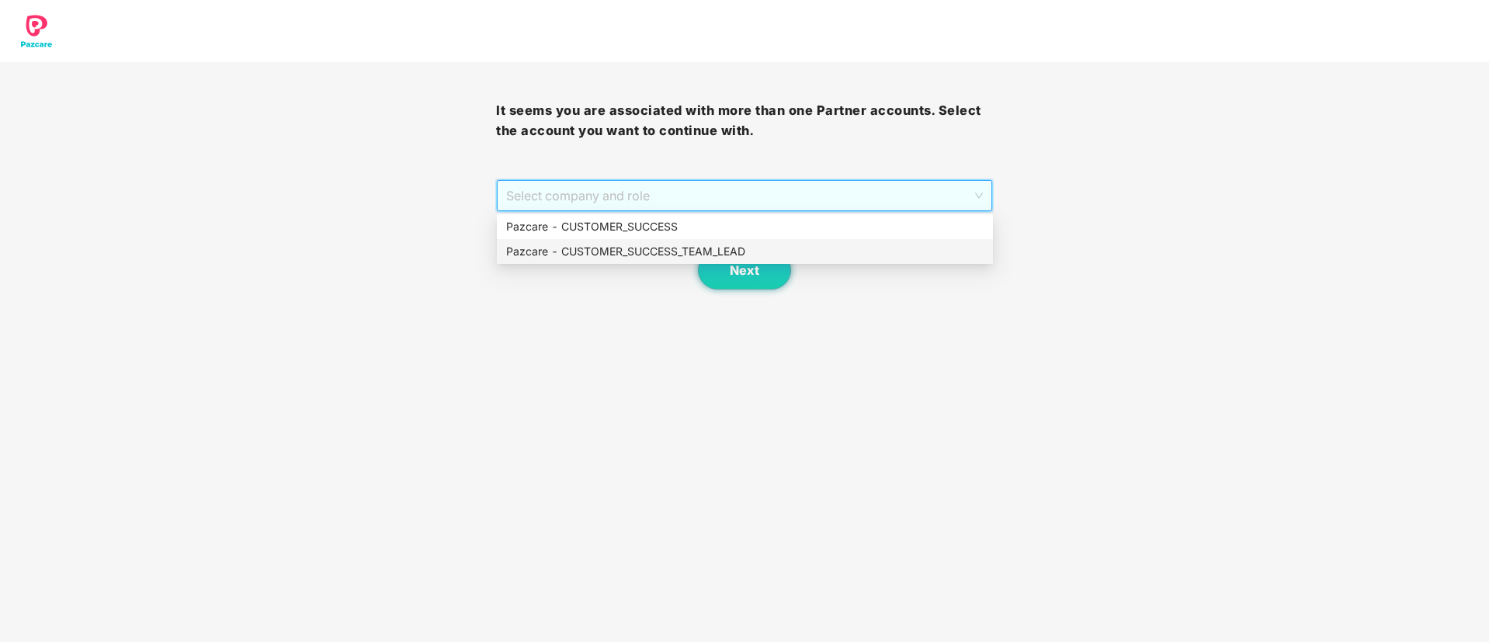
click at [741, 254] on div "Pazcare - CUSTOMER_SUCCESS_TEAM_LEAD" at bounding box center [745, 251] width 478 height 17
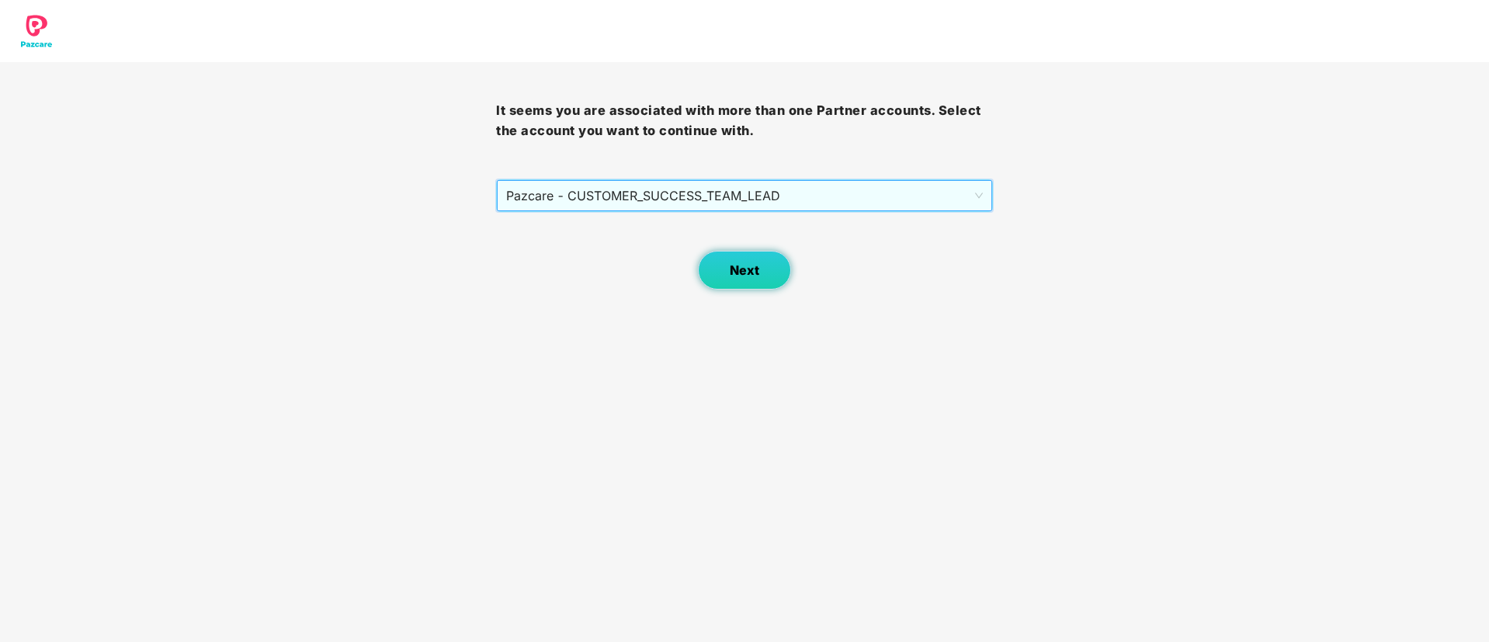
click at [752, 271] on span "Next" at bounding box center [745, 270] width 30 height 15
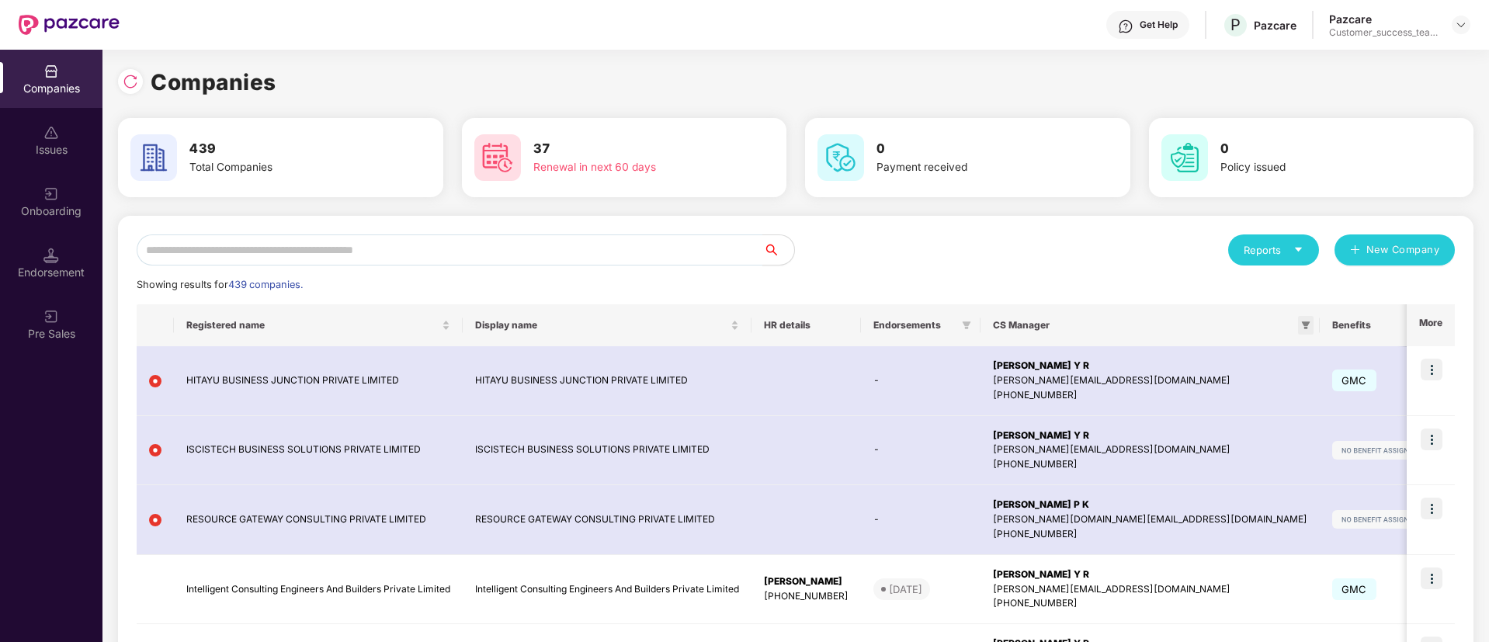
click at [1301, 326] on icon "filter" at bounding box center [1305, 325] width 9 height 9
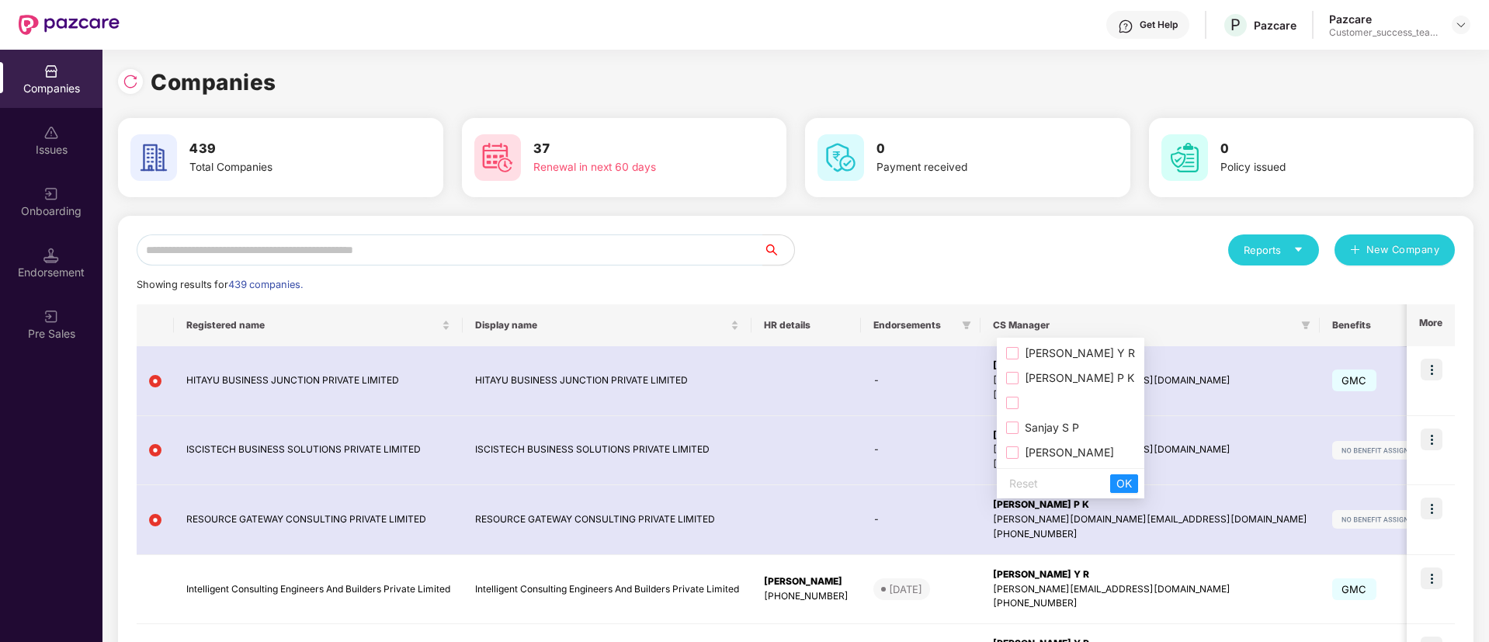
click at [1070, 436] on span "Sanjay S P" at bounding box center [1070, 427] width 129 height 17
click at [1132, 480] on span "OK" at bounding box center [1125, 483] width 16 height 17
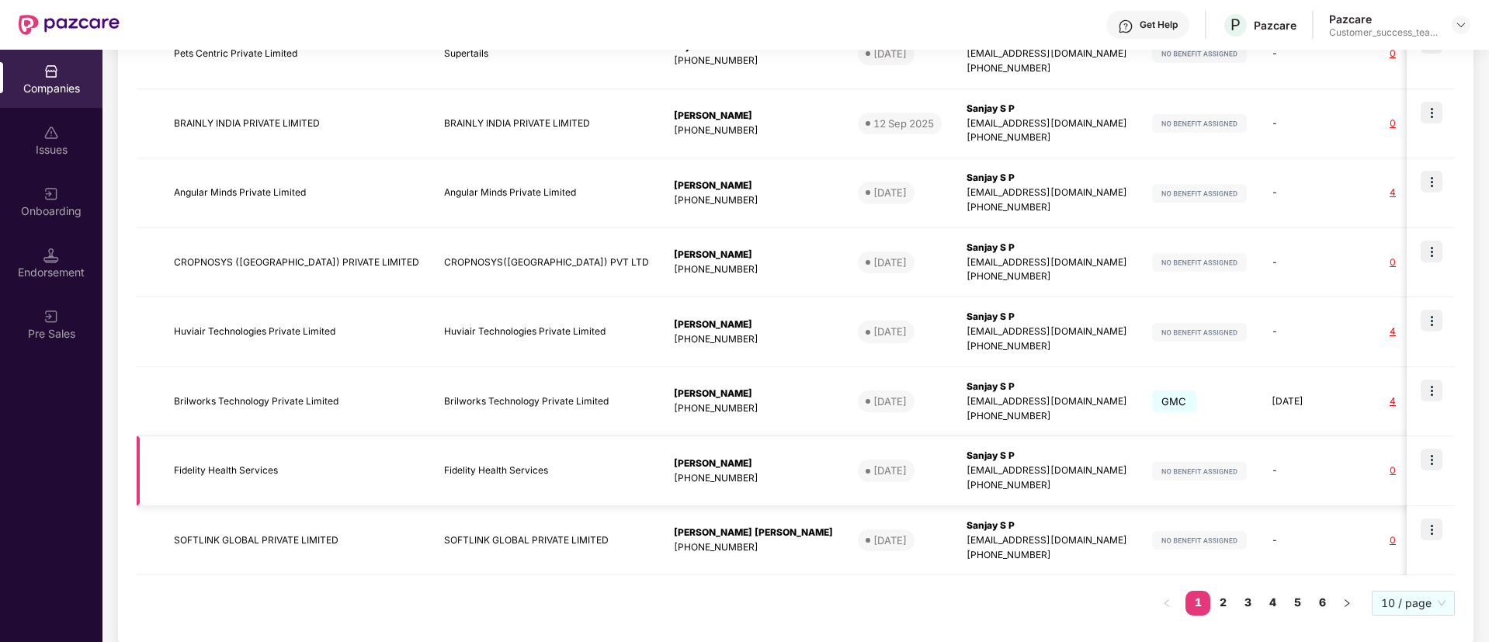
scroll to position [486, 0]
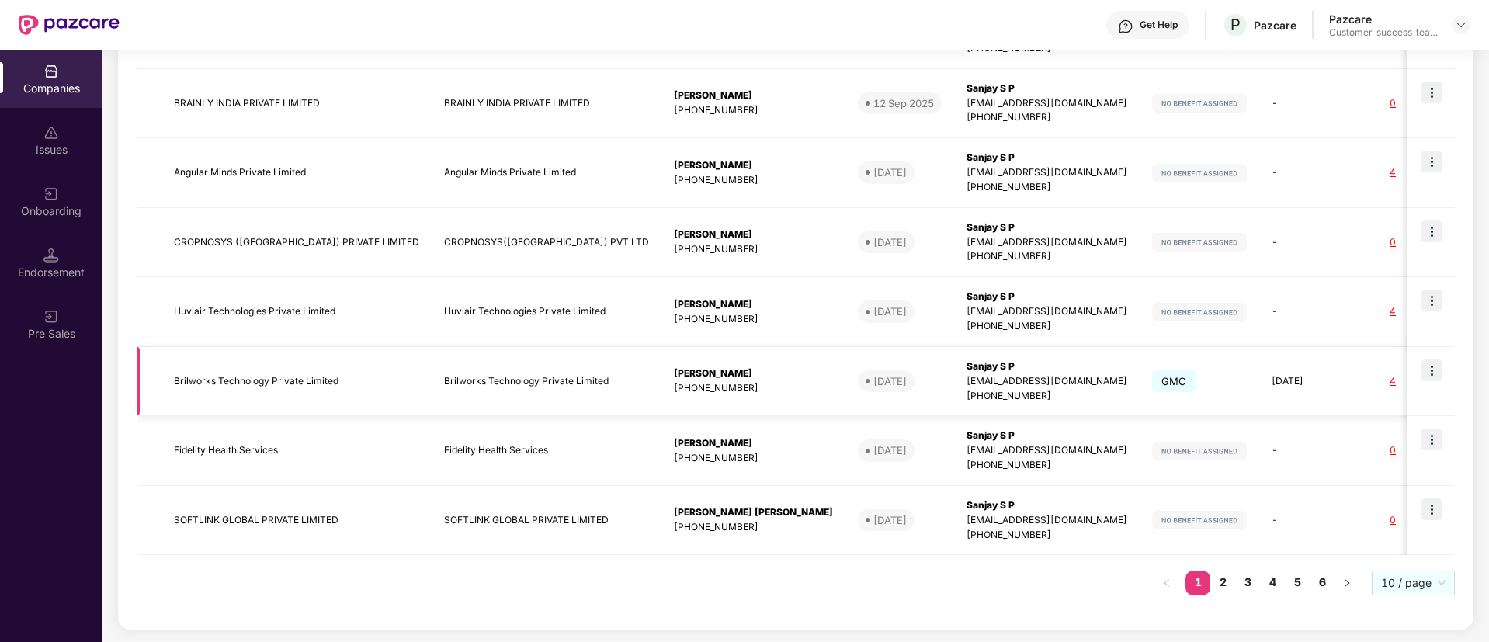
click at [1432, 366] on img at bounding box center [1432, 371] width 22 height 22
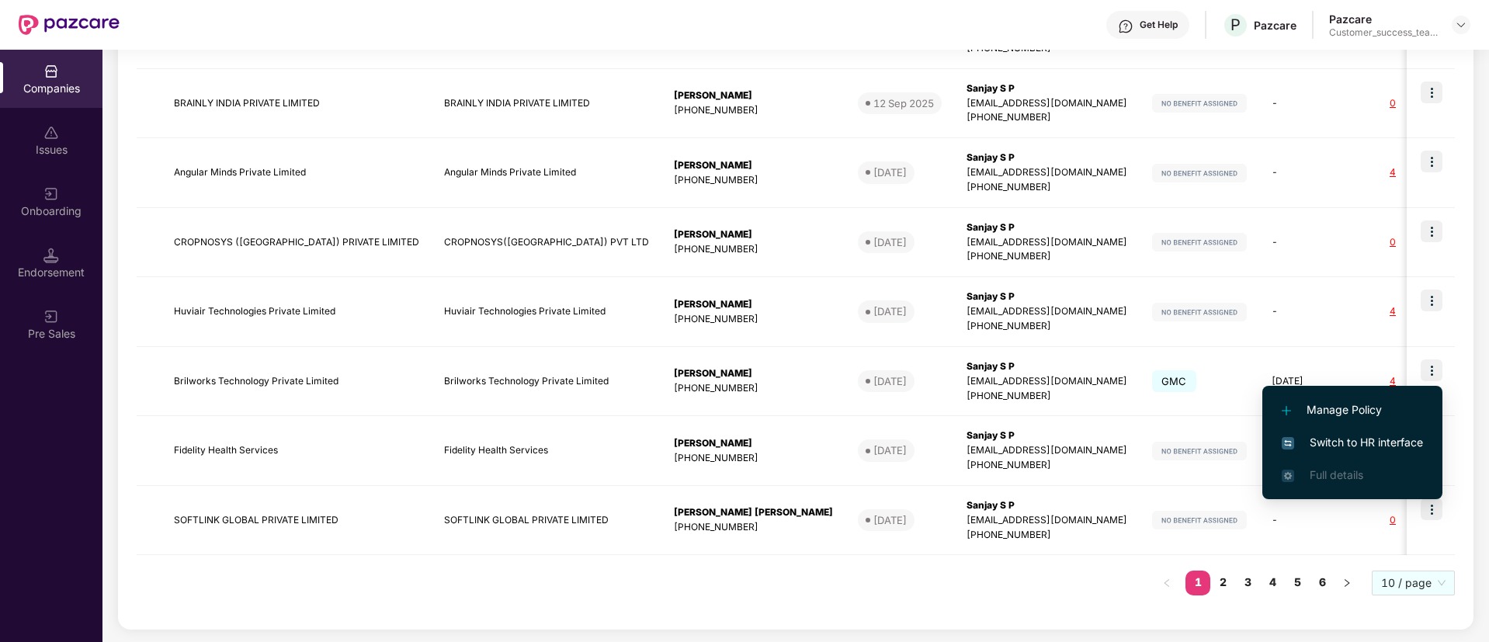
click at [1395, 446] on span "Switch to HR interface" at bounding box center [1352, 442] width 141 height 17
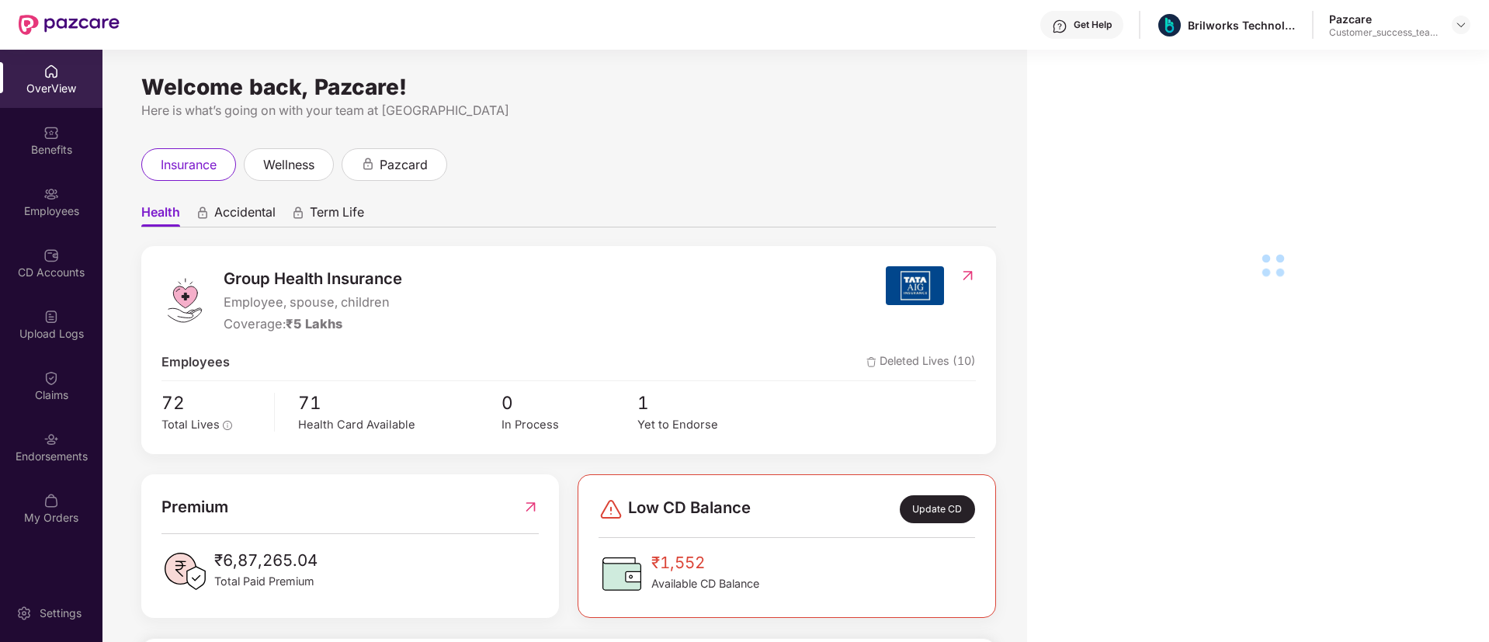
click at [85, 457] on div "Endorsements" at bounding box center [51, 457] width 102 height 16
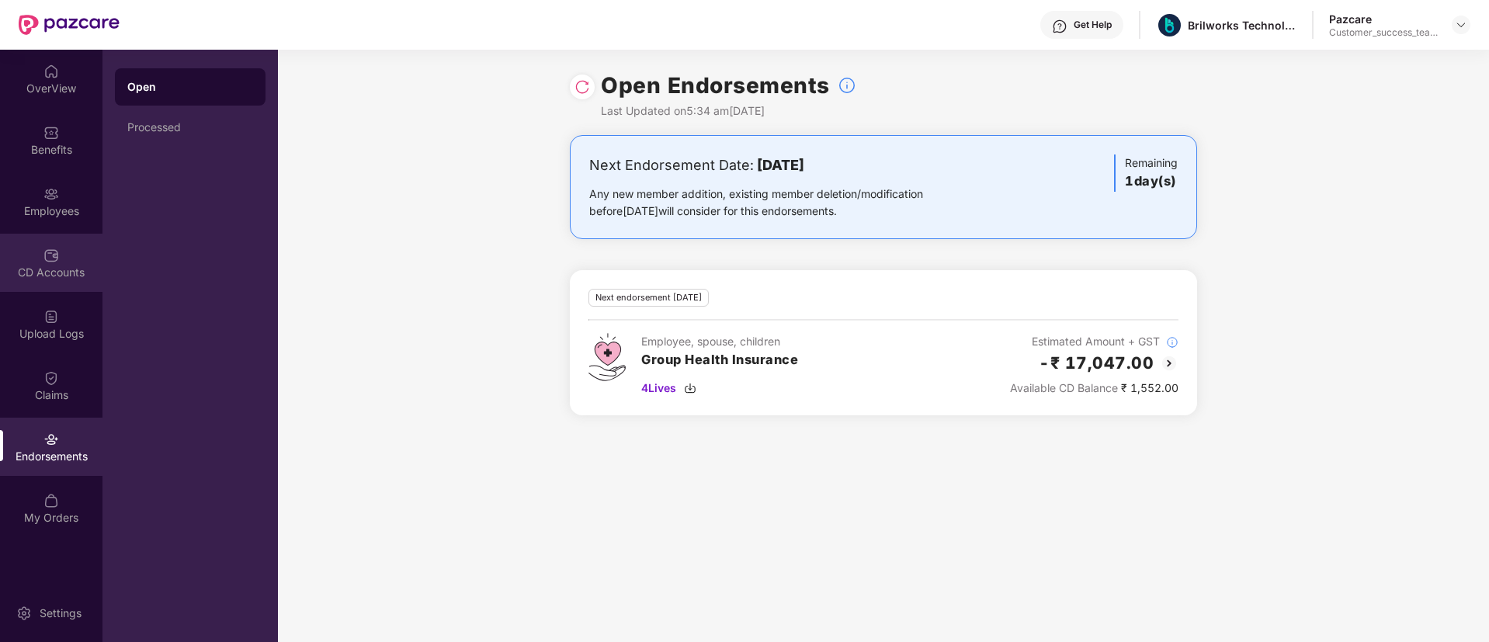
click at [73, 266] on div "CD Accounts" at bounding box center [51, 273] width 102 height 16
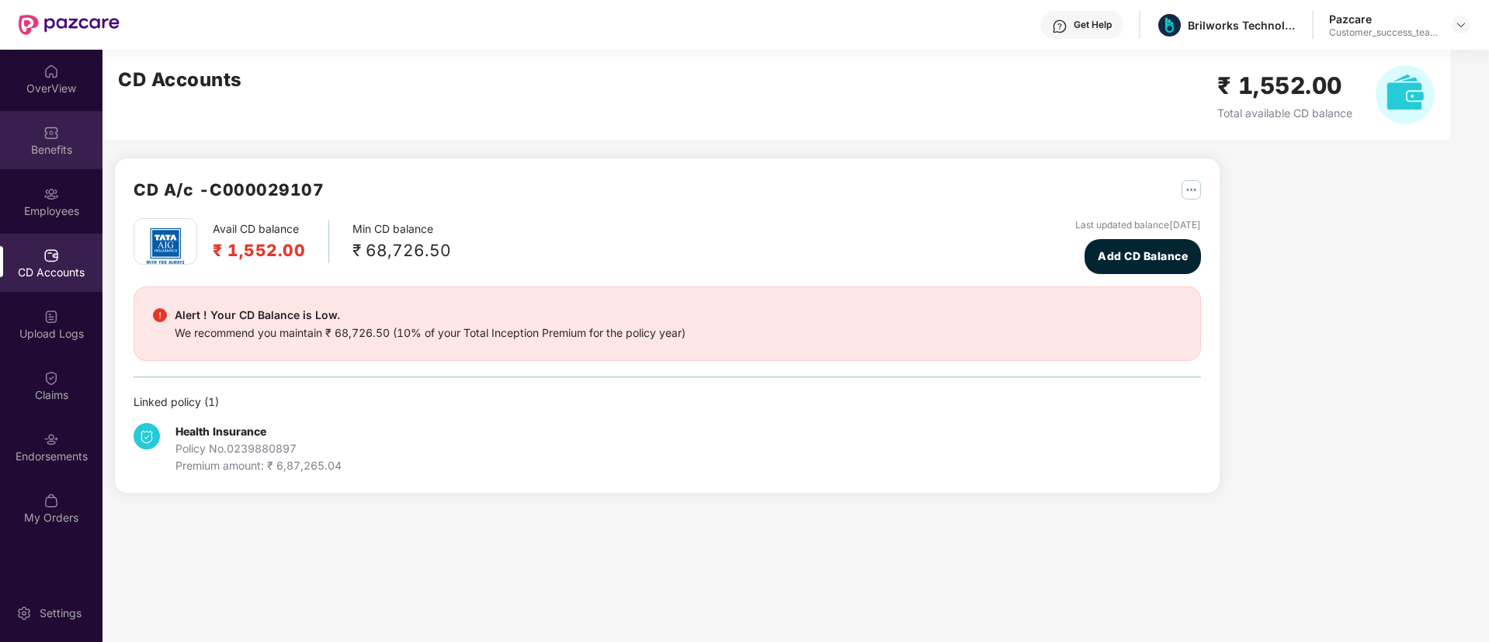
click at [64, 134] on div "Benefits" at bounding box center [51, 140] width 102 height 58
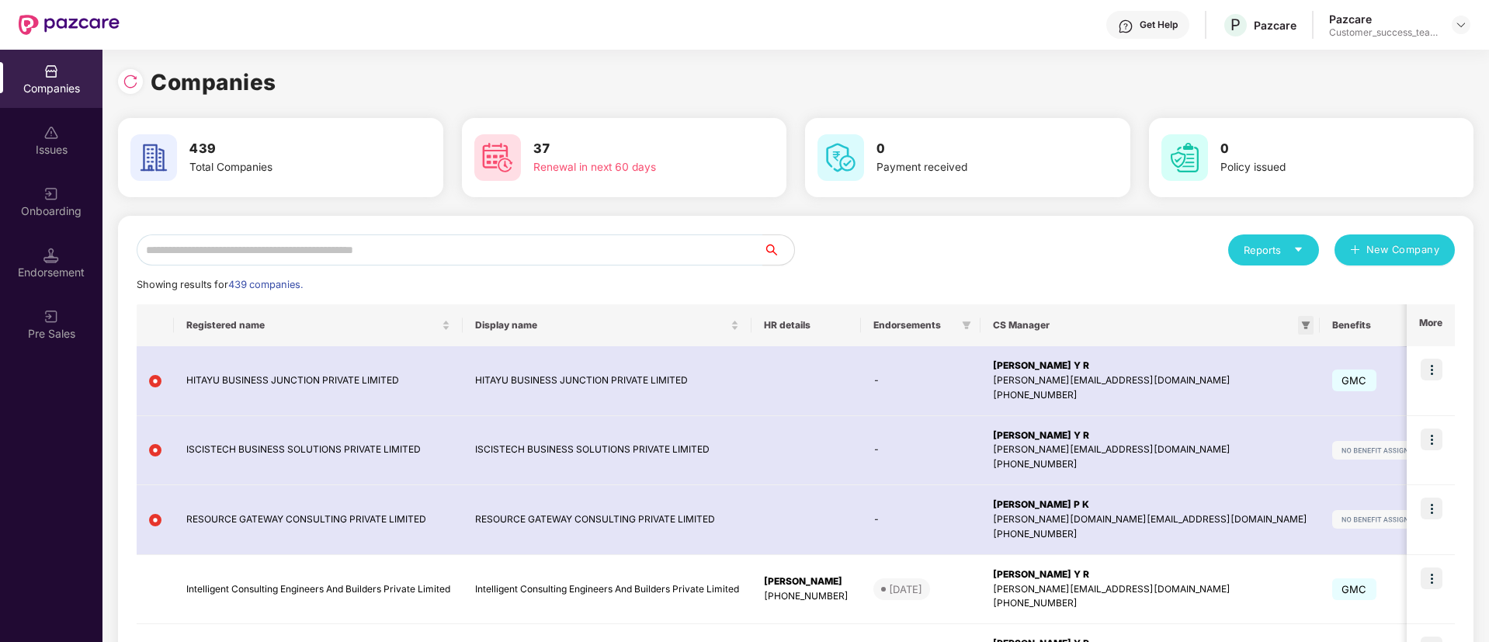
click at [1302, 325] on icon "filter" at bounding box center [1306, 325] width 9 height 8
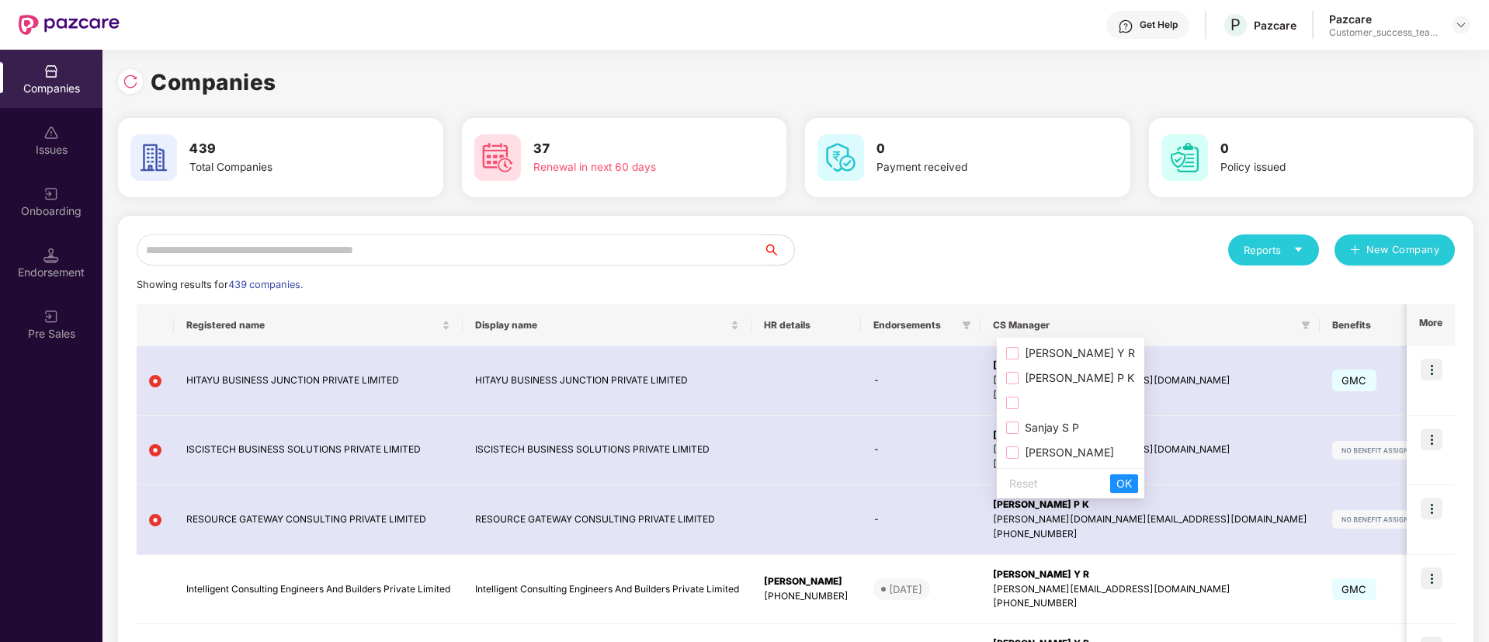
click at [1064, 428] on span "Sanjay S P" at bounding box center [1049, 427] width 61 height 13
click at [1132, 479] on span "OK" at bounding box center [1125, 483] width 16 height 17
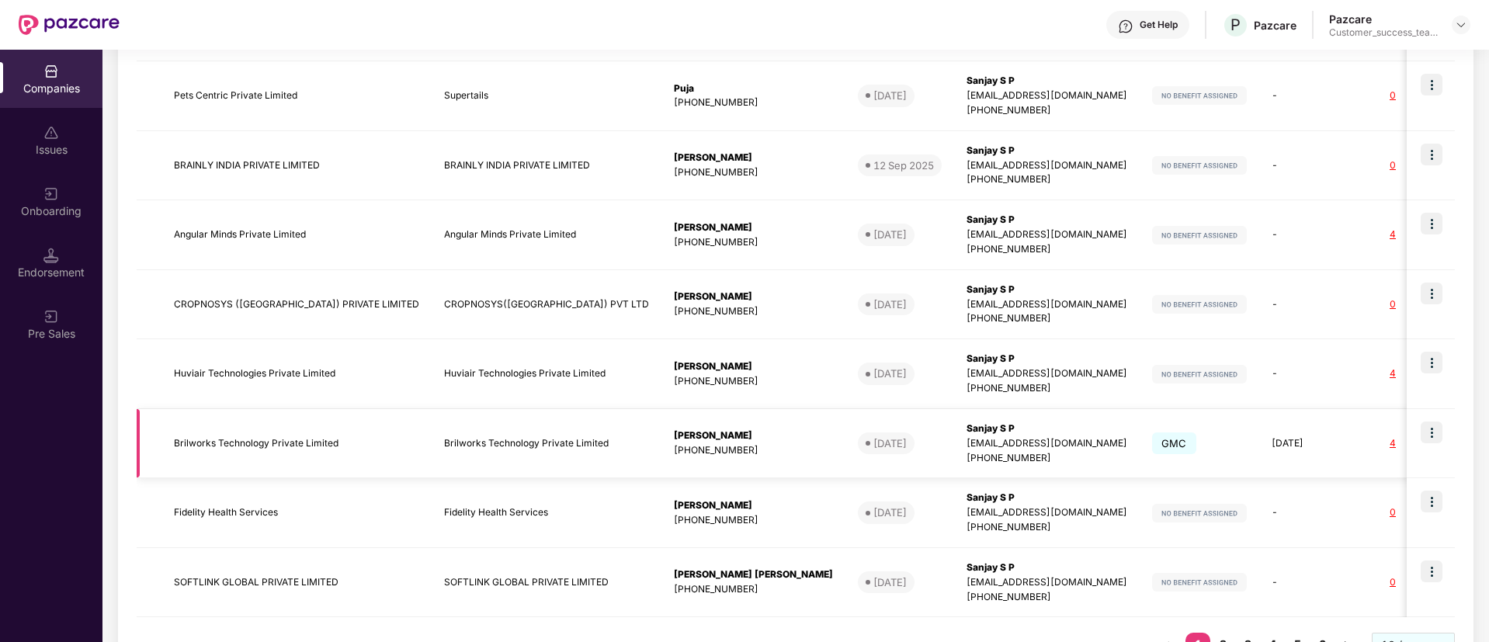
scroll to position [486, 0]
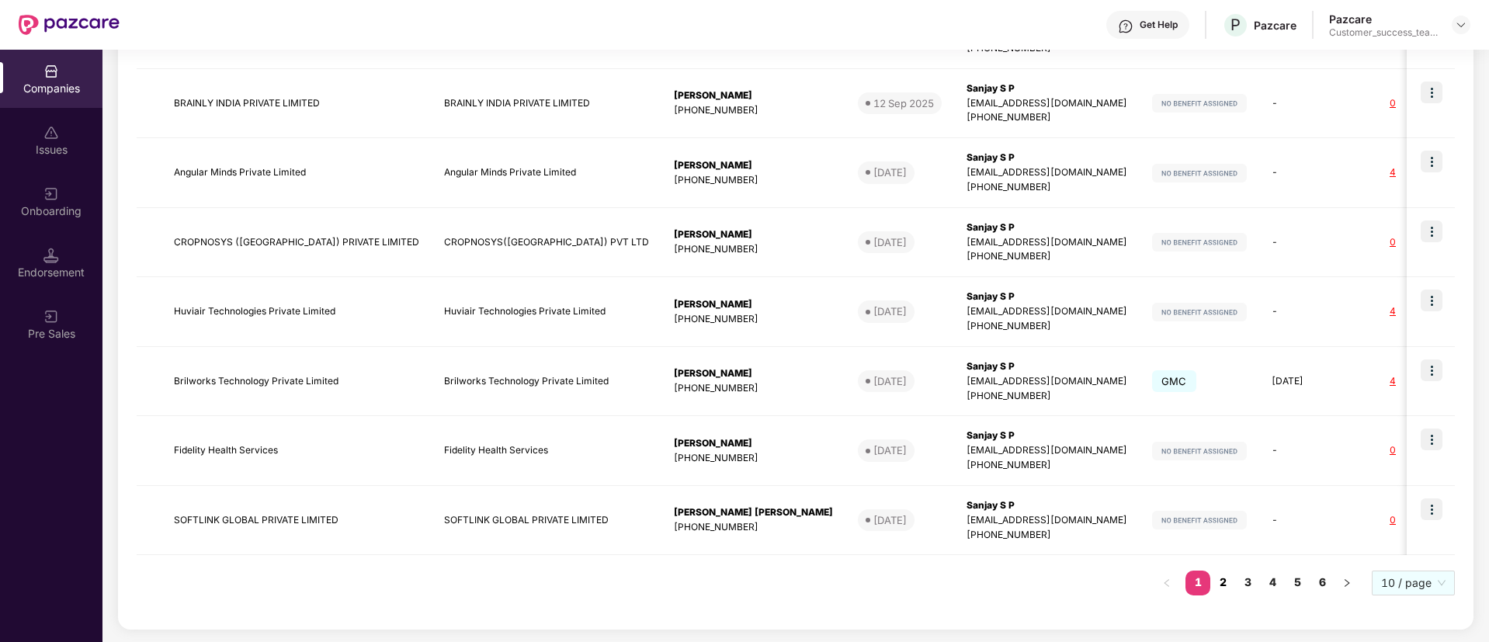
click at [1232, 582] on link "2" at bounding box center [1223, 582] width 25 height 23
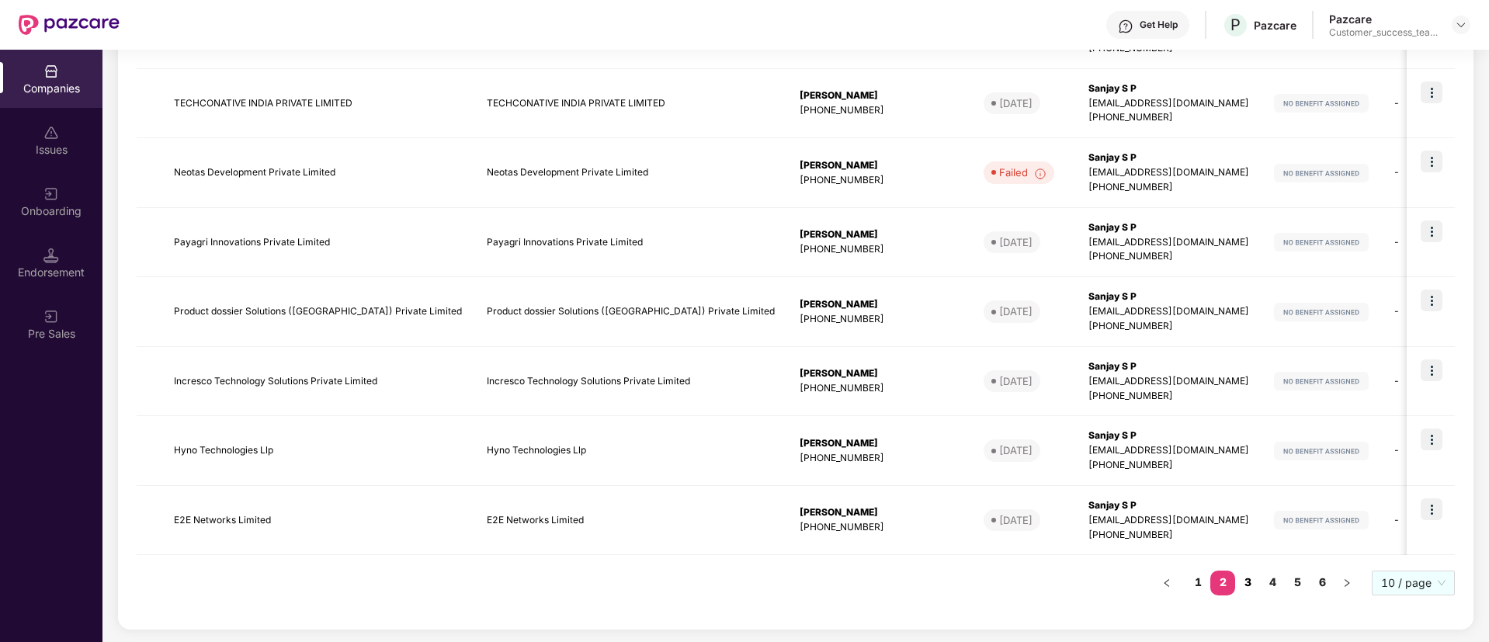
click at [1248, 584] on link "3" at bounding box center [1247, 582] width 25 height 23
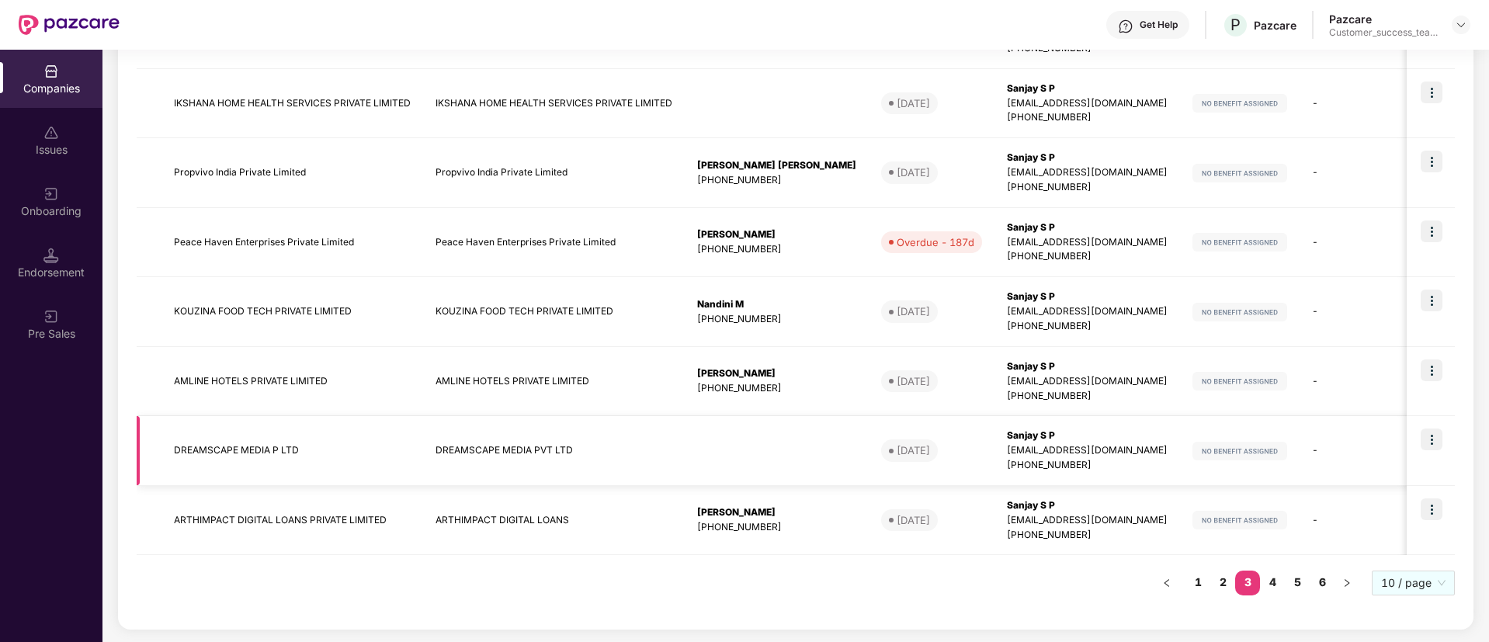
click at [1282, 583] on link "4" at bounding box center [1272, 582] width 25 height 23
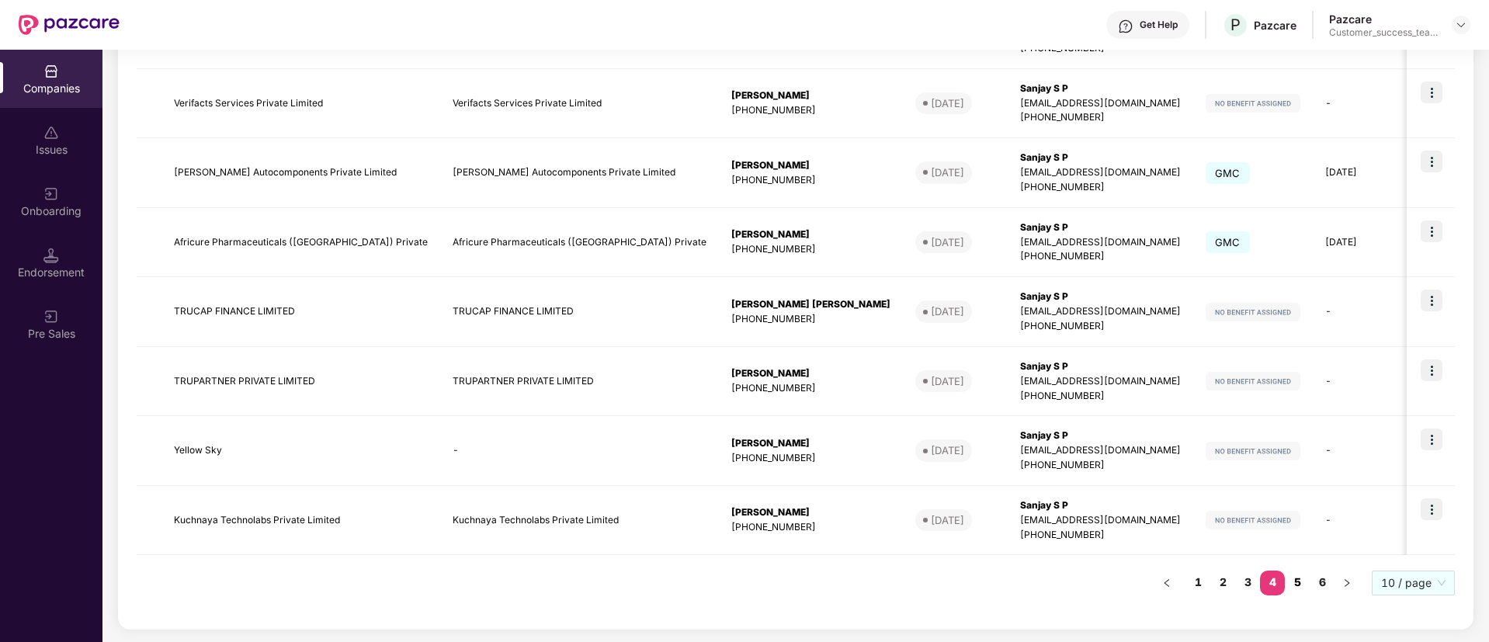
click at [1301, 581] on link "5" at bounding box center [1297, 582] width 25 height 23
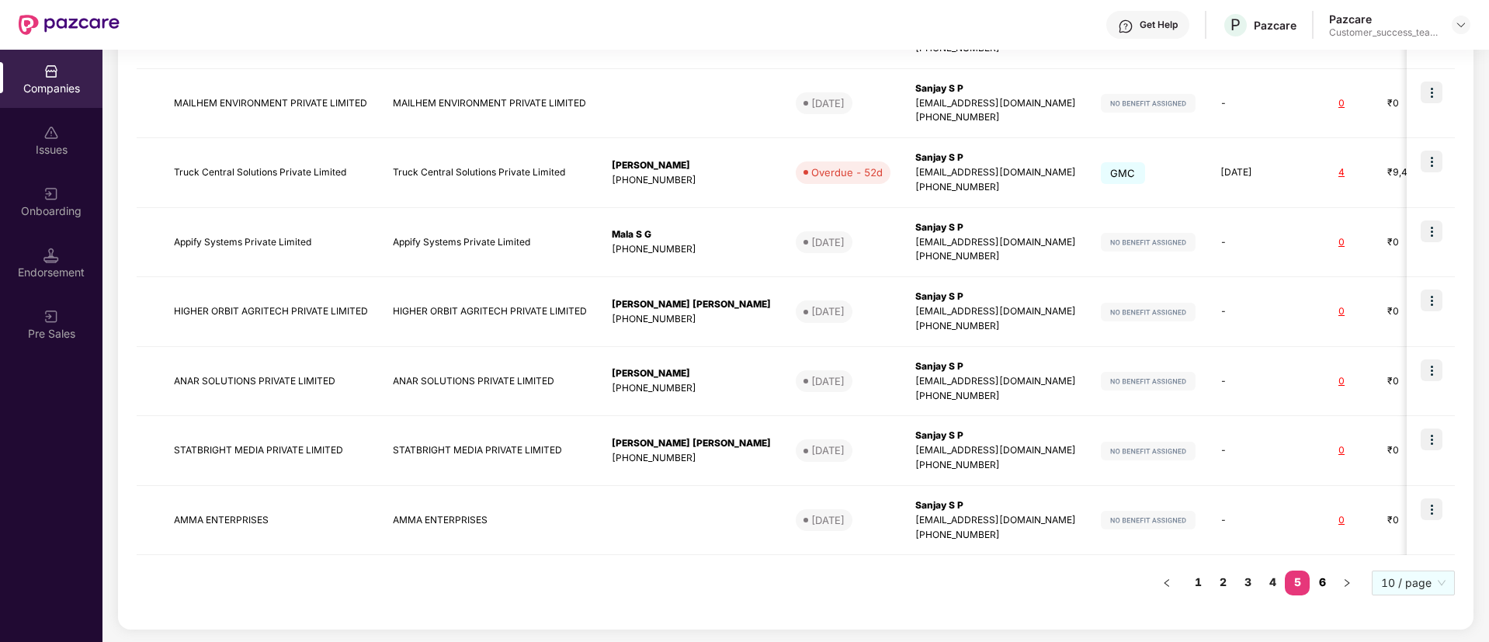
click at [1329, 581] on link "6" at bounding box center [1322, 582] width 25 height 23
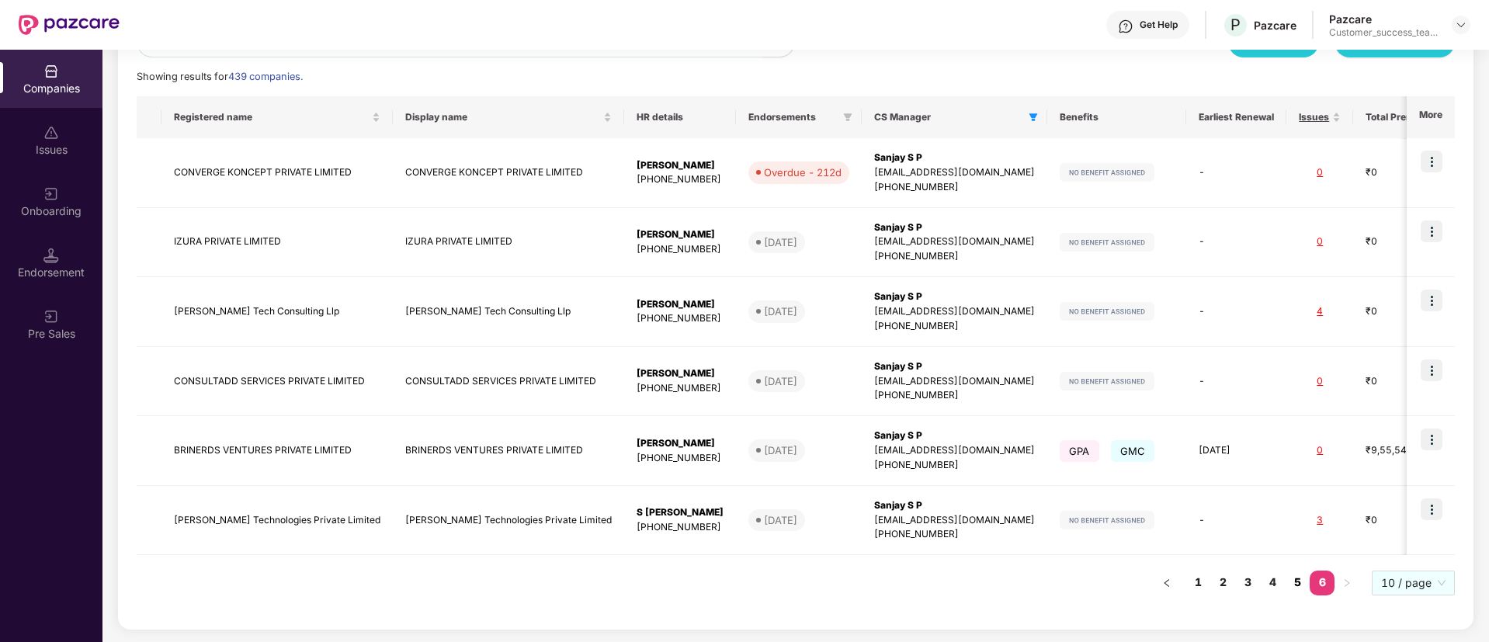
click at [1299, 578] on link "5" at bounding box center [1297, 582] width 25 height 23
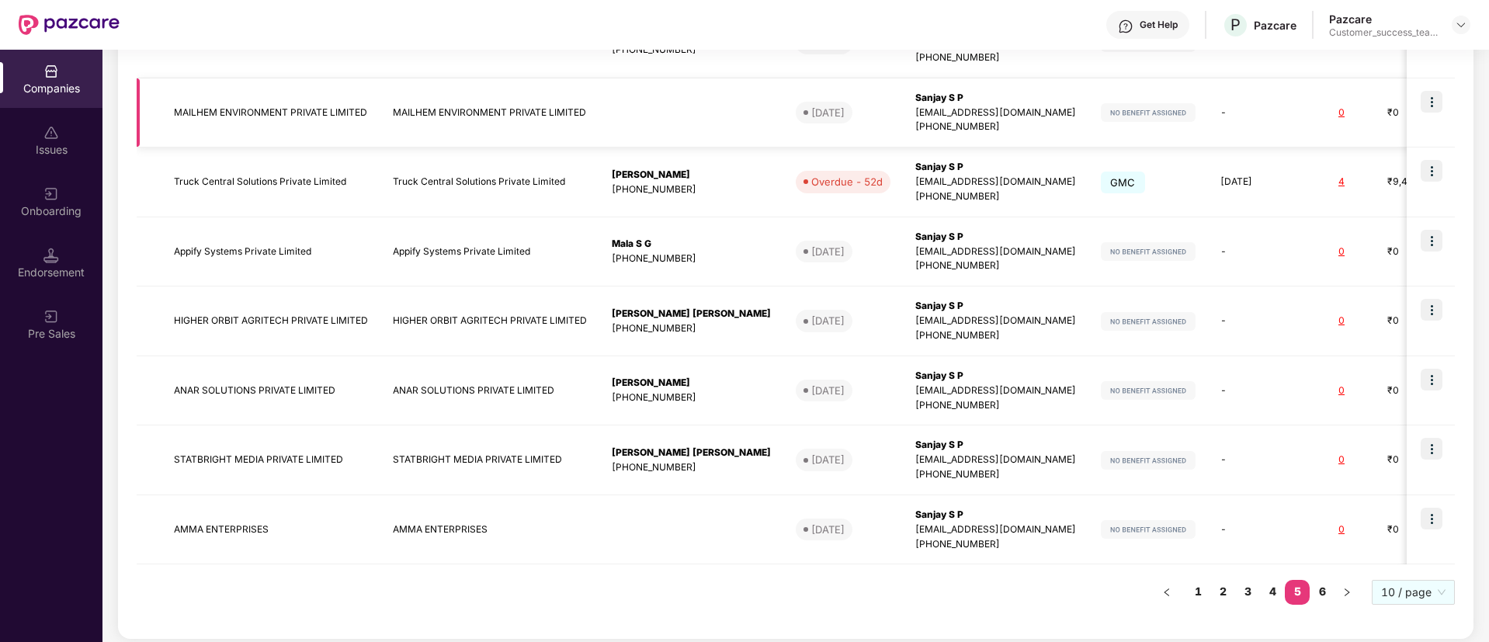
scroll to position [486, 0]
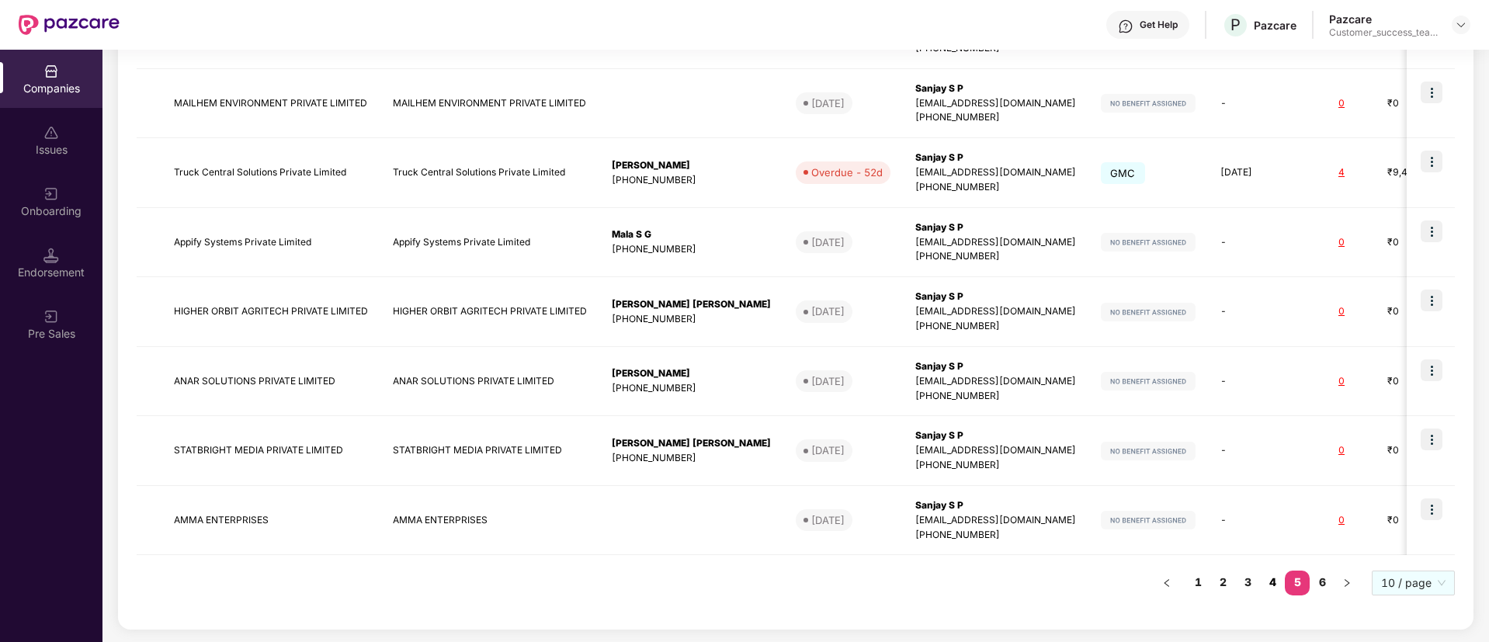
click at [1276, 582] on link "4" at bounding box center [1272, 582] width 25 height 23
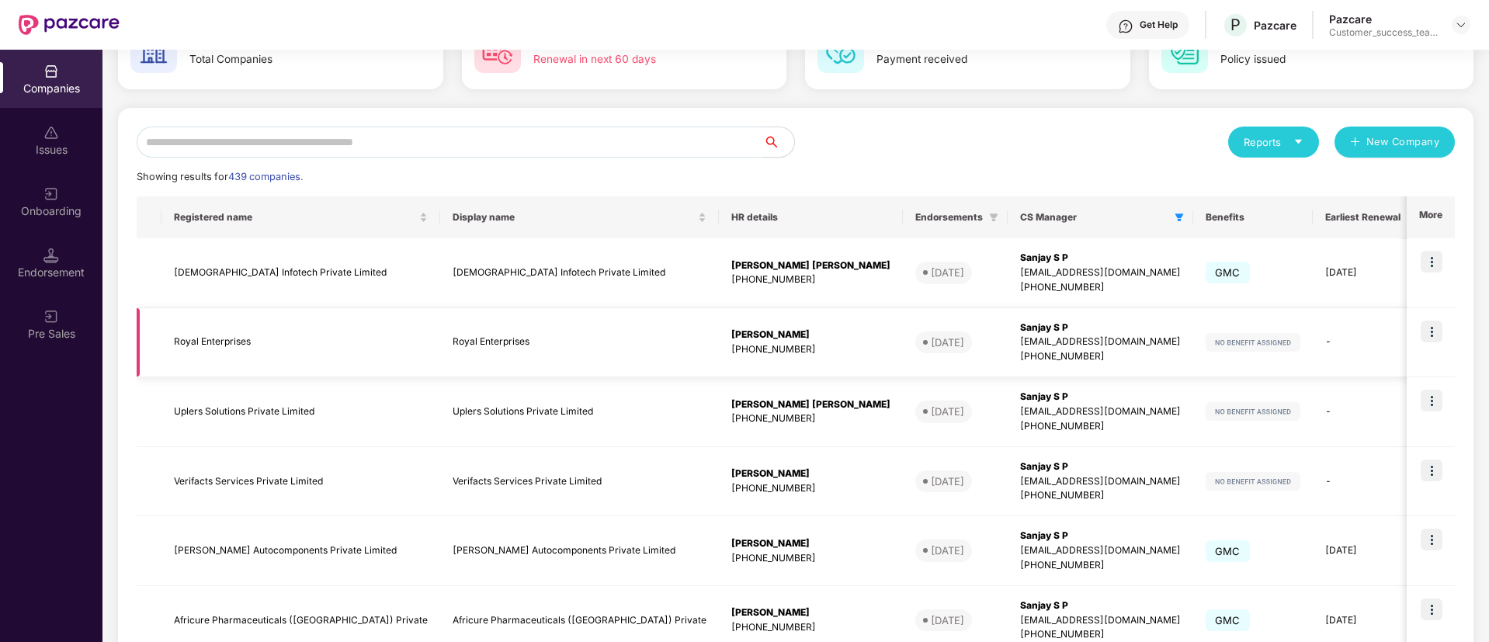
scroll to position [0, 0]
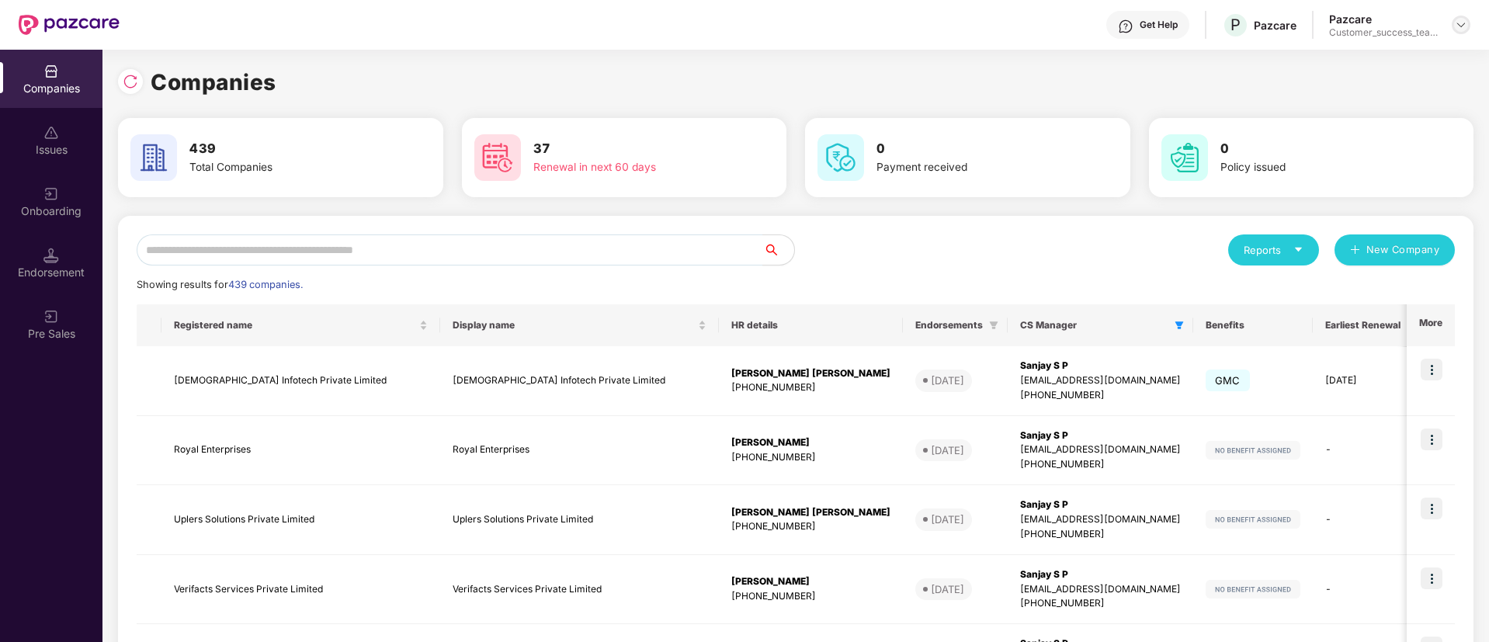
click at [1459, 29] on img at bounding box center [1461, 25] width 12 height 12
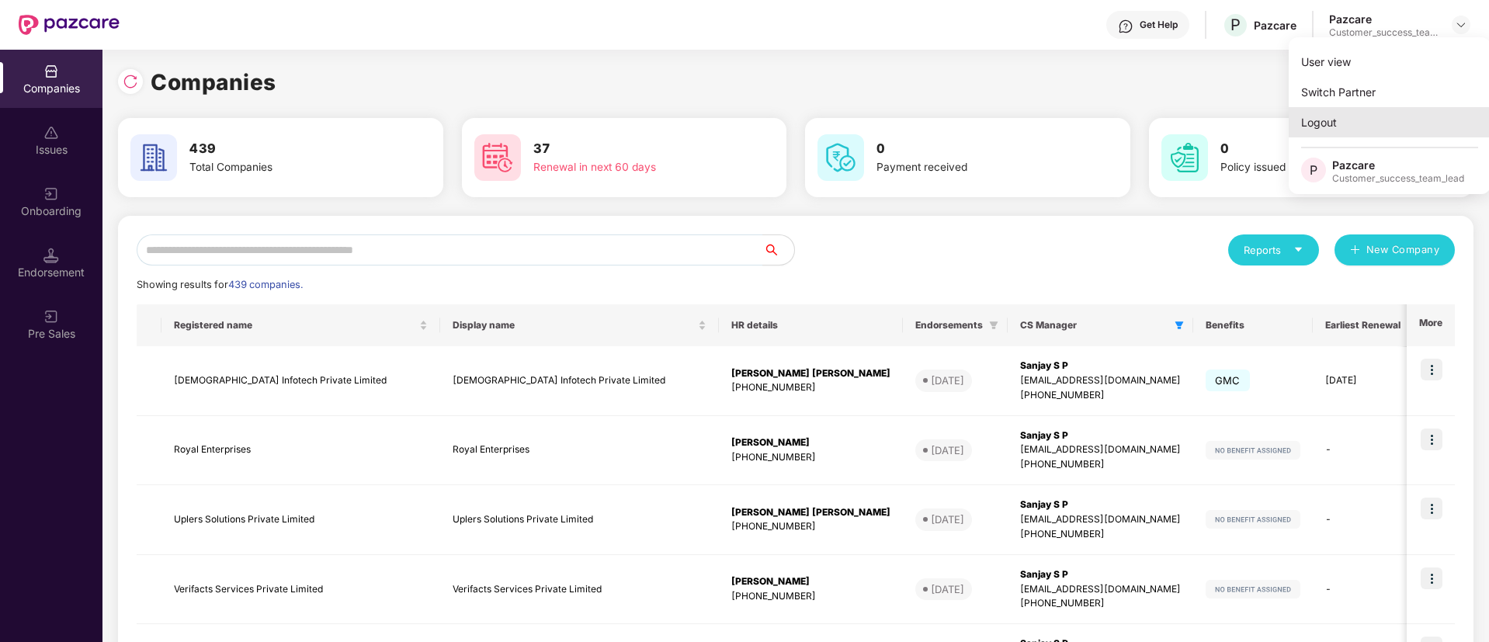
click at [1407, 116] on div "Logout" at bounding box center [1390, 122] width 202 height 30
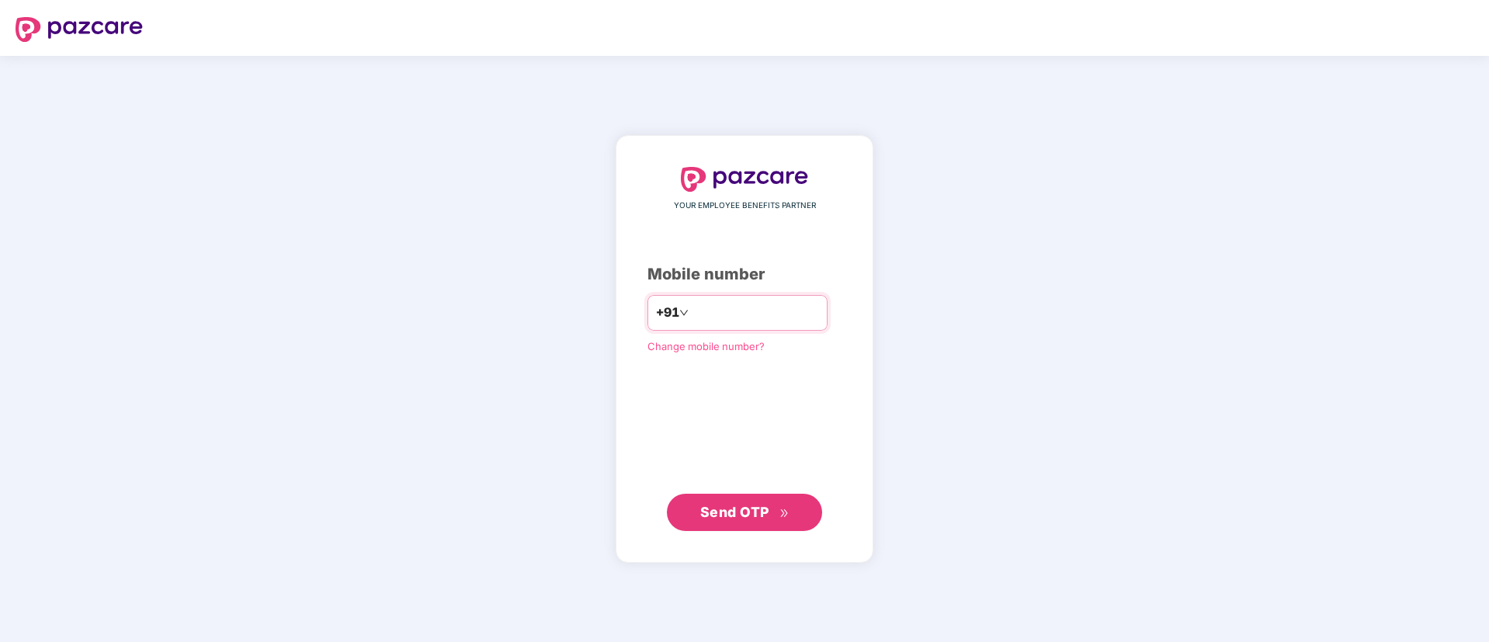
drag, startPoint x: 783, startPoint y: 305, endPoint x: 774, endPoint y: 306, distance: 8.6
click at [783, 305] on input "number" at bounding box center [755, 313] width 127 height 25
type input "*"
